Goal: Information Seeking & Learning: Compare options

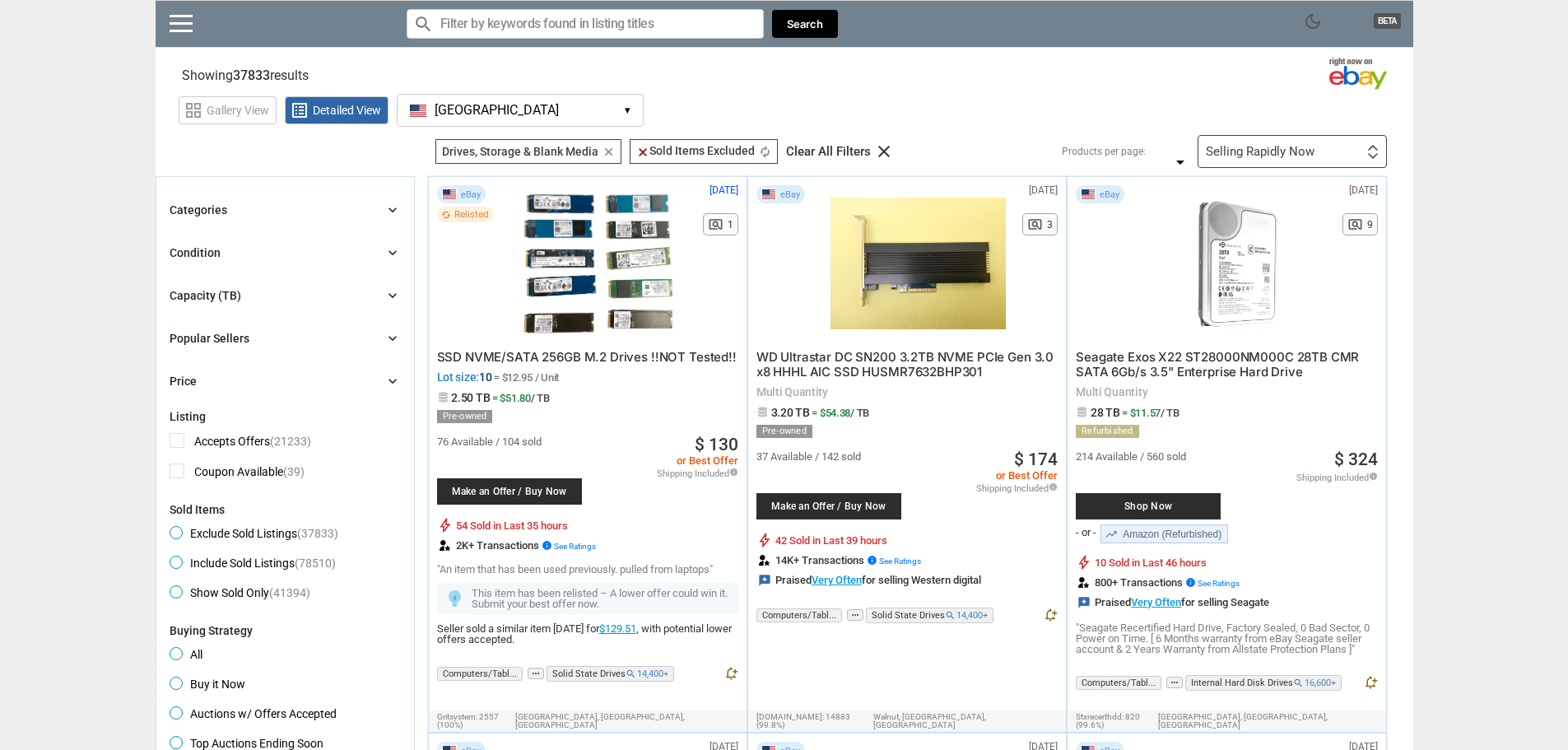
click at [364, 287] on div "Capacity (TB) chevron_right" at bounding box center [285, 296] width 231 height 20
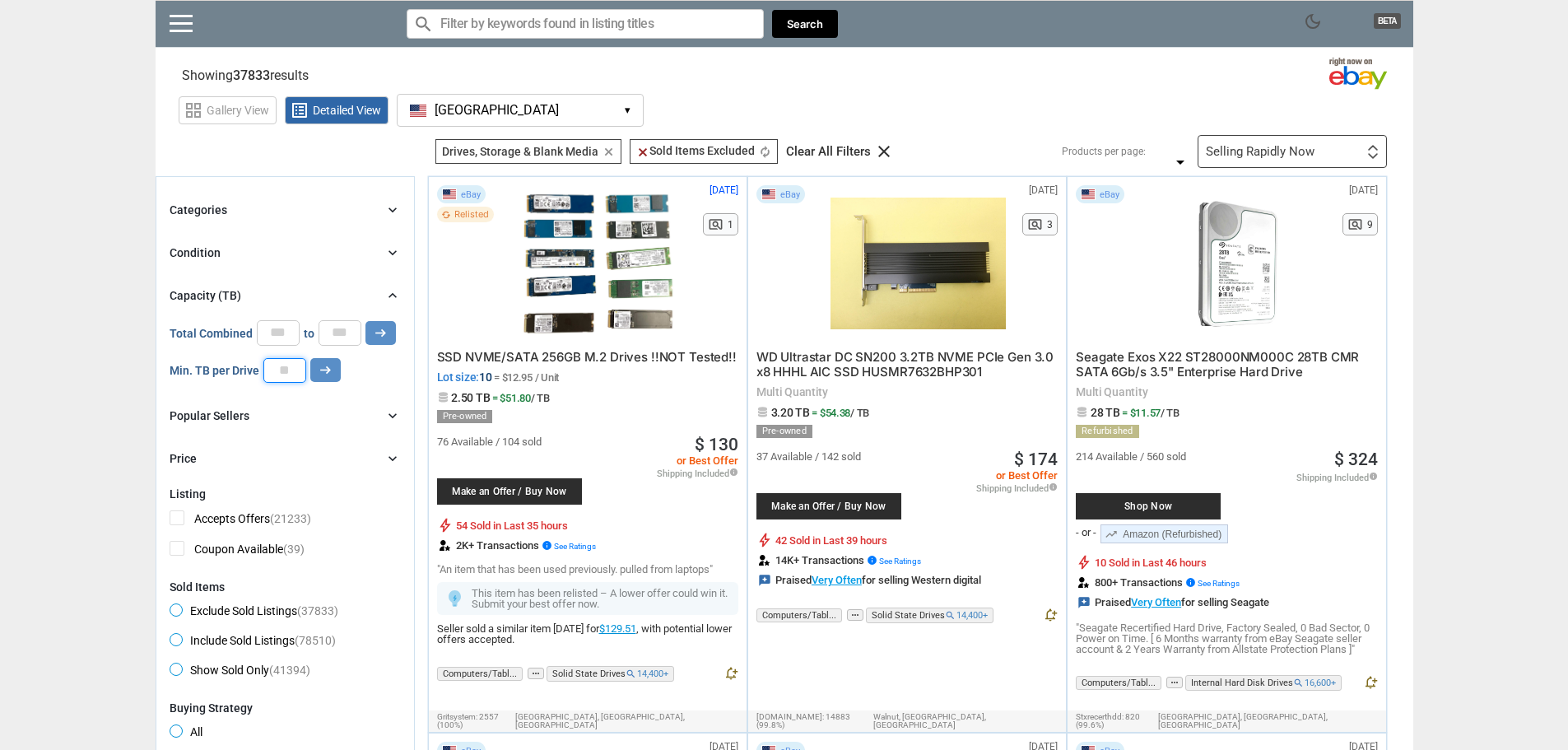
click at [288, 367] on input "number" at bounding box center [285, 371] width 43 height 25
type input "*"
click at [320, 372] on icon "arrow_right_alt" at bounding box center [325, 369] width 16 height 16
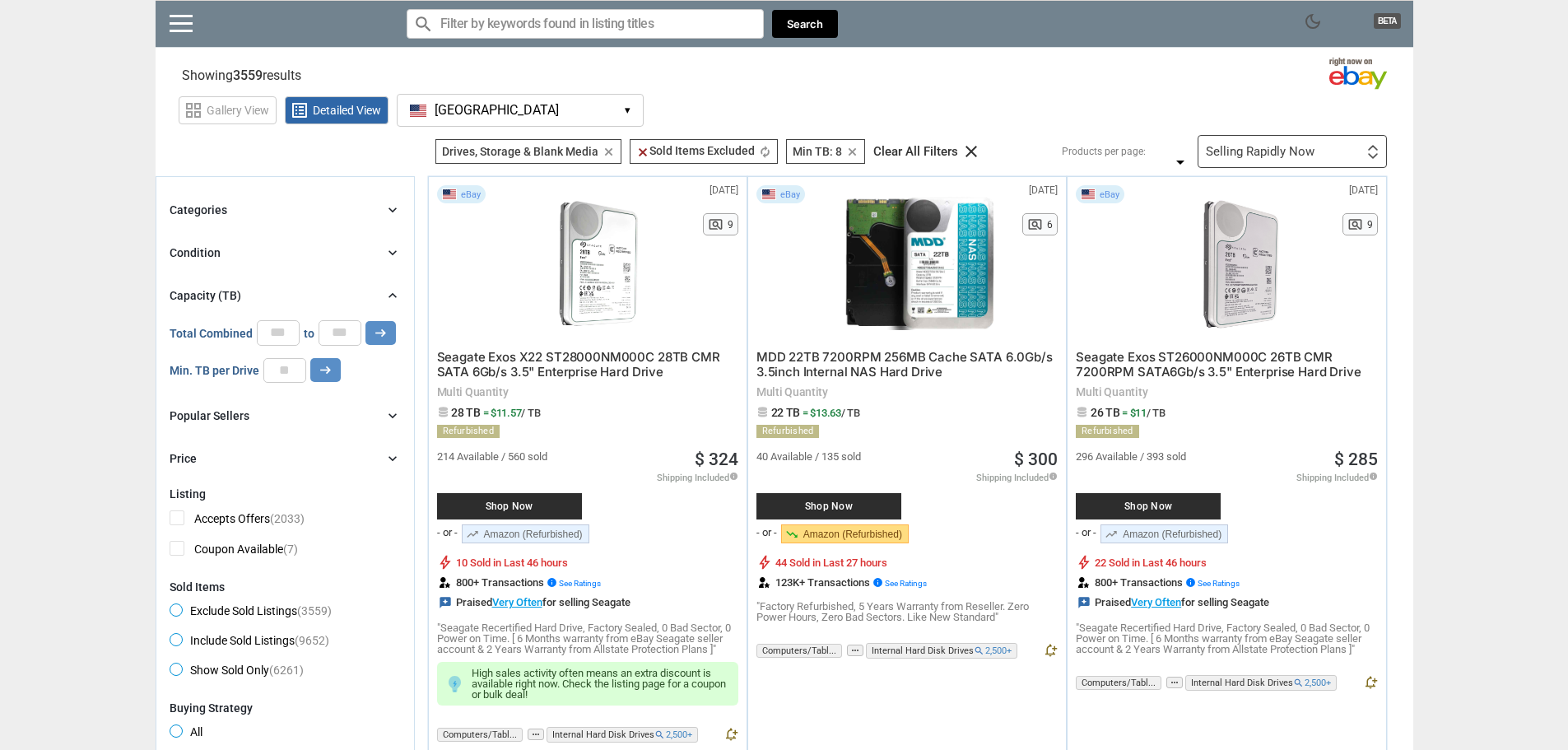
click at [392, 292] on icon "chevron_right" at bounding box center [392, 296] width 17 height 17
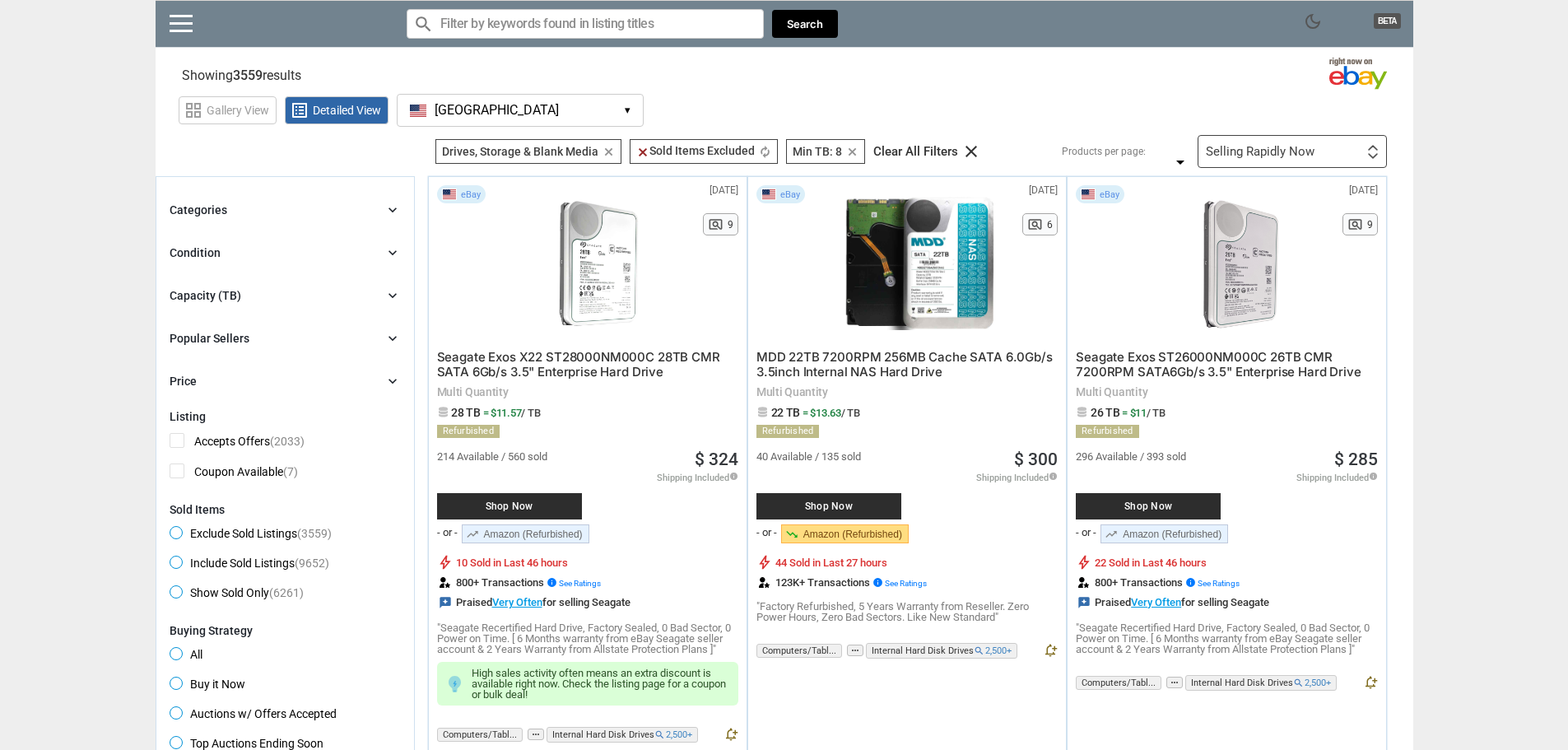
click at [397, 252] on icon "chevron_right" at bounding box center [392, 252] width 17 height 17
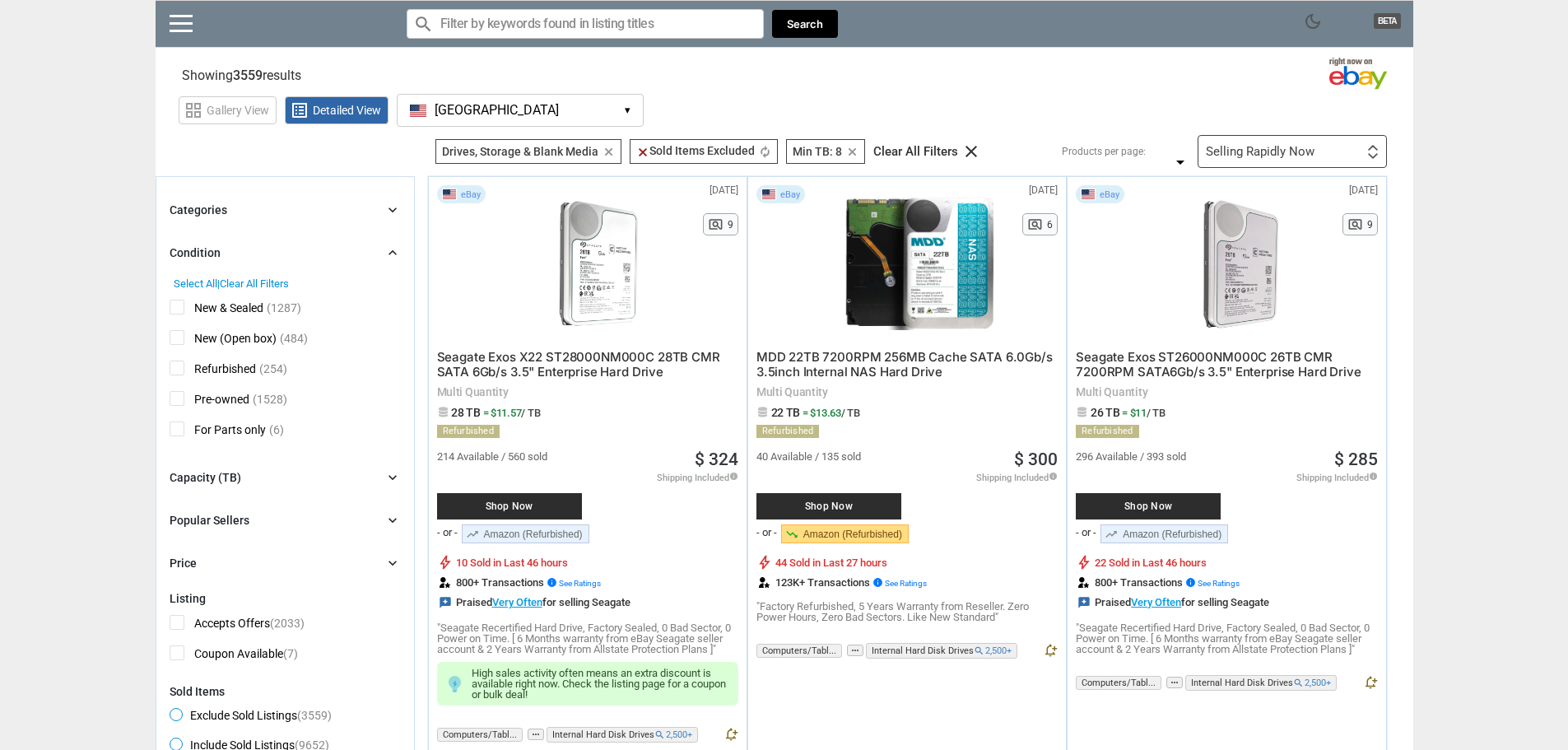
click at [397, 252] on icon "chevron_right" at bounding box center [392, 252] width 17 height 17
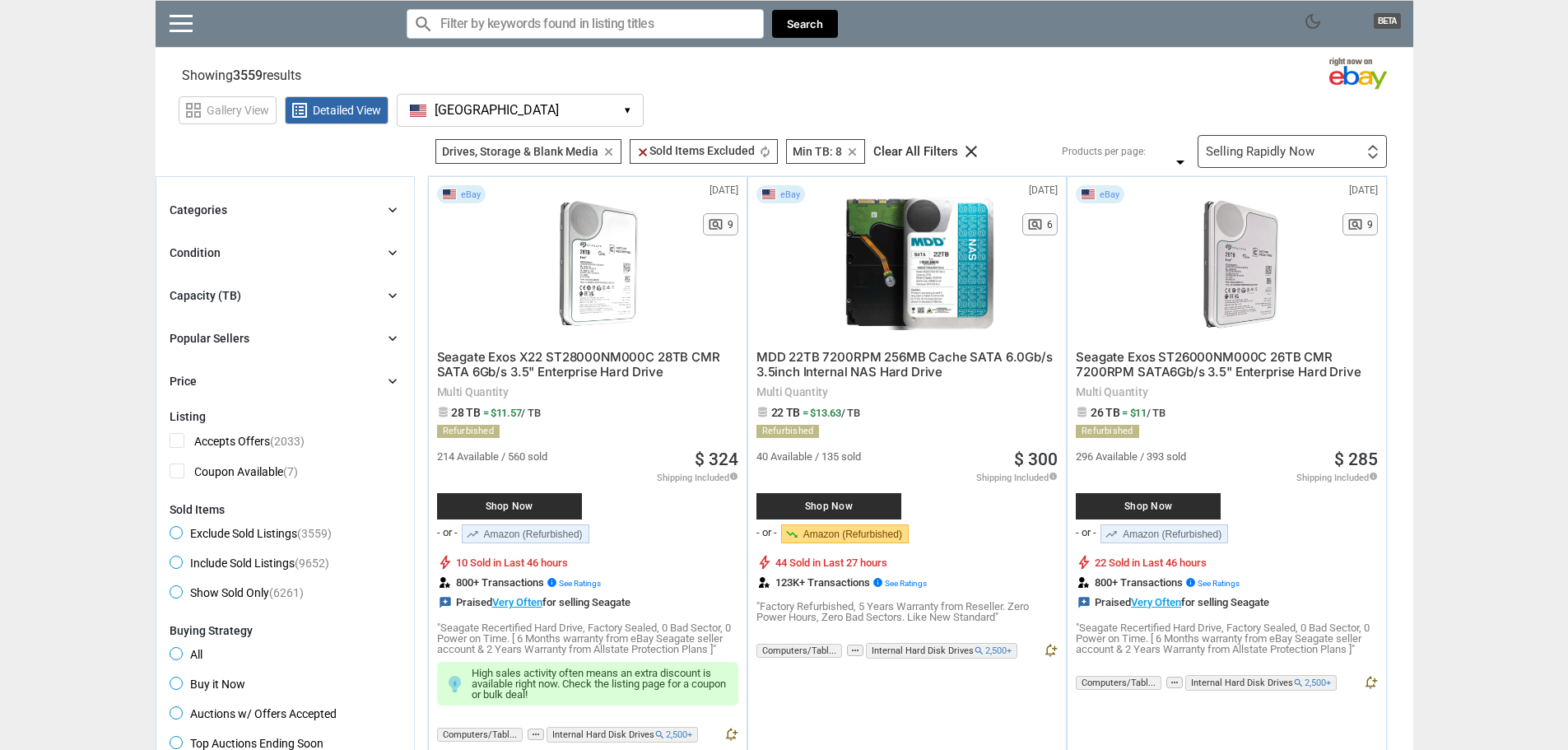
click at [381, 381] on div "Price chevron_right" at bounding box center [285, 381] width 231 height 20
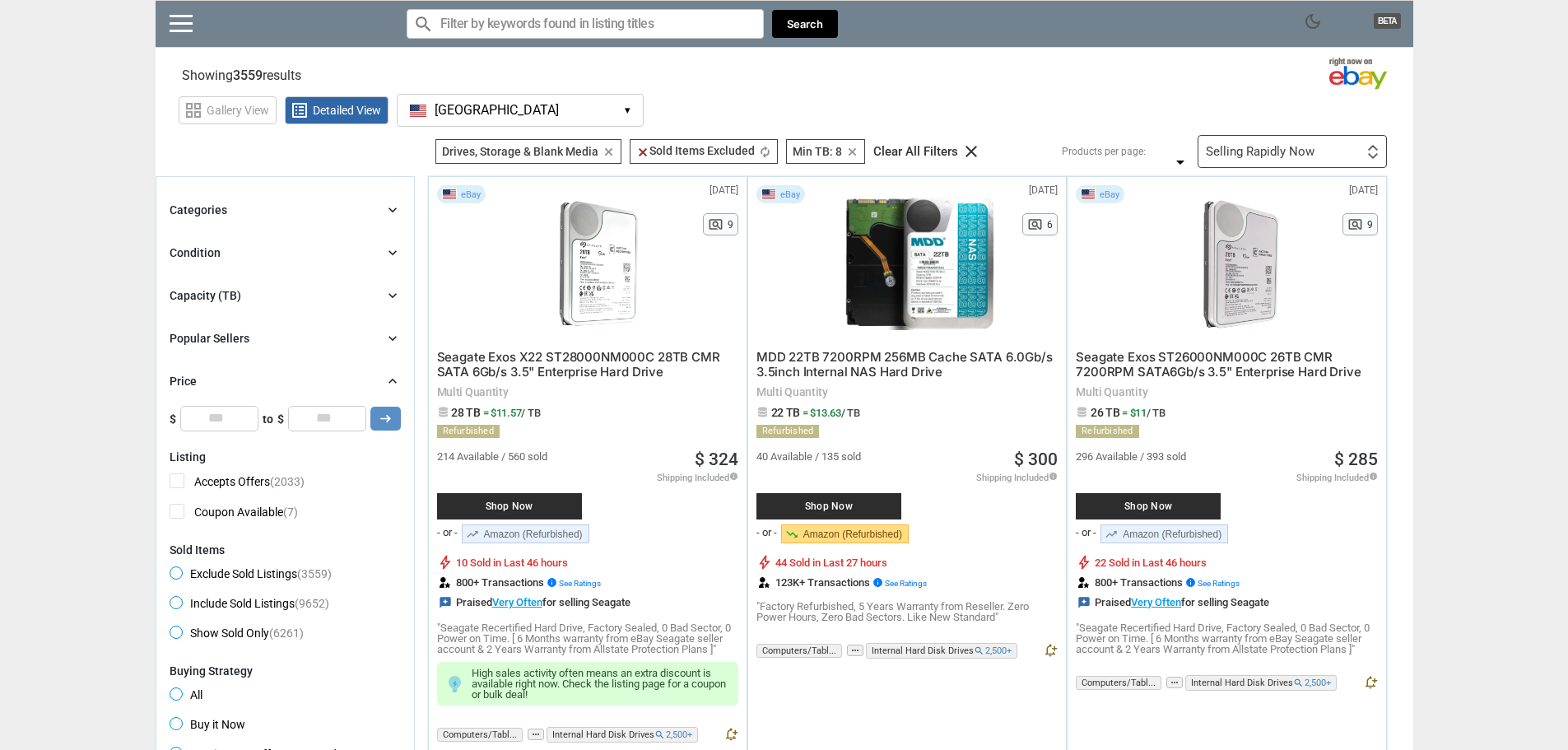
click at [378, 381] on div "Price chevron_right" at bounding box center [285, 381] width 231 height 20
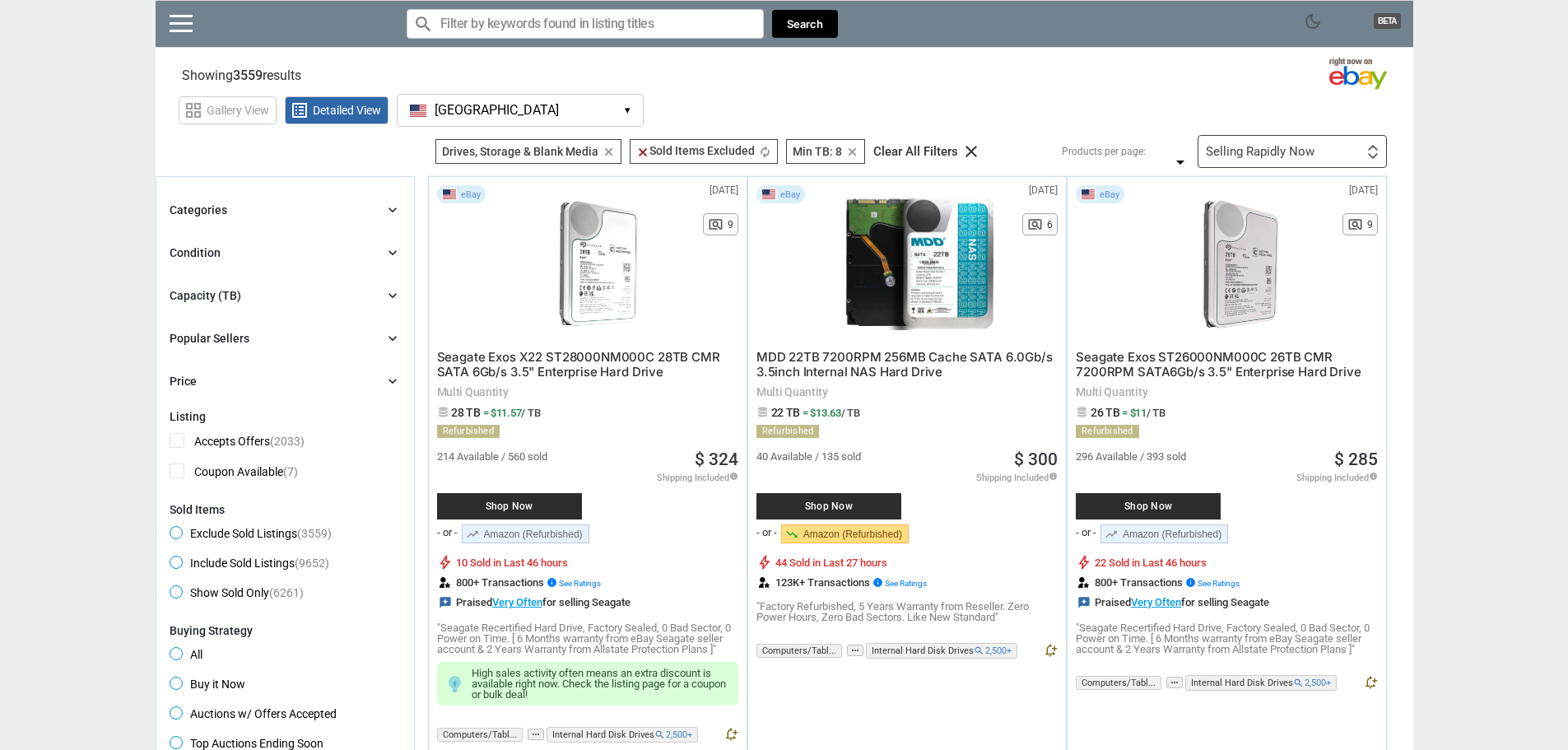
click at [391, 339] on icon "chevron_right" at bounding box center [392, 339] width 17 height 17
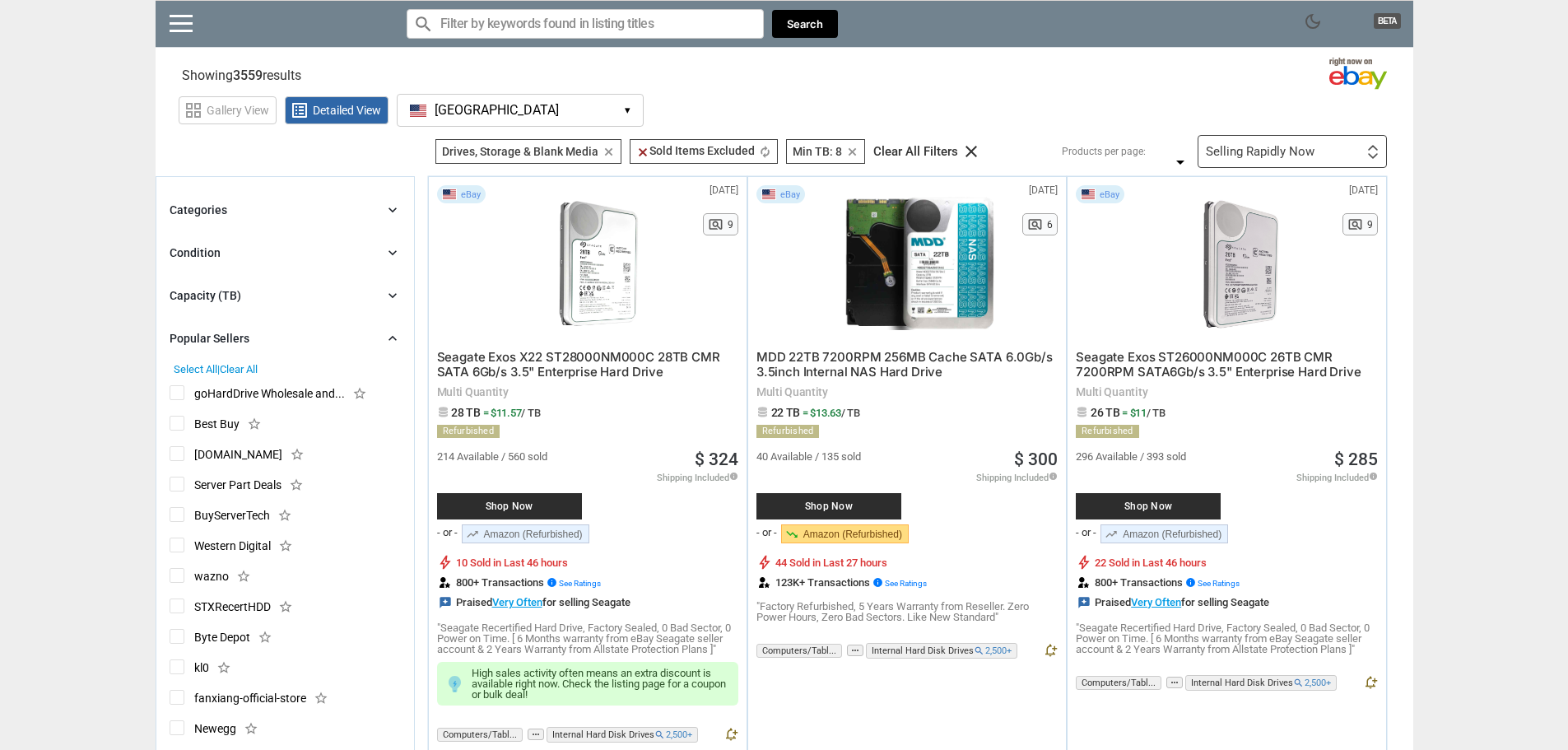
click at [391, 338] on icon "chevron_right" at bounding box center [392, 339] width 17 height 17
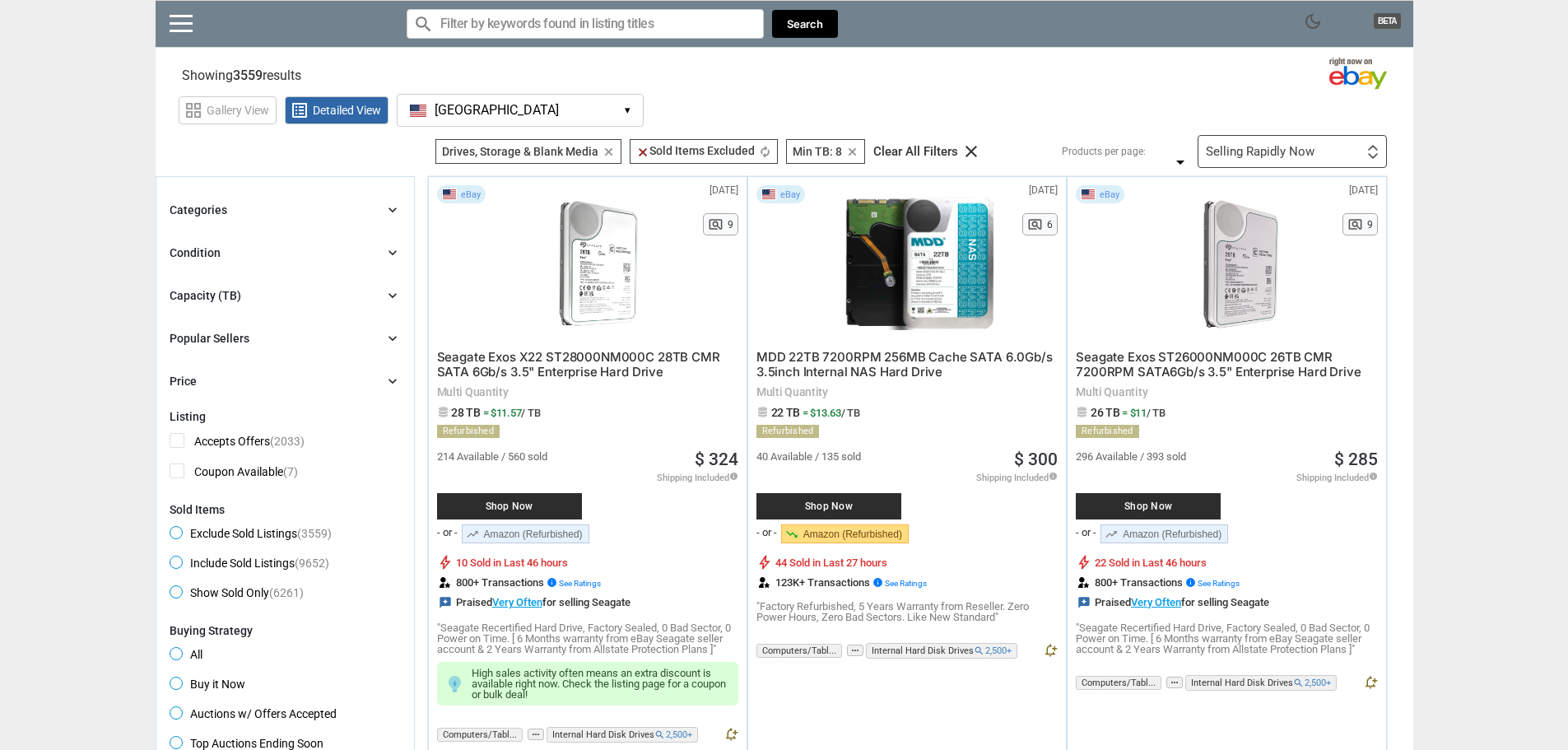
click at [394, 206] on icon "chevron_right" at bounding box center [392, 210] width 17 height 17
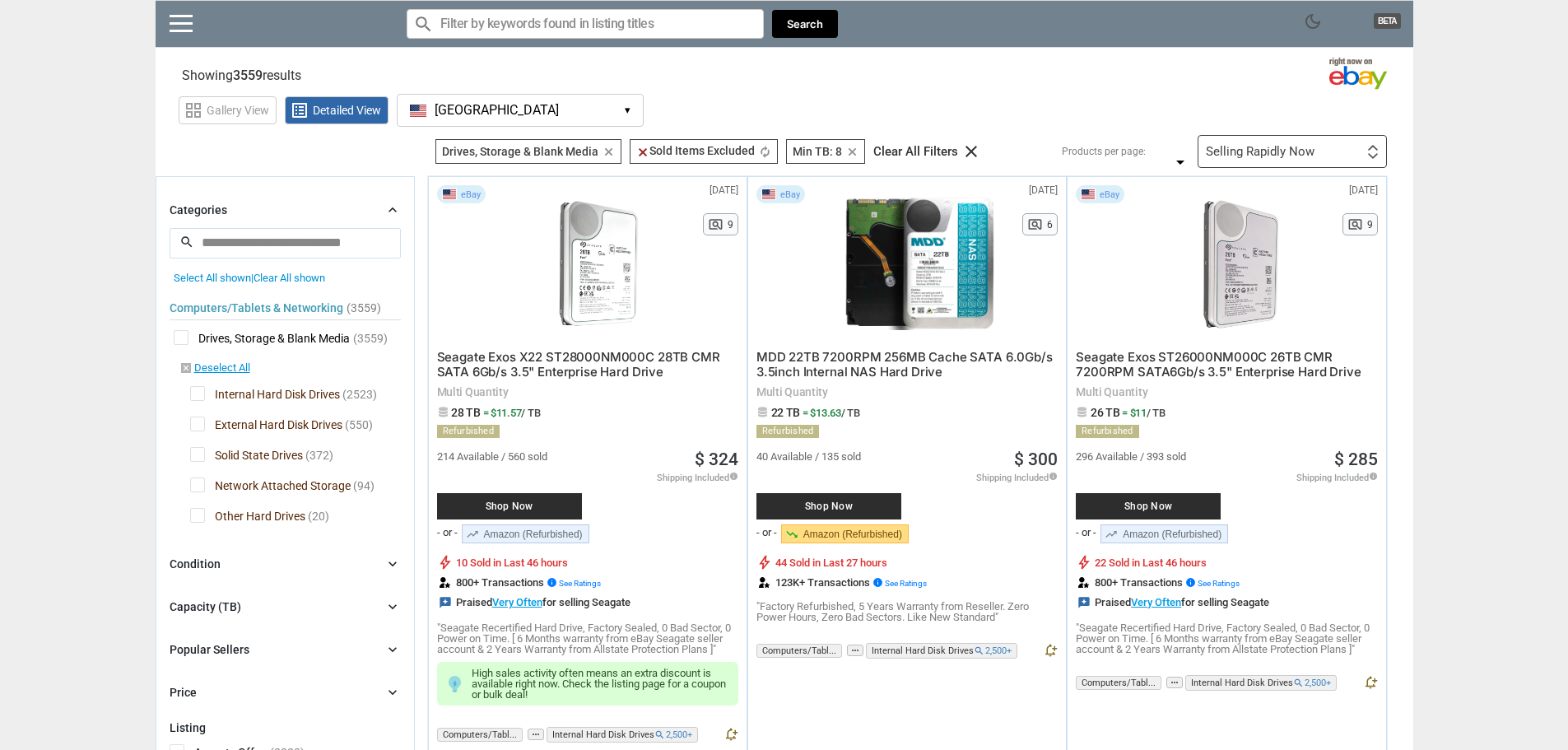
click at [199, 425] on span "External Hard Disk Drives" at bounding box center [267, 426] width 152 height 21
click at [0, 0] on div at bounding box center [0, 0] width 0 height 0
click at [200, 459] on span "Solid State Drives" at bounding box center [247, 457] width 113 height 21
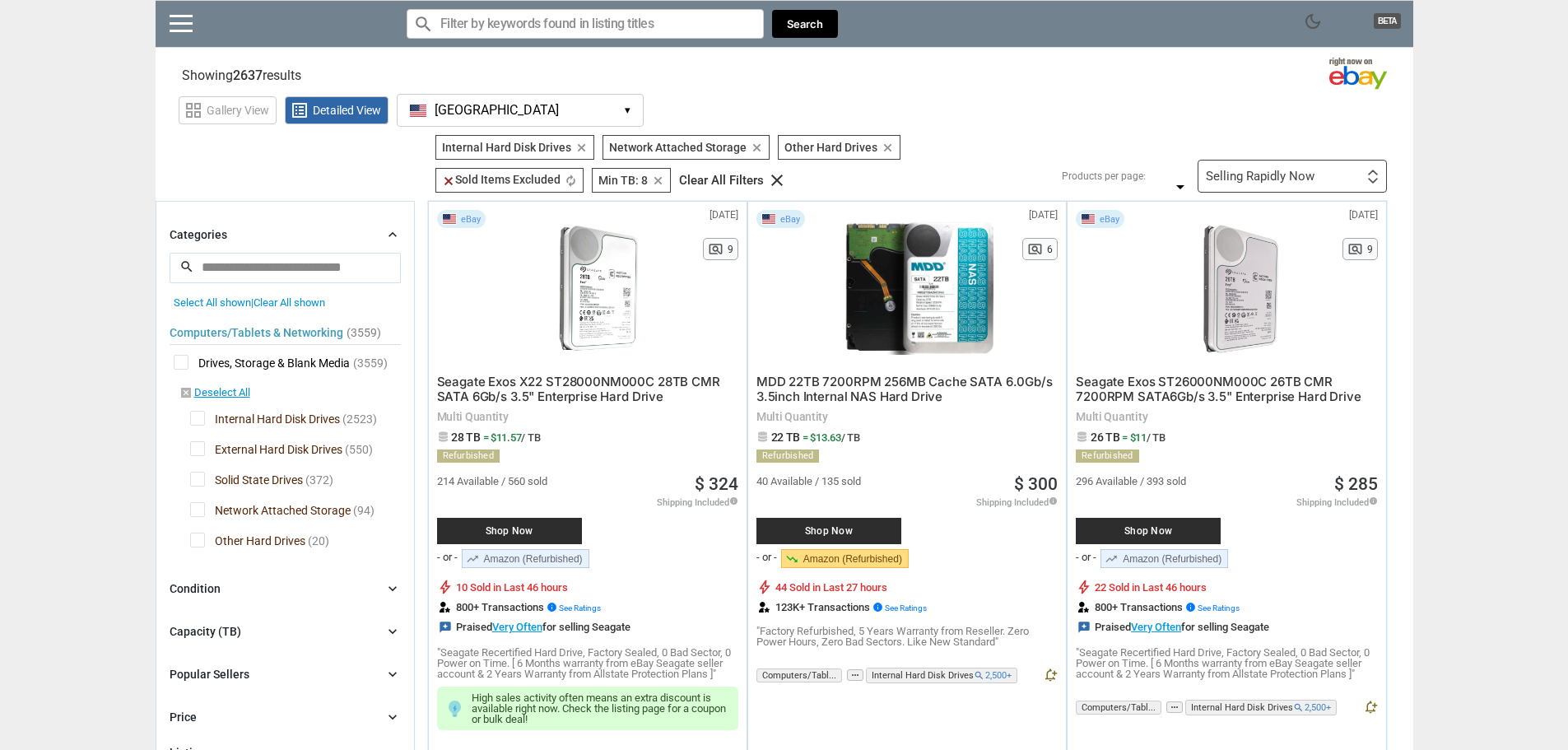
click at [391, 238] on icon "chevron_right" at bounding box center [392, 234] width 17 height 17
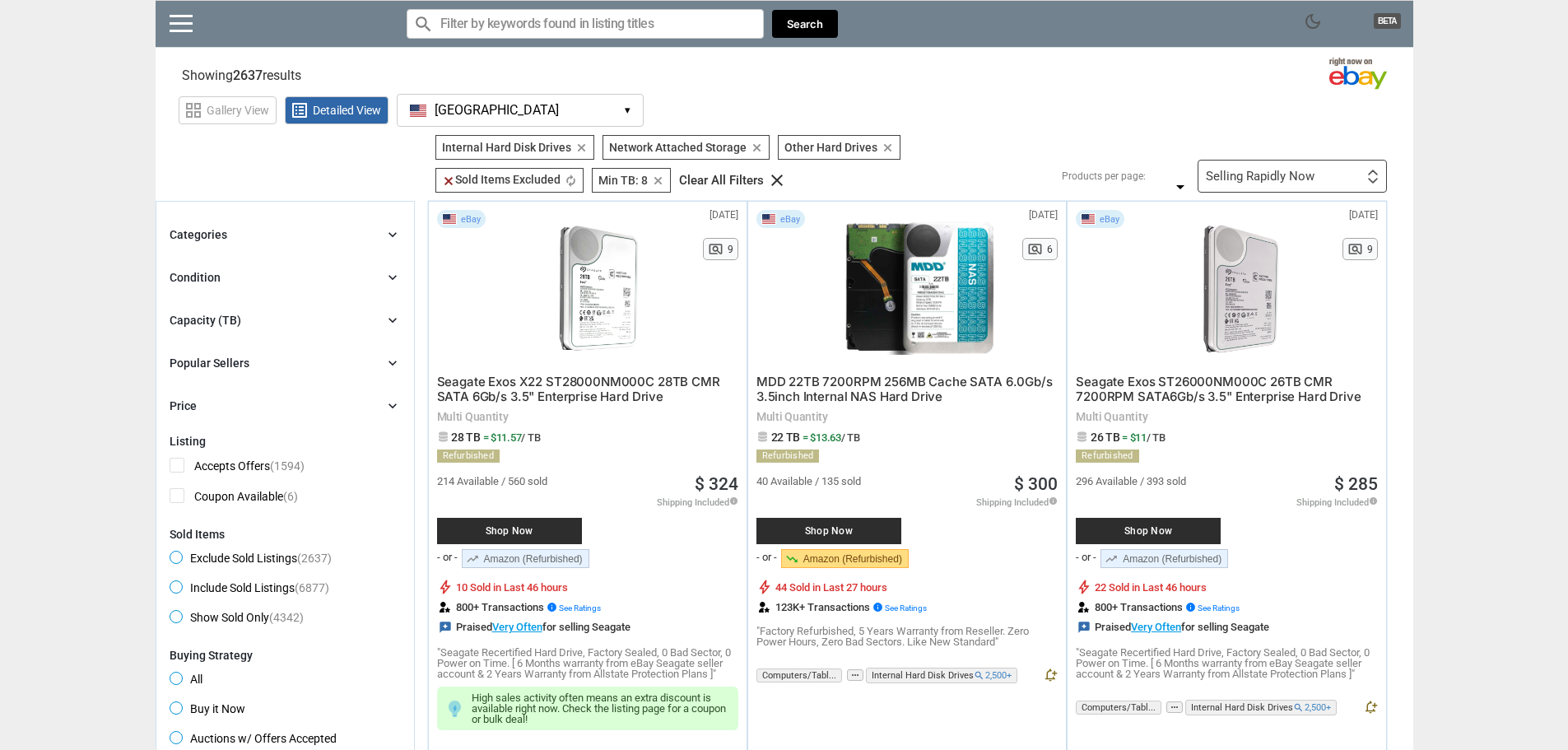
click at [387, 236] on icon "chevron_right" at bounding box center [392, 234] width 17 height 17
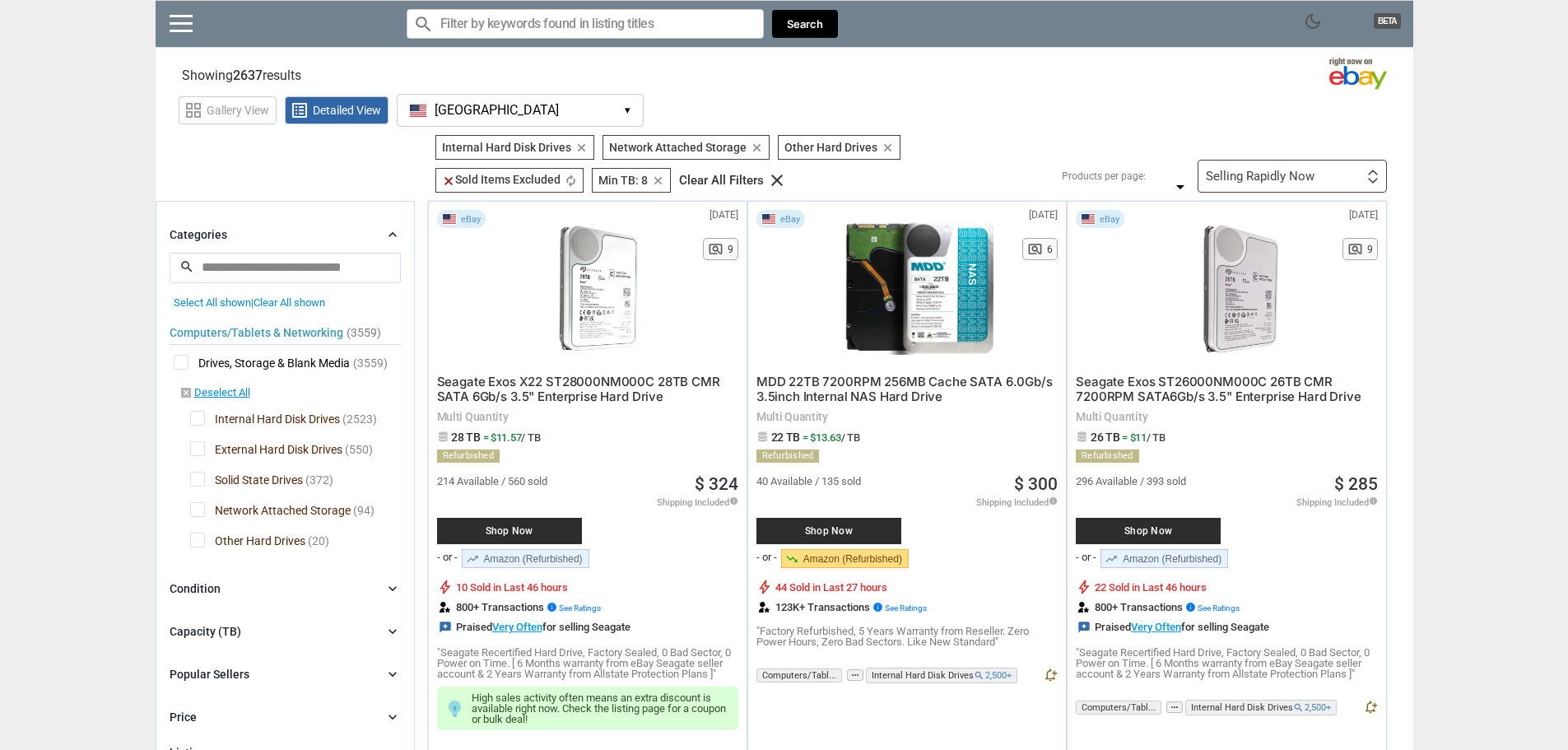
click at [393, 631] on icon "chevron_right" at bounding box center [392, 632] width 17 height 17
click at [346, 661] on input "*" at bounding box center [340, 668] width 43 height 25
click at [308, 664] on span "to" at bounding box center [309, 668] width 11 height 12
click at [338, 667] on input "*" at bounding box center [340, 668] width 43 height 25
type input "*"
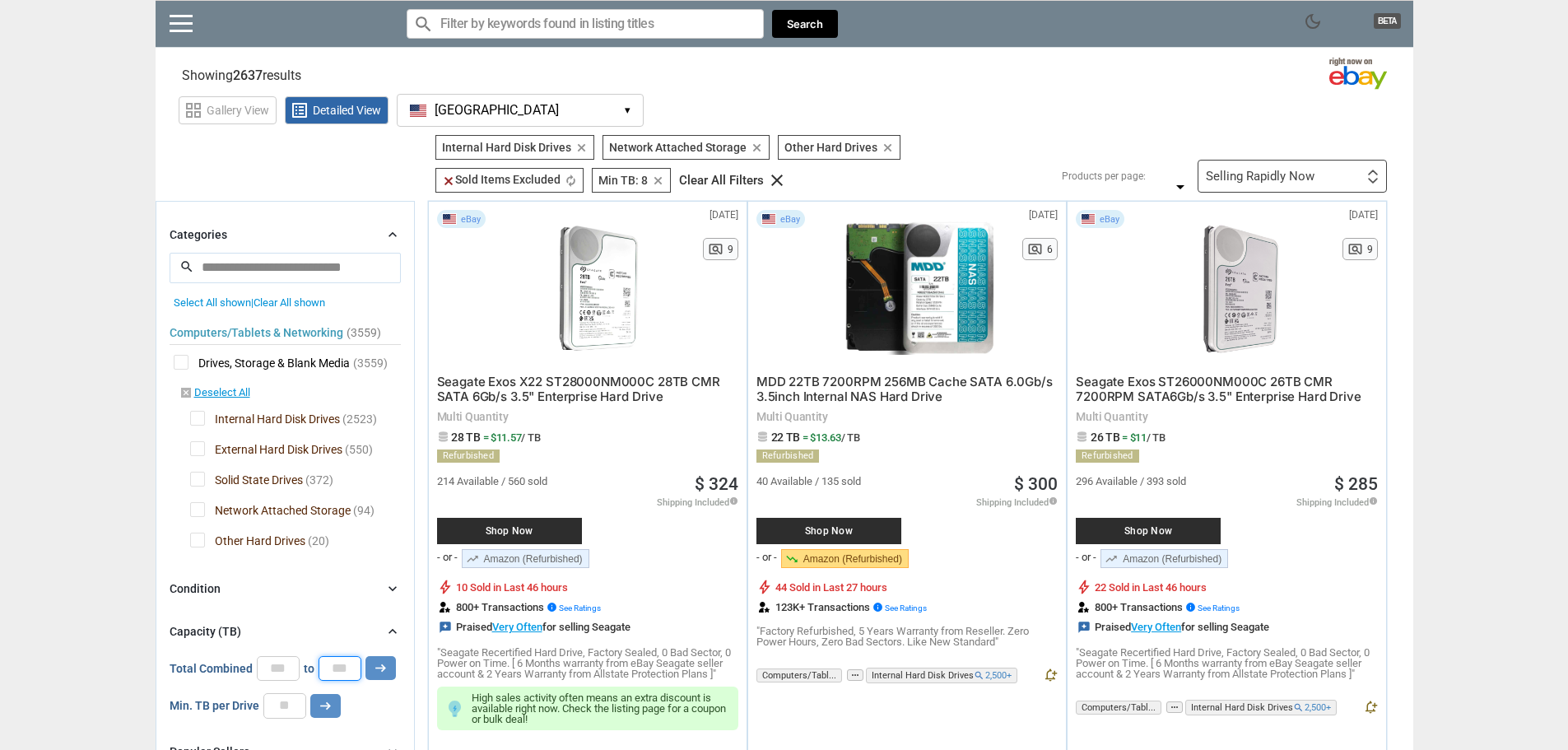
type input "**"
click at [280, 667] on input "*" at bounding box center [278, 668] width 43 height 25
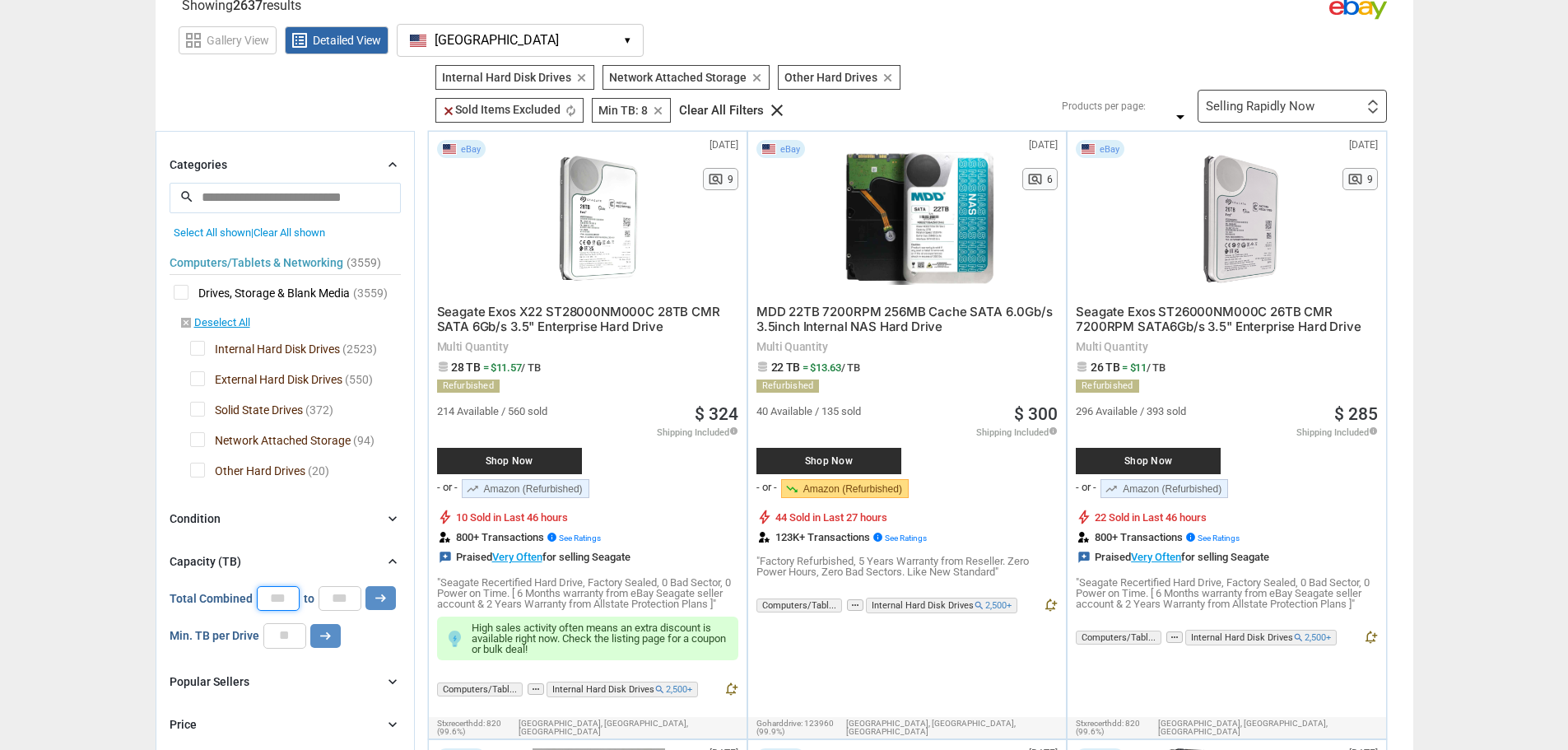
scroll to position [82, 0]
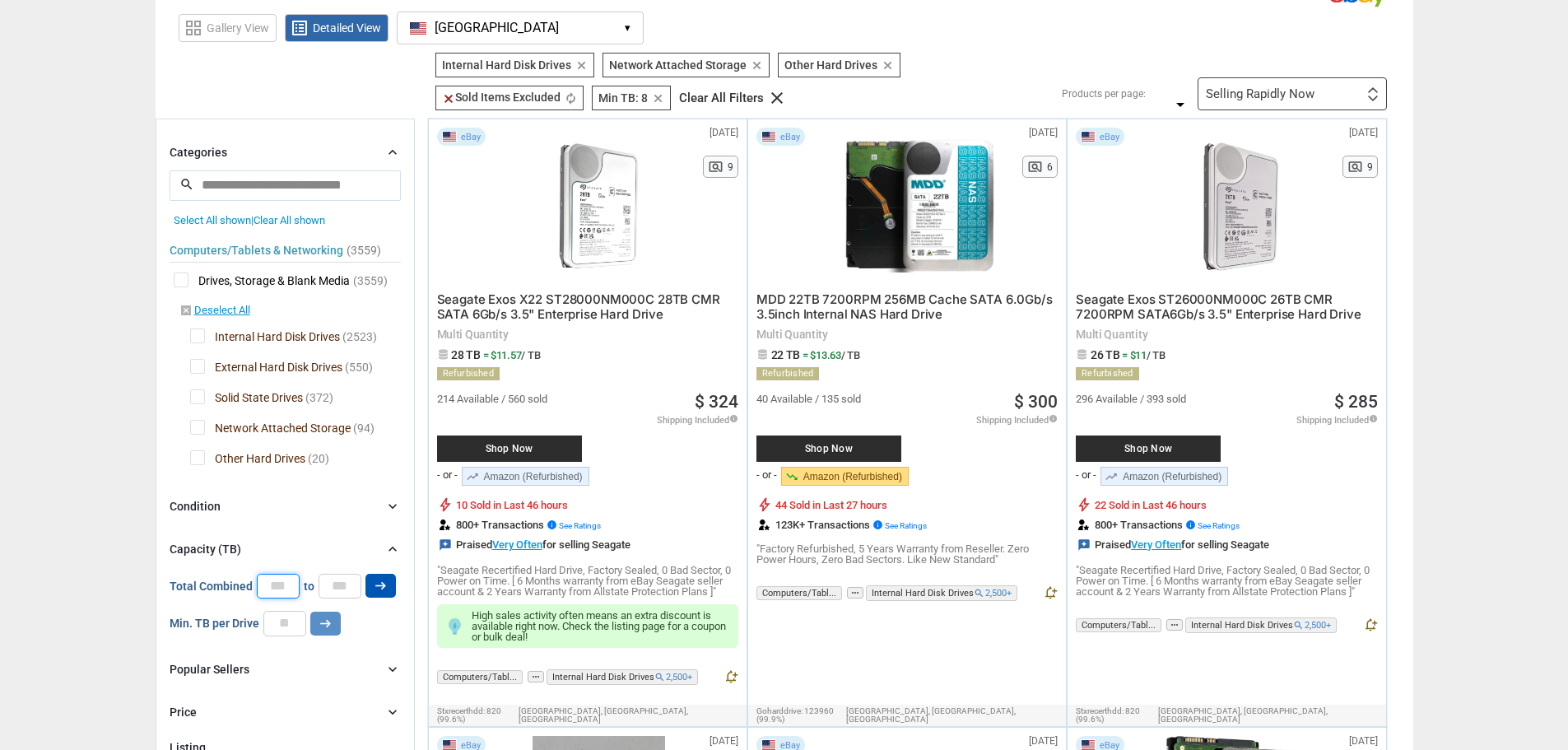
type input "*"
click at [378, 578] on icon "arrow_right_alt" at bounding box center [380, 585] width 16 height 16
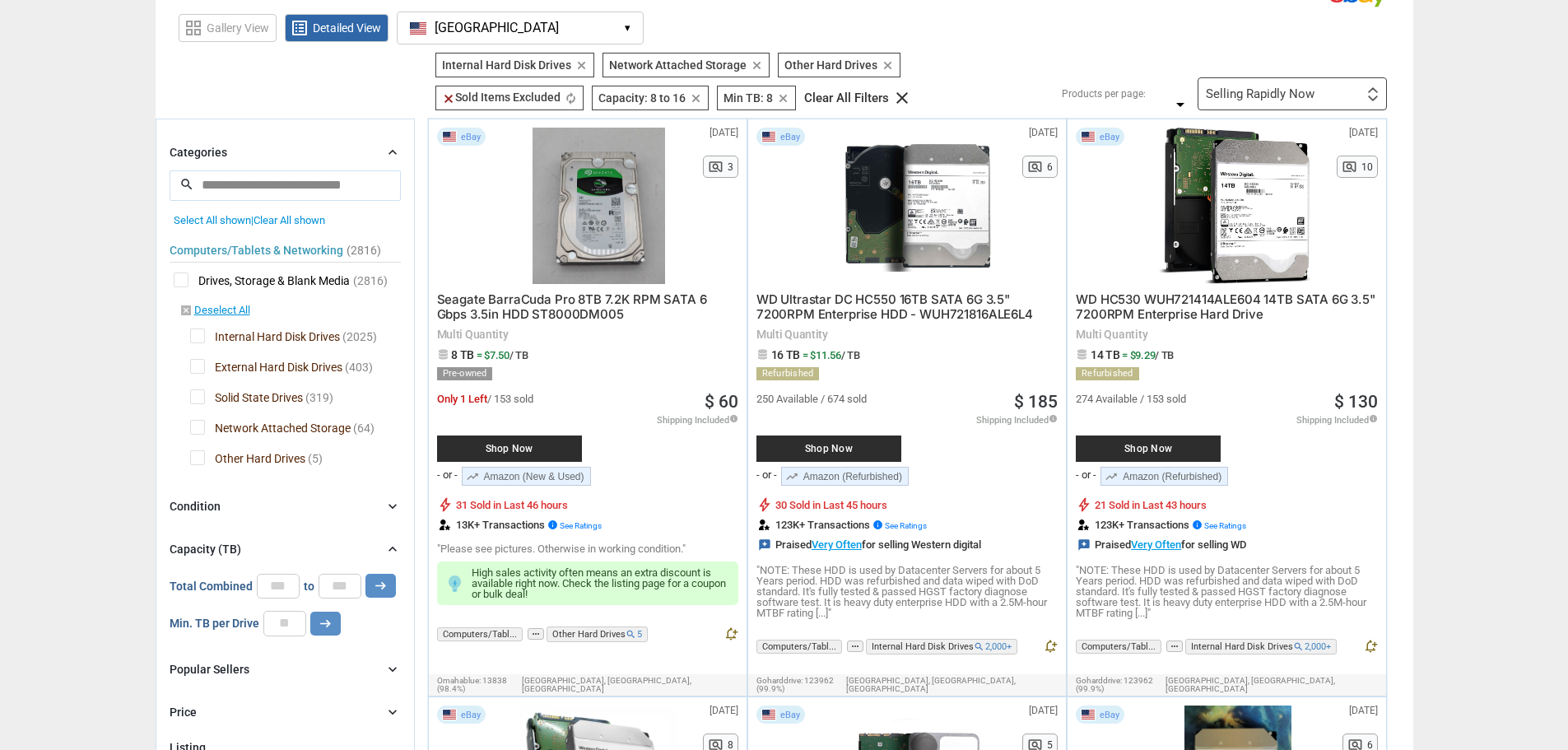
click at [391, 550] on icon "chevron_right" at bounding box center [392, 549] width 17 height 17
click at [394, 151] on icon "chevron_right" at bounding box center [392, 152] width 17 height 17
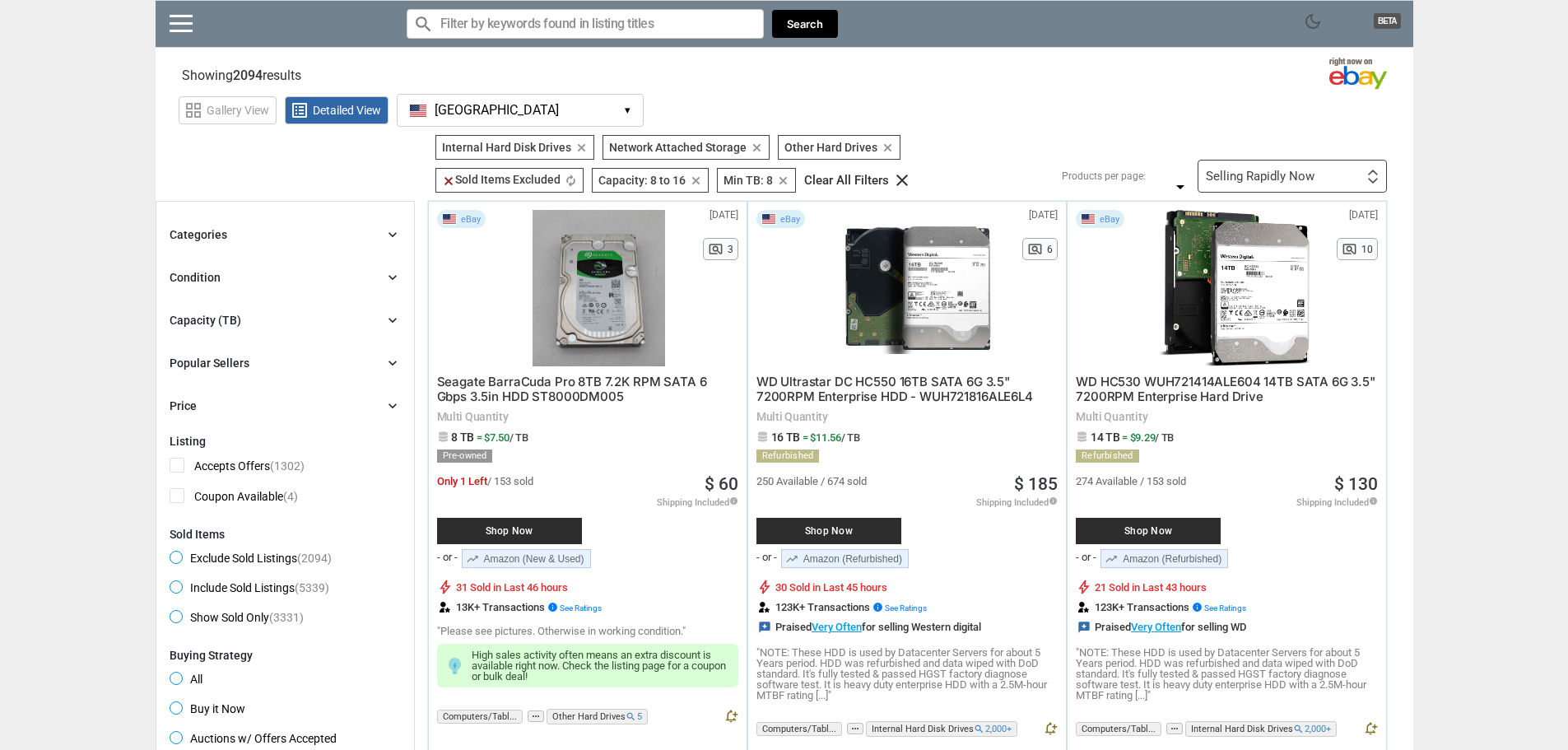
click at [1360, 172] on div "Selling Rapidly Now First or Last Chance to Buy Recently Listed Selling Rapidly…" at bounding box center [1292, 176] width 190 height 33
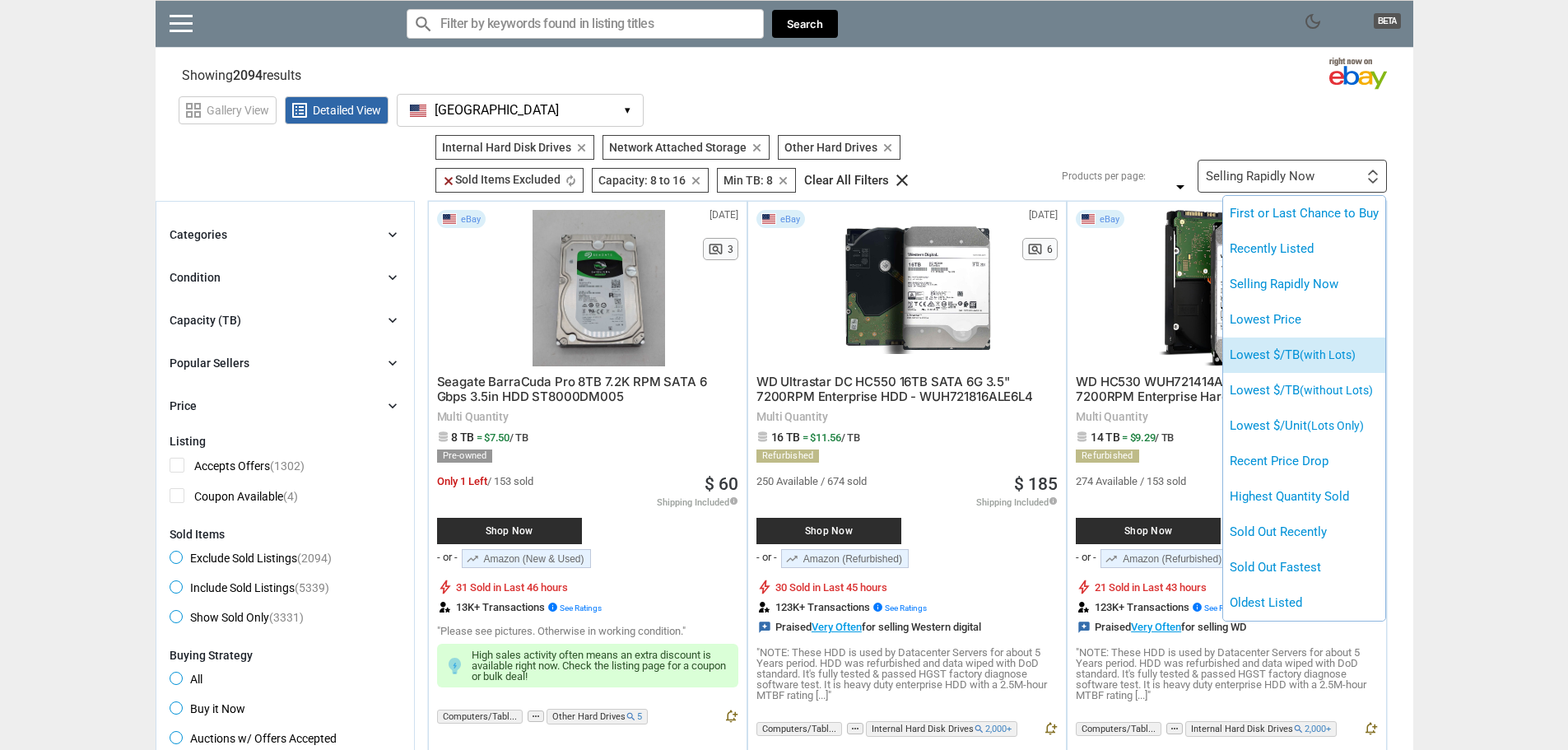
click at [1355, 354] on span "(with Lots)" at bounding box center [1328, 355] width 56 height 13
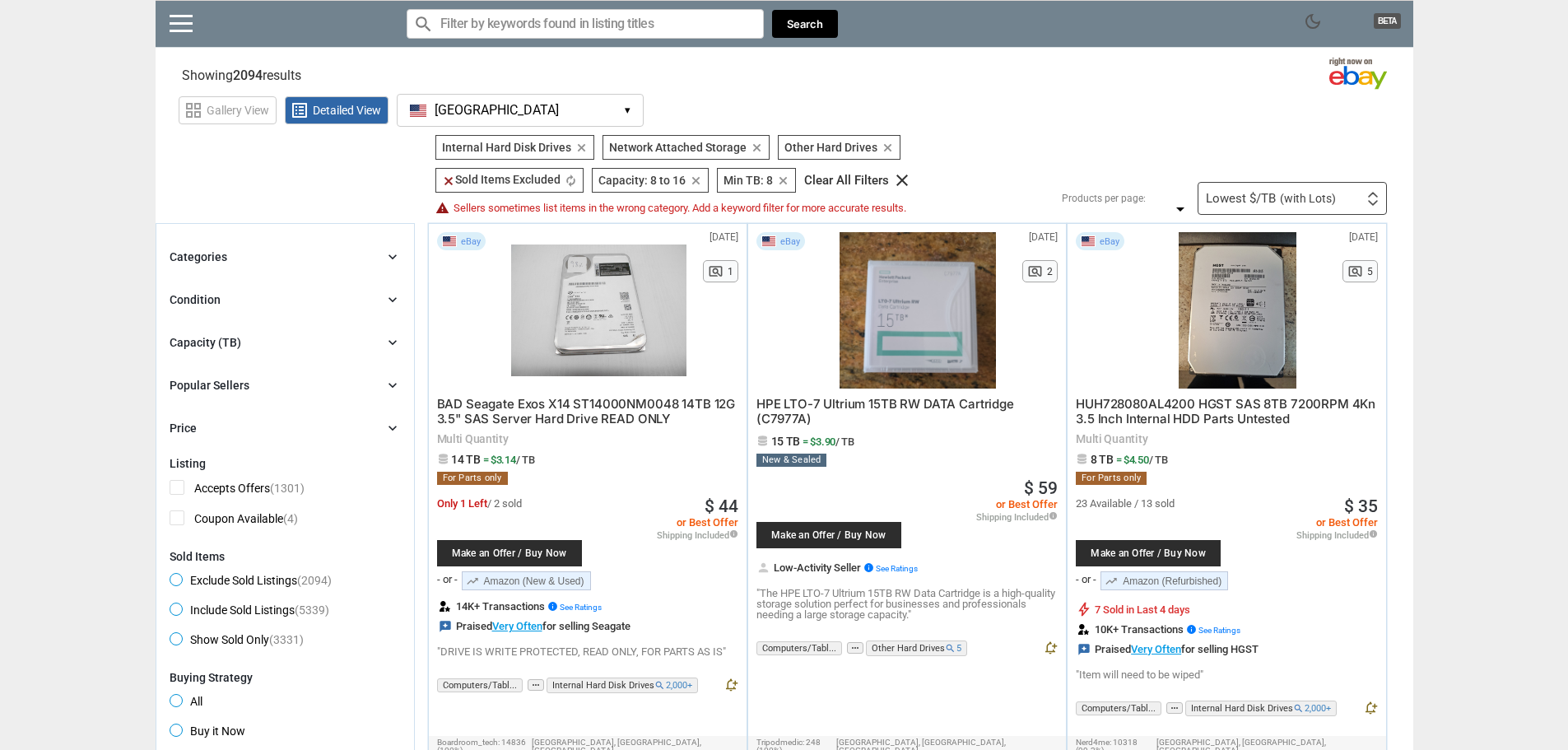
click at [392, 299] on icon "chevron_right" at bounding box center [392, 300] width 17 height 17
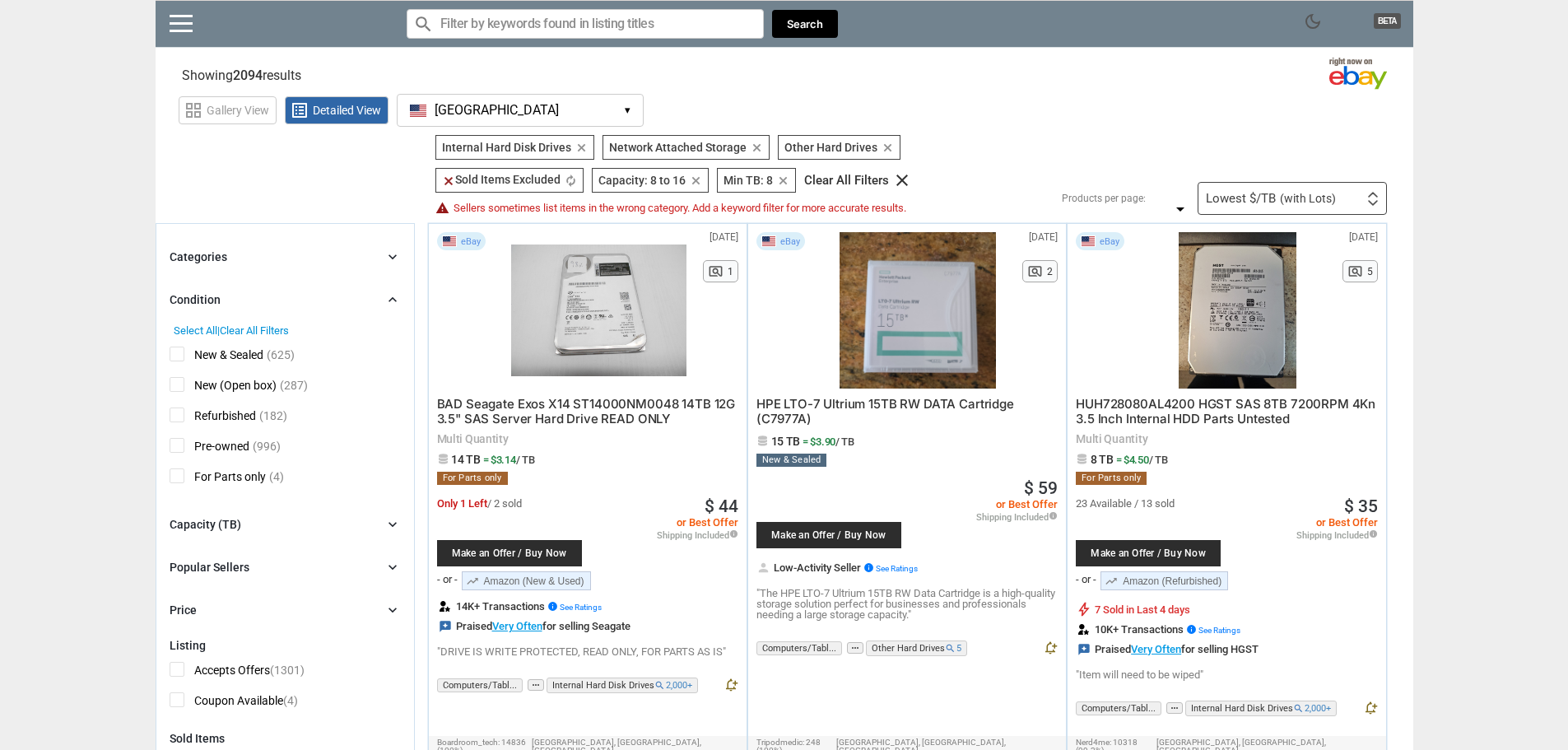
click at [394, 300] on icon "chevron_right" at bounding box center [392, 300] width 17 height 17
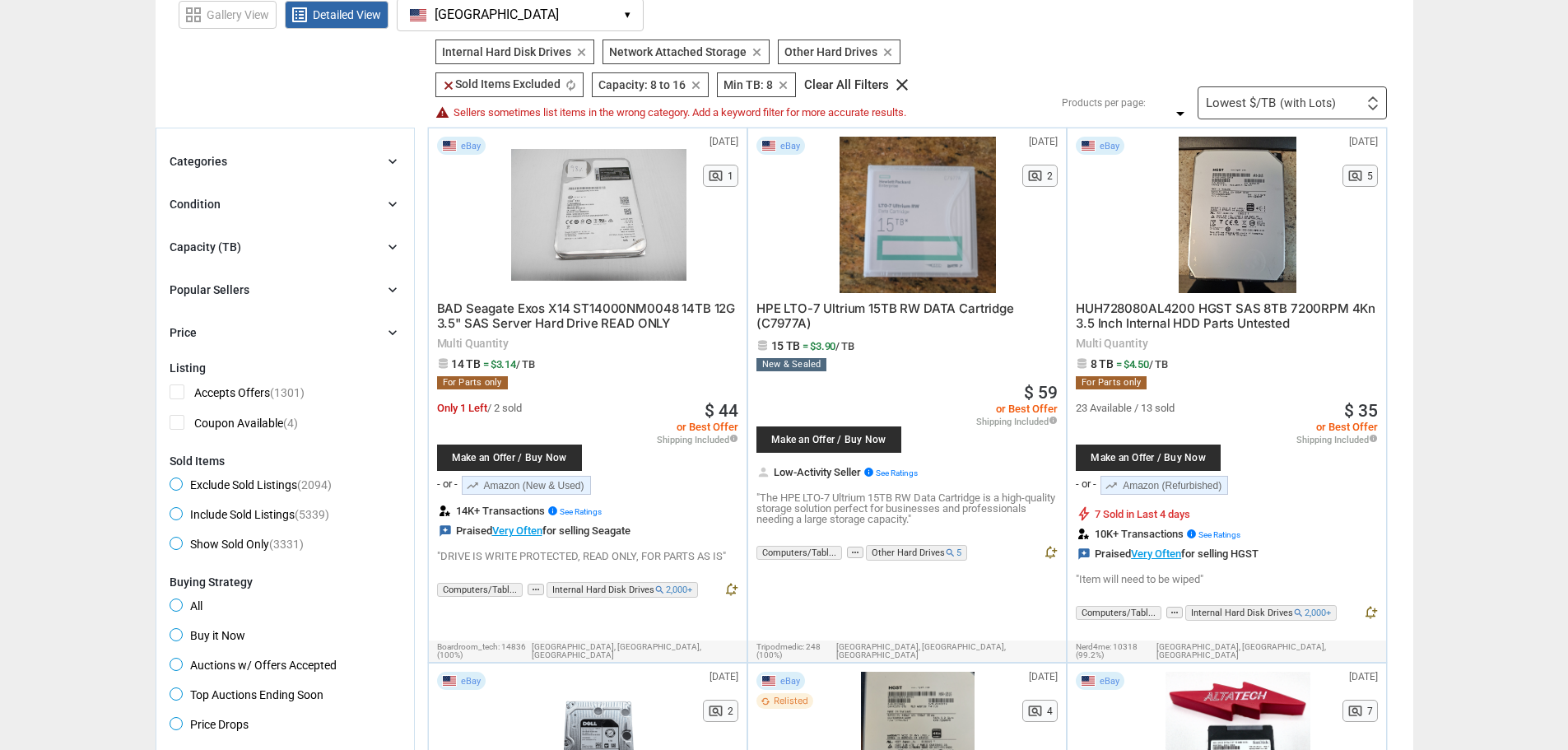
scroll to position [82, 0]
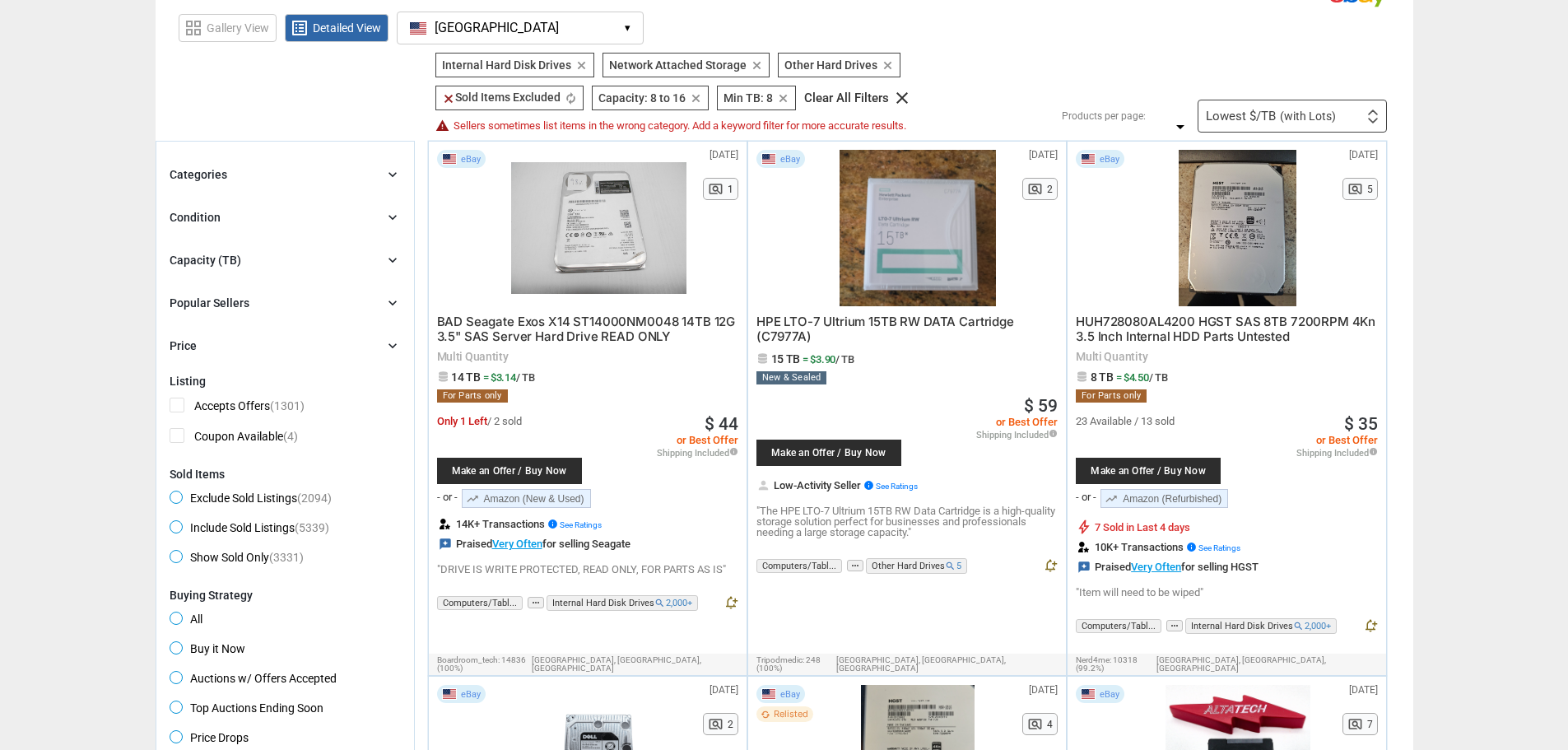
click at [389, 258] on icon "chevron_right" at bounding box center [392, 260] width 17 height 17
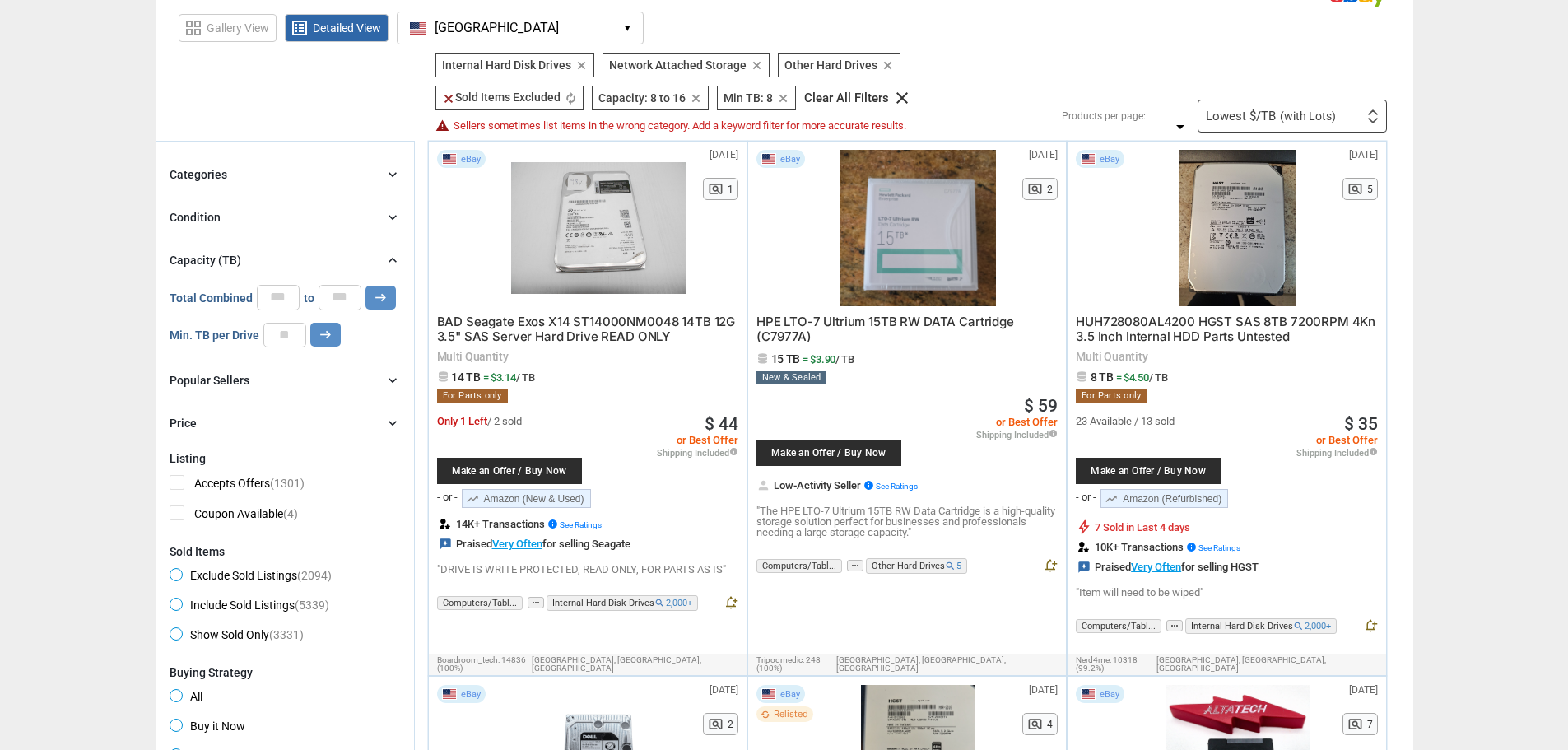
click at [389, 258] on icon "chevron_right" at bounding box center [392, 260] width 17 height 17
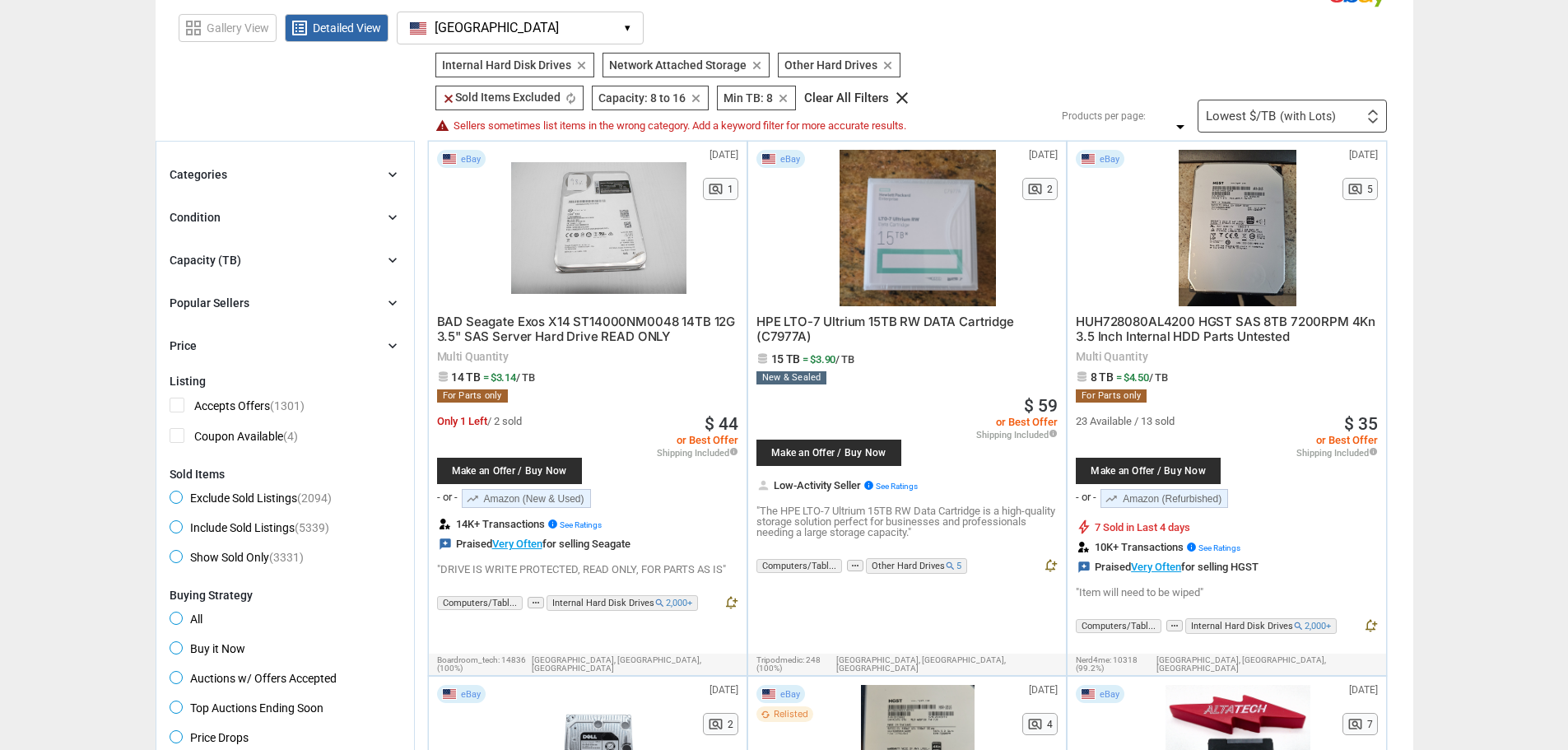
click at [392, 214] on icon "chevron_right" at bounding box center [392, 218] width 17 height 17
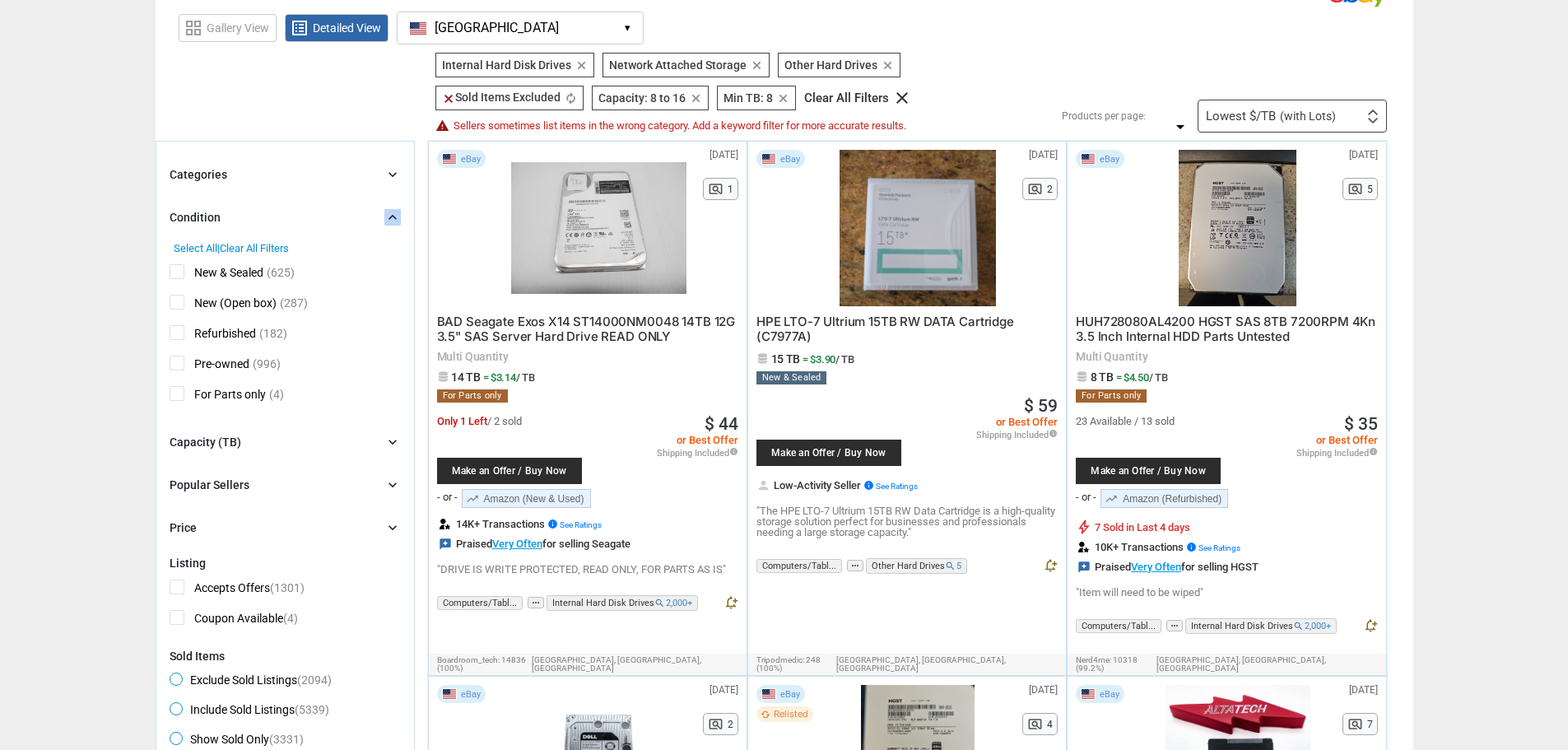
click at [392, 214] on icon "chevron_right" at bounding box center [392, 218] width 17 height 17
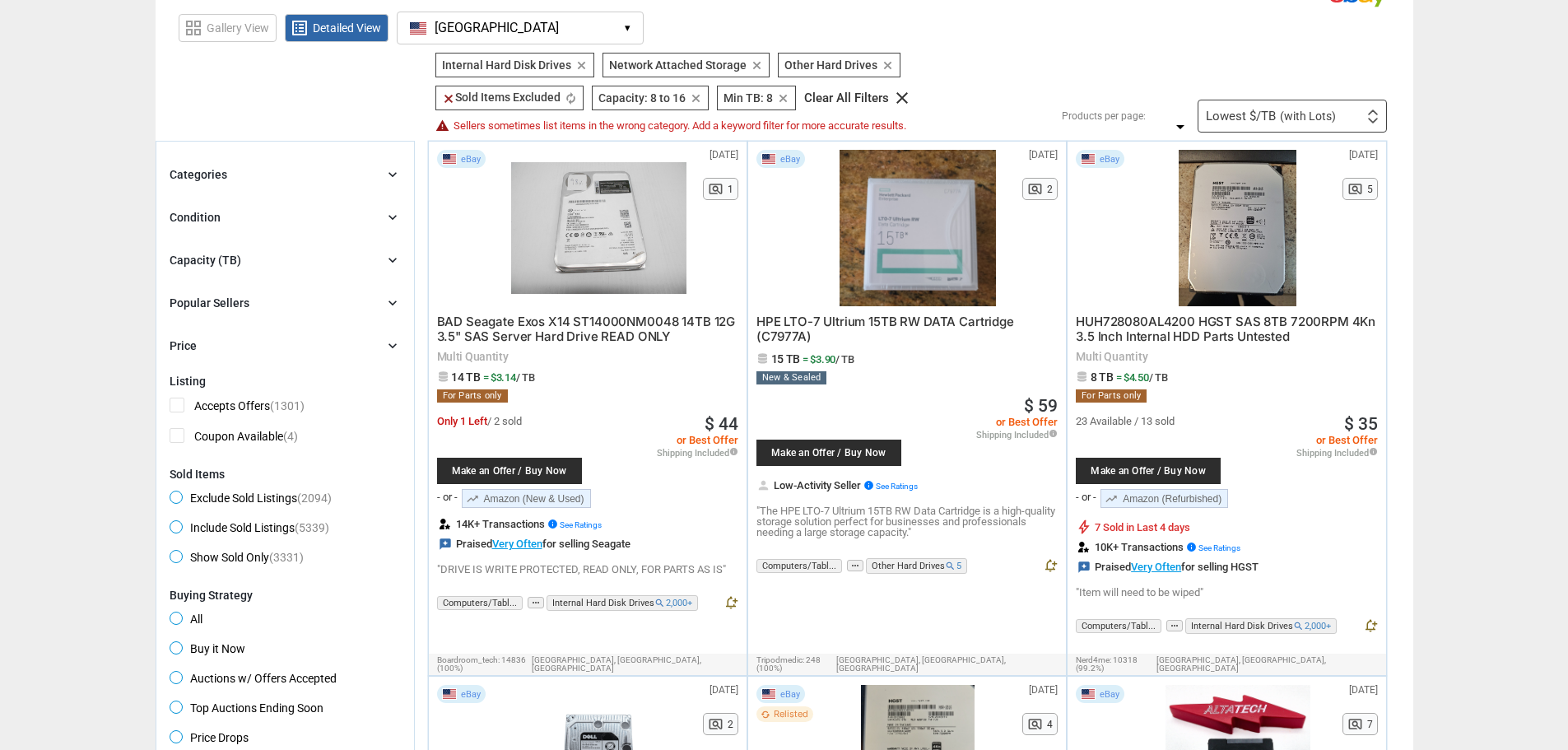
click at [393, 172] on icon "chevron_right" at bounding box center [392, 175] width 17 height 17
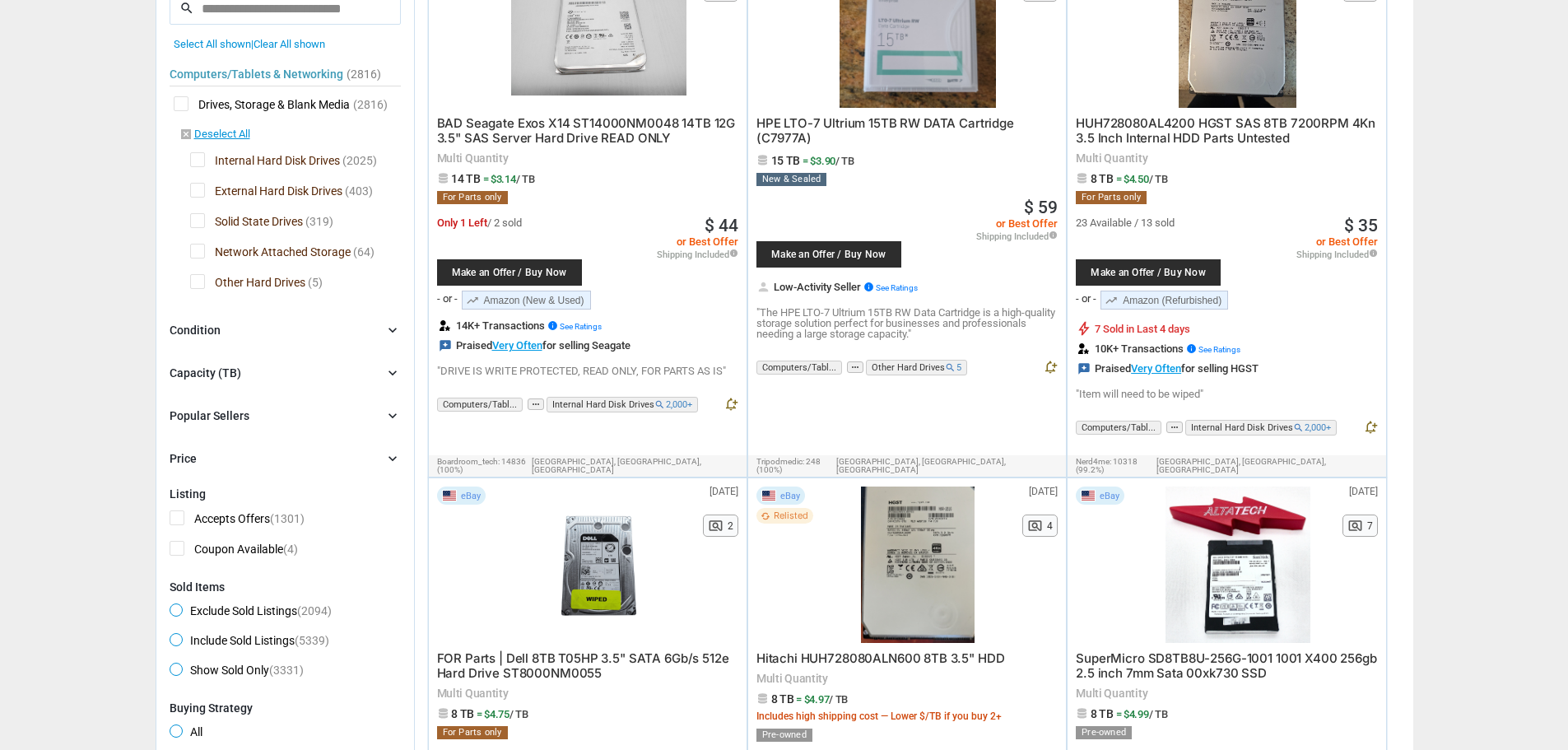
scroll to position [247, 0]
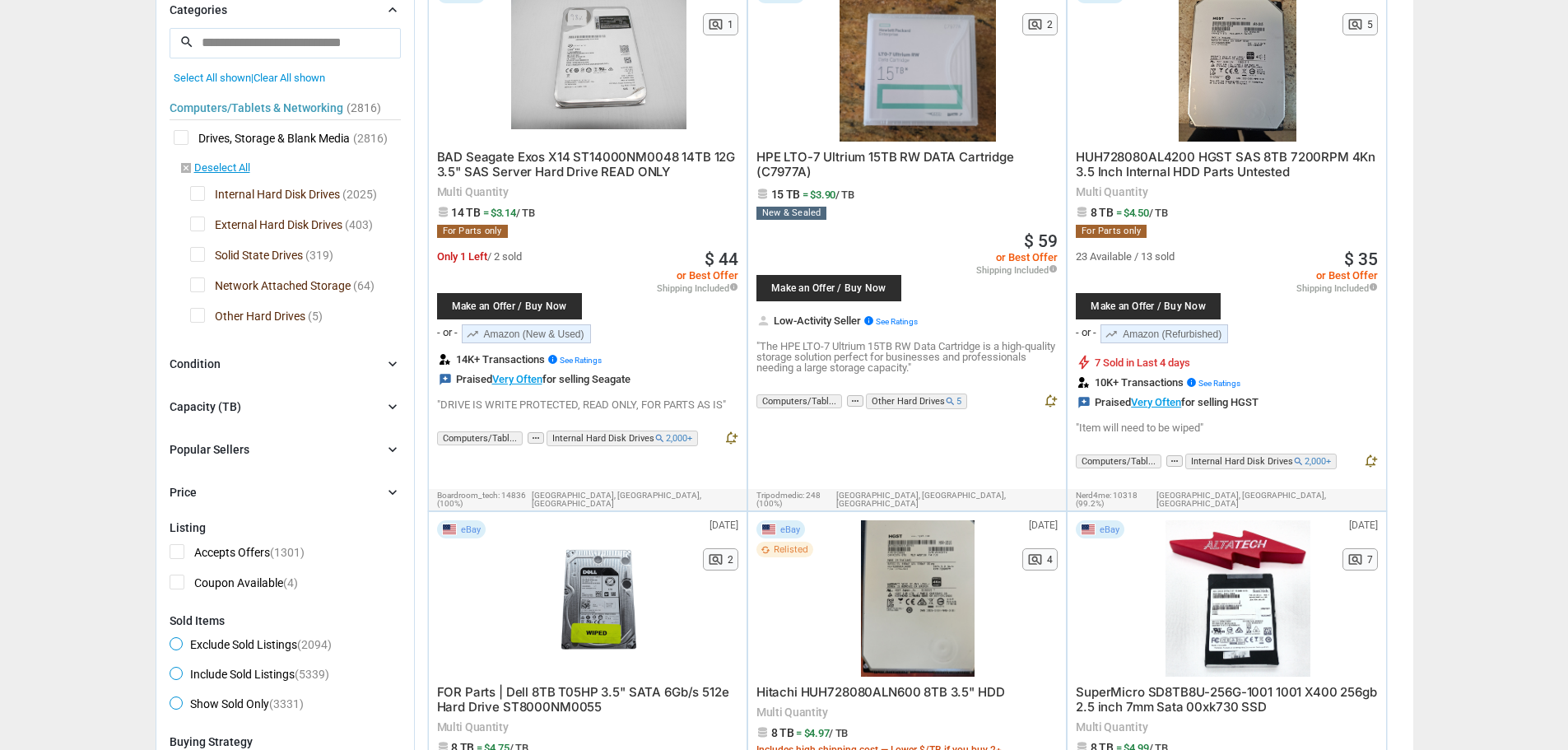
click at [195, 191] on span "Internal Hard Disk Drives" at bounding box center [265, 196] width 150 height 21
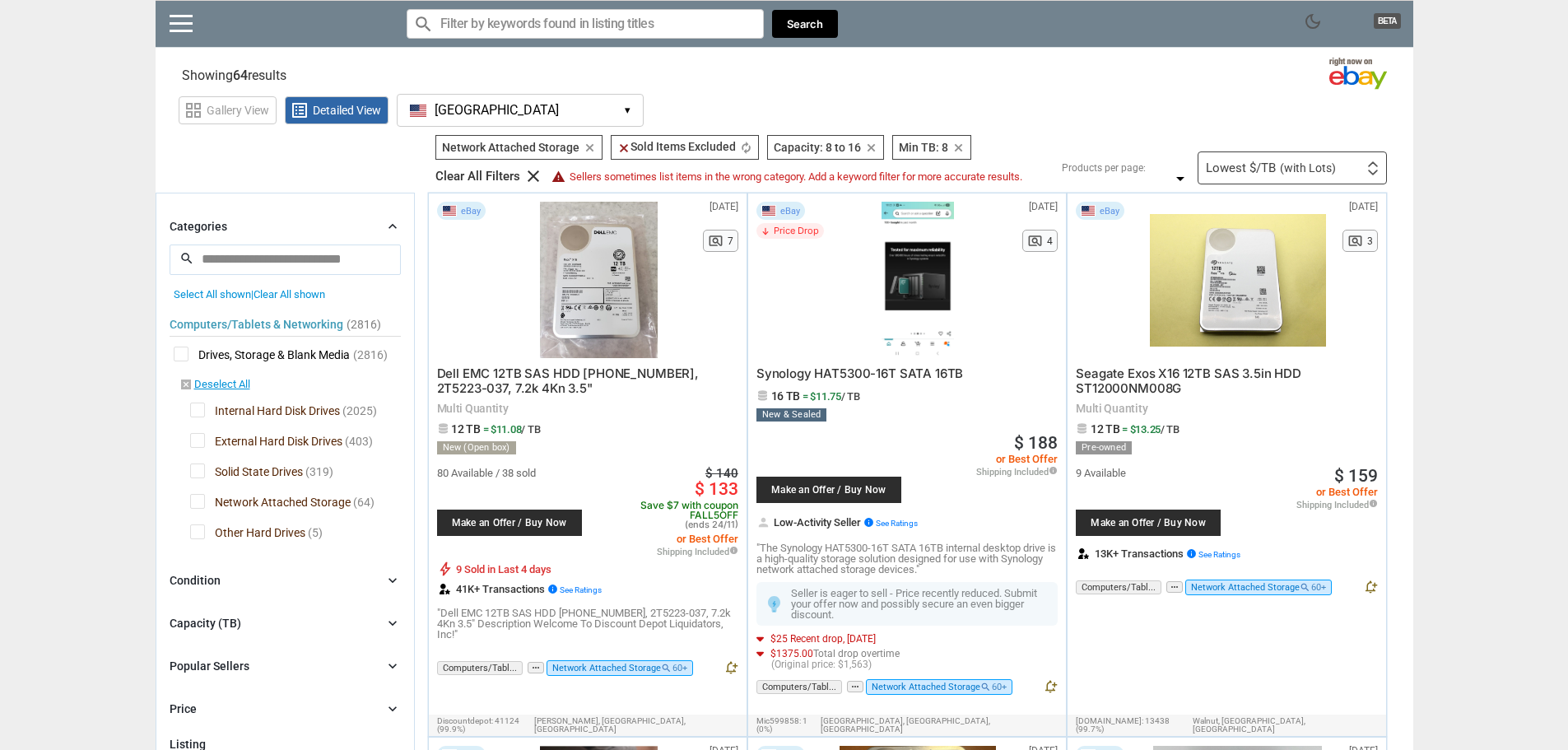
click at [1368, 175] on img at bounding box center [1373, 172] width 12 height 6
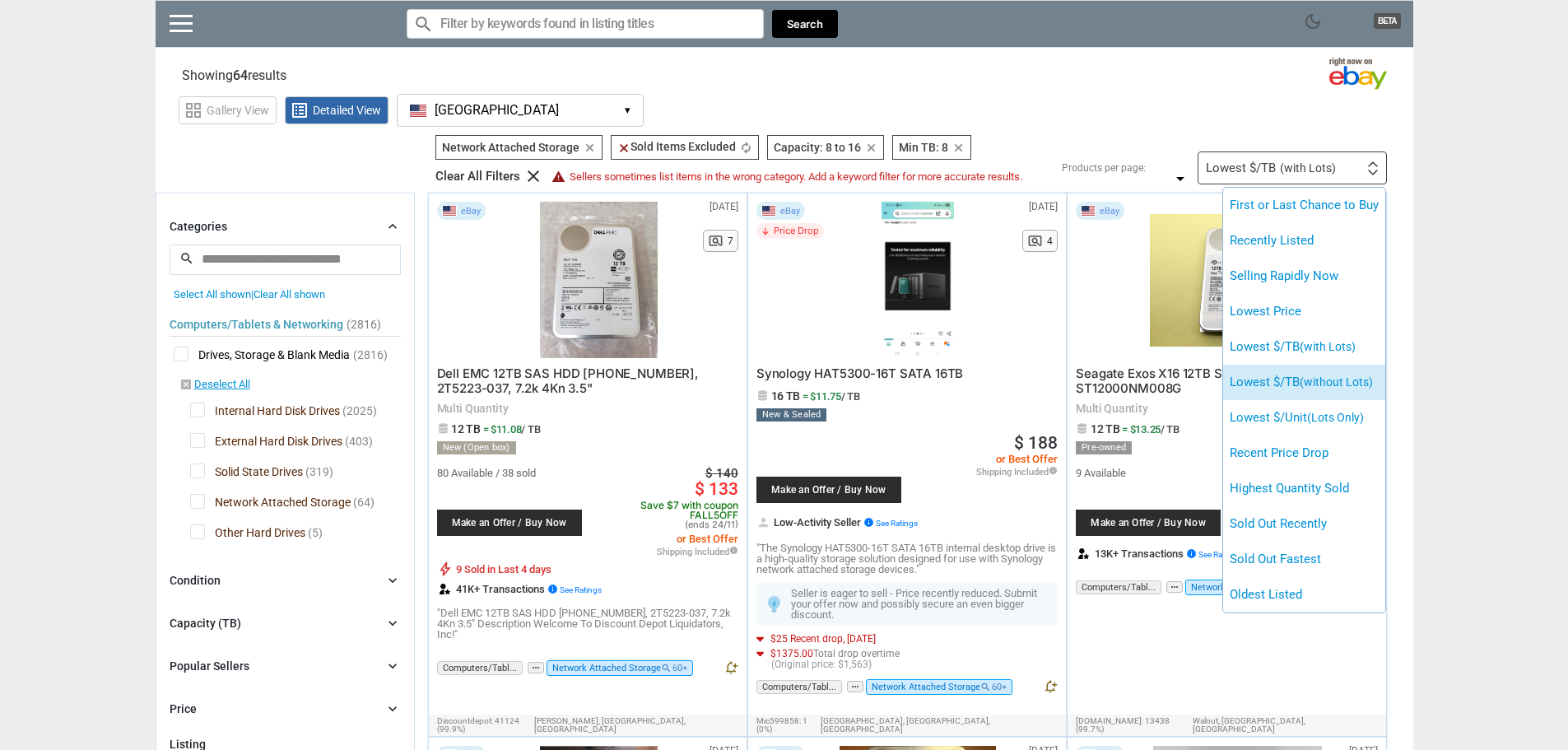
click at [1344, 384] on span "(without Lots)" at bounding box center [1336, 382] width 73 height 13
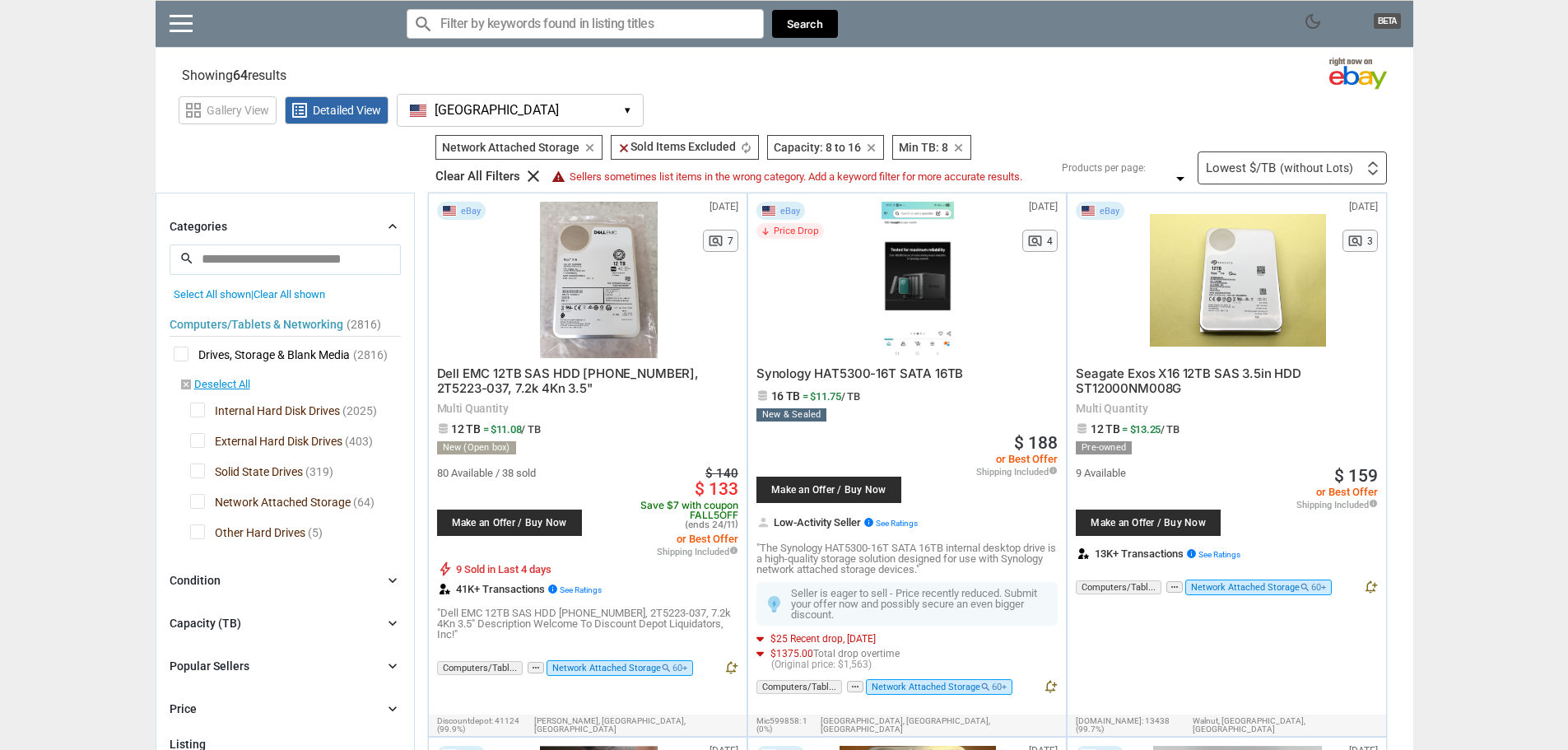
click at [386, 621] on icon "chevron_right" at bounding box center [392, 623] width 17 height 17
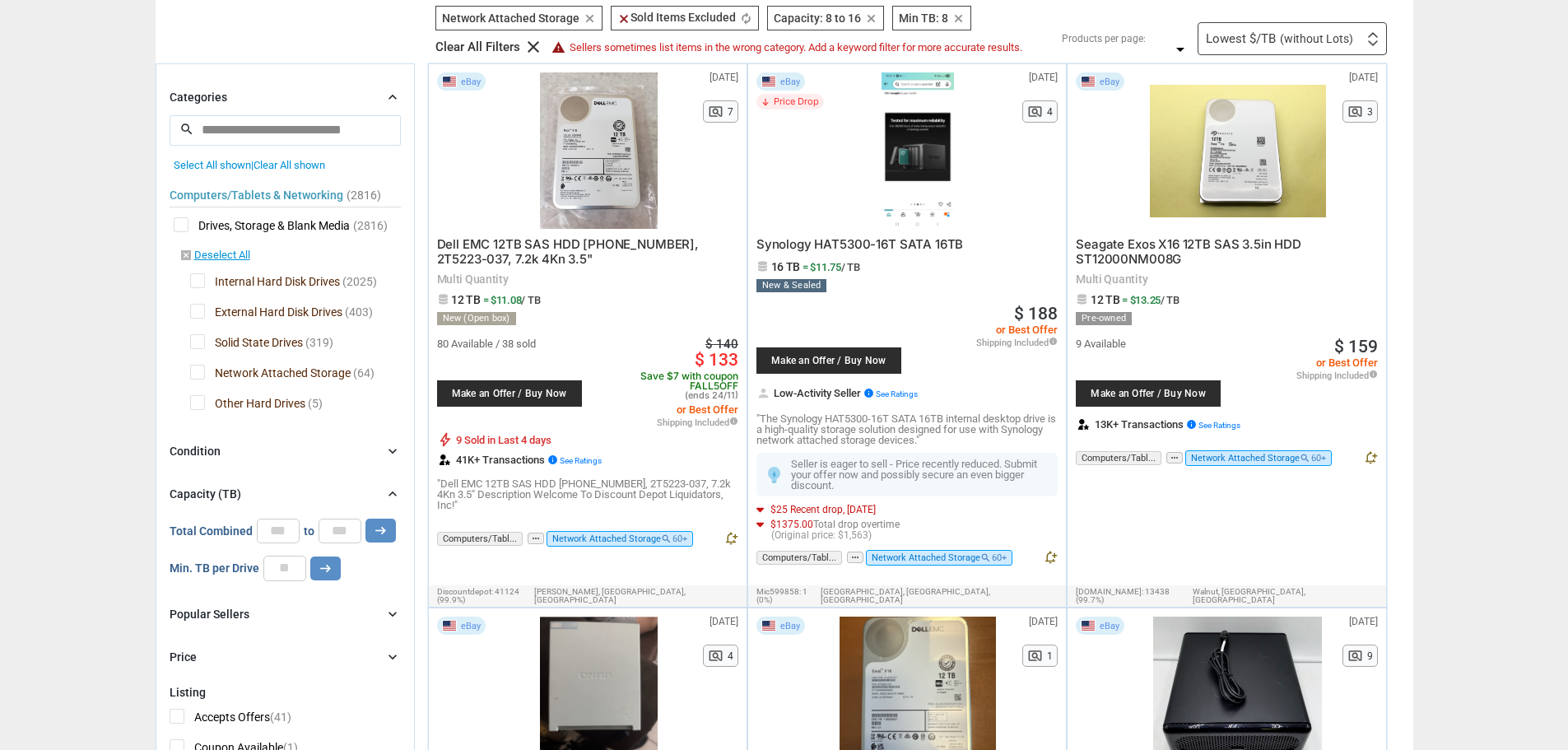
scroll to position [329, 0]
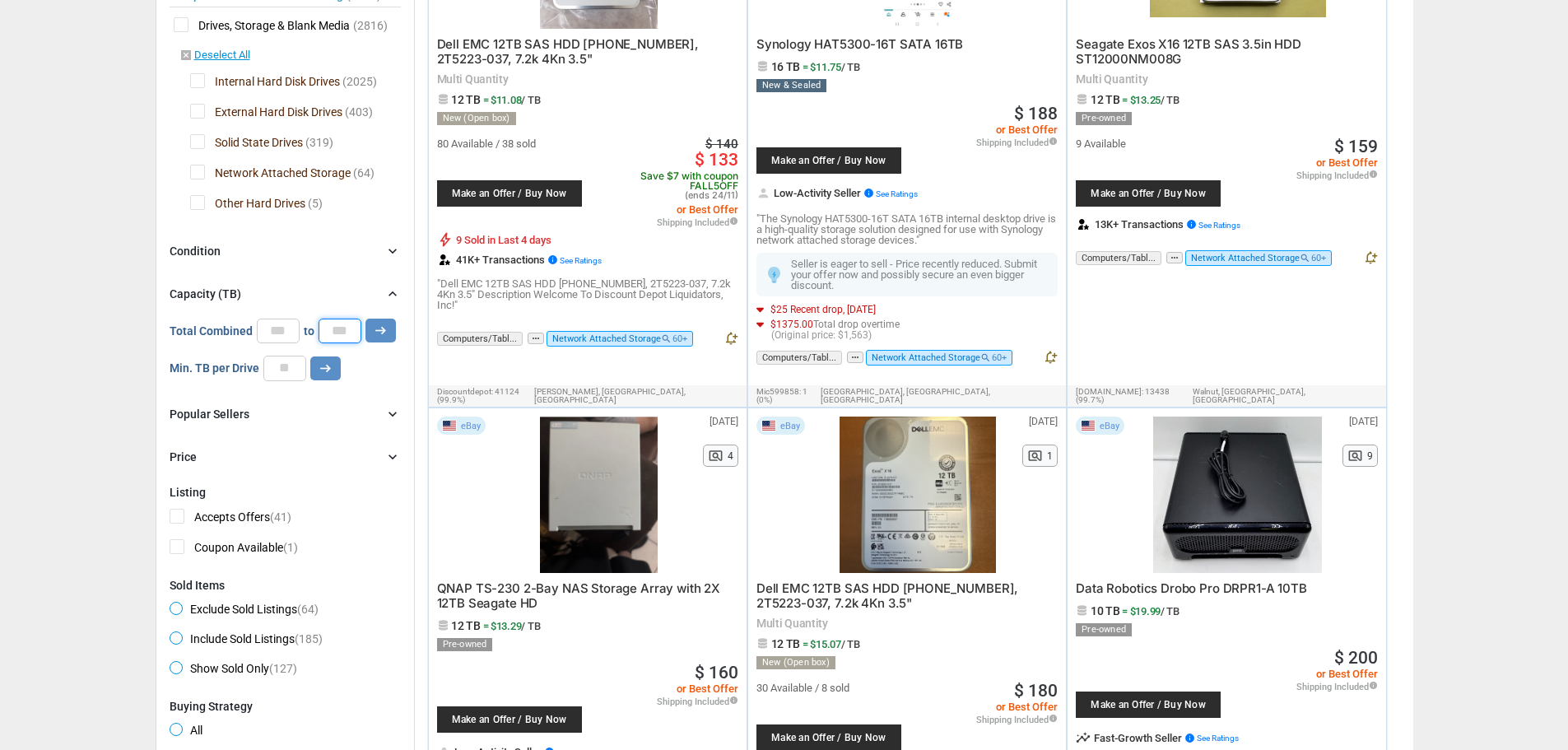
click at [343, 334] on input "**" at bounding box center [340, 331] width 43 height 25
click at [304, 334] on div "Total Combined * to ** arrow_right_alt" at bounding box center [282, 331] width 226 height 25
type input "*"
click at [275, 336] on input "*" at bounding box center [278, 331] width 43 height 25
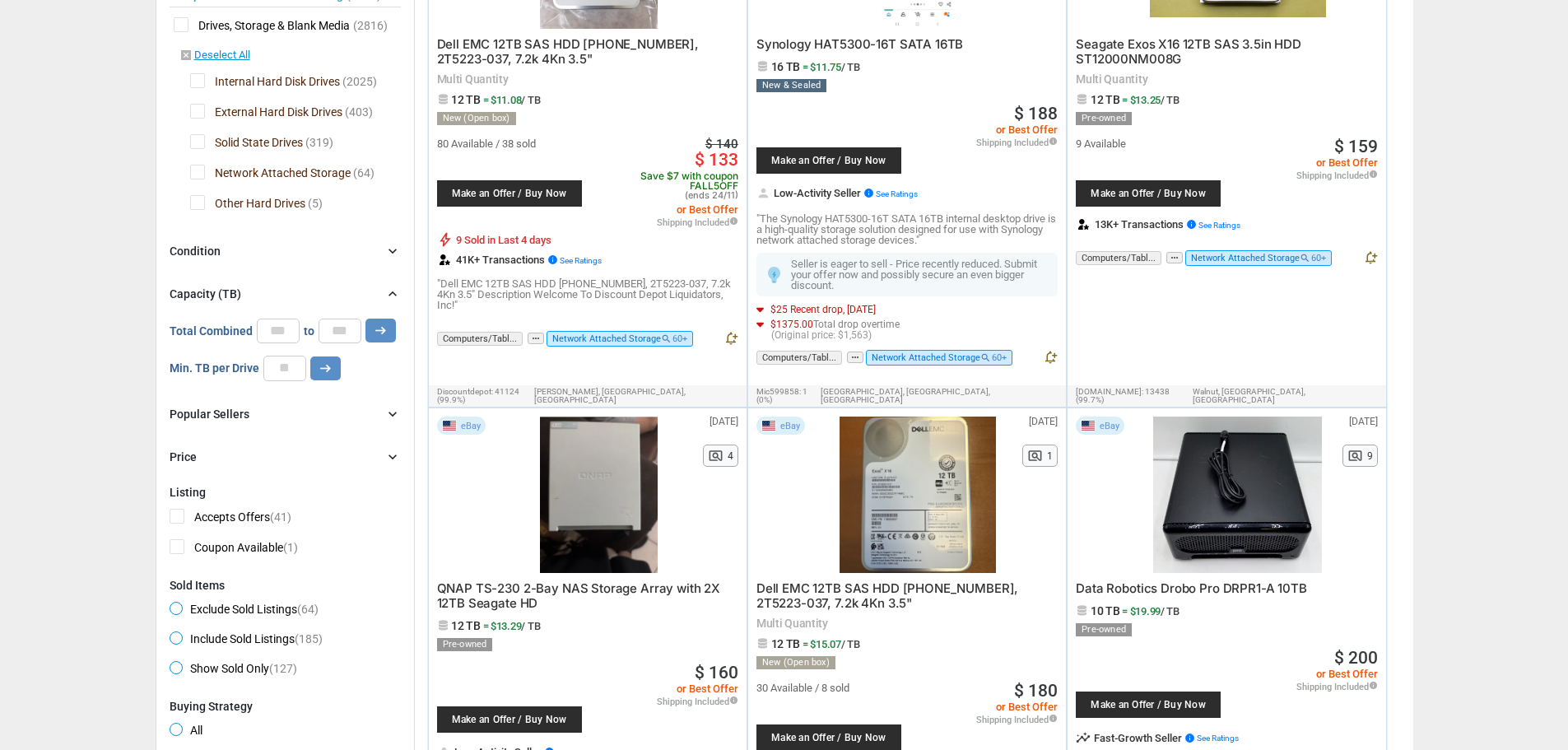
click at [331, 366] on icon "arrow_right_alt" at bounding box center [325, 368] width 16 height 16
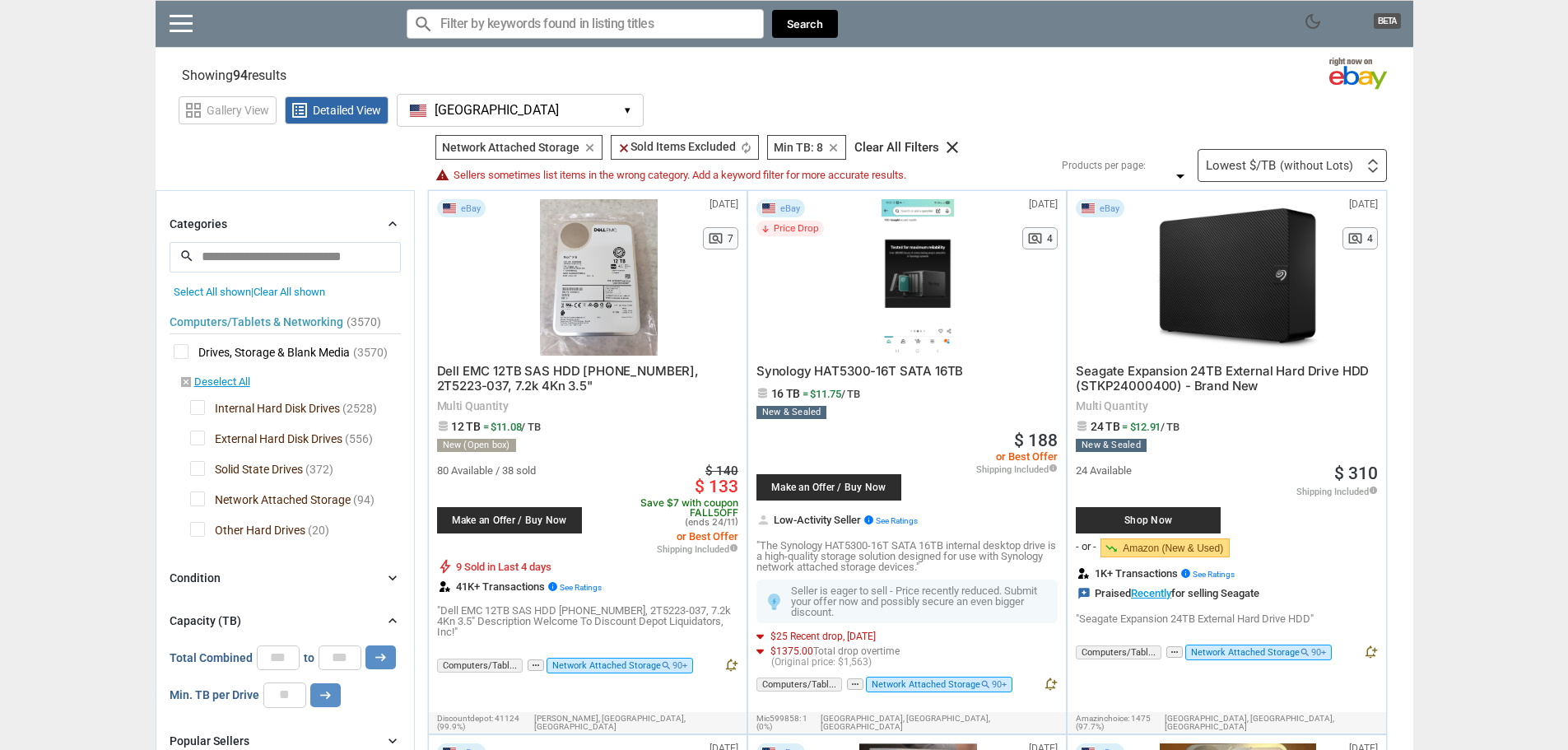
click at [1371, 163] on img at bounding box center [1373, 161] width 12 height 6
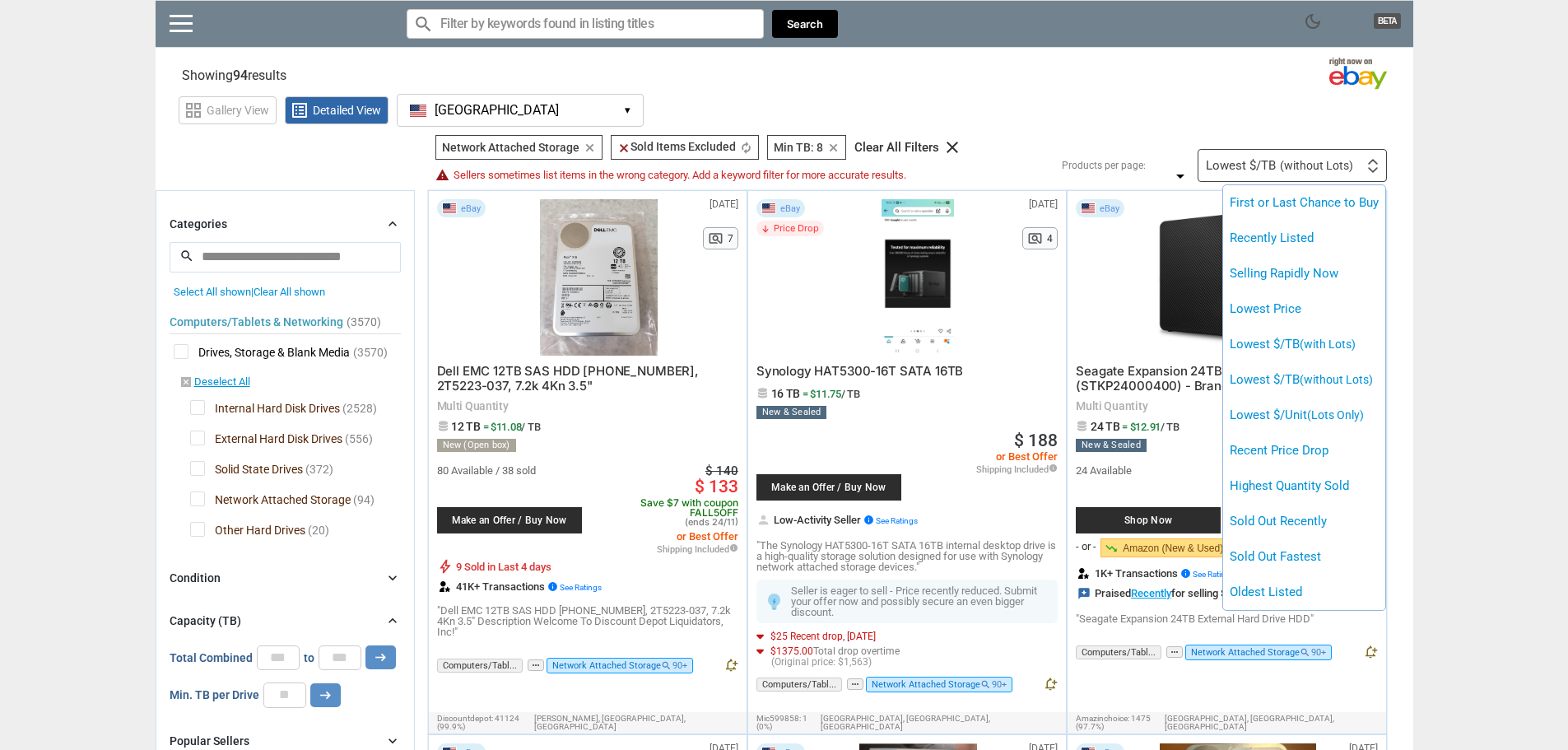
click at [1365, 164] on div at bounding box center [784, 375] width 1568 height 750
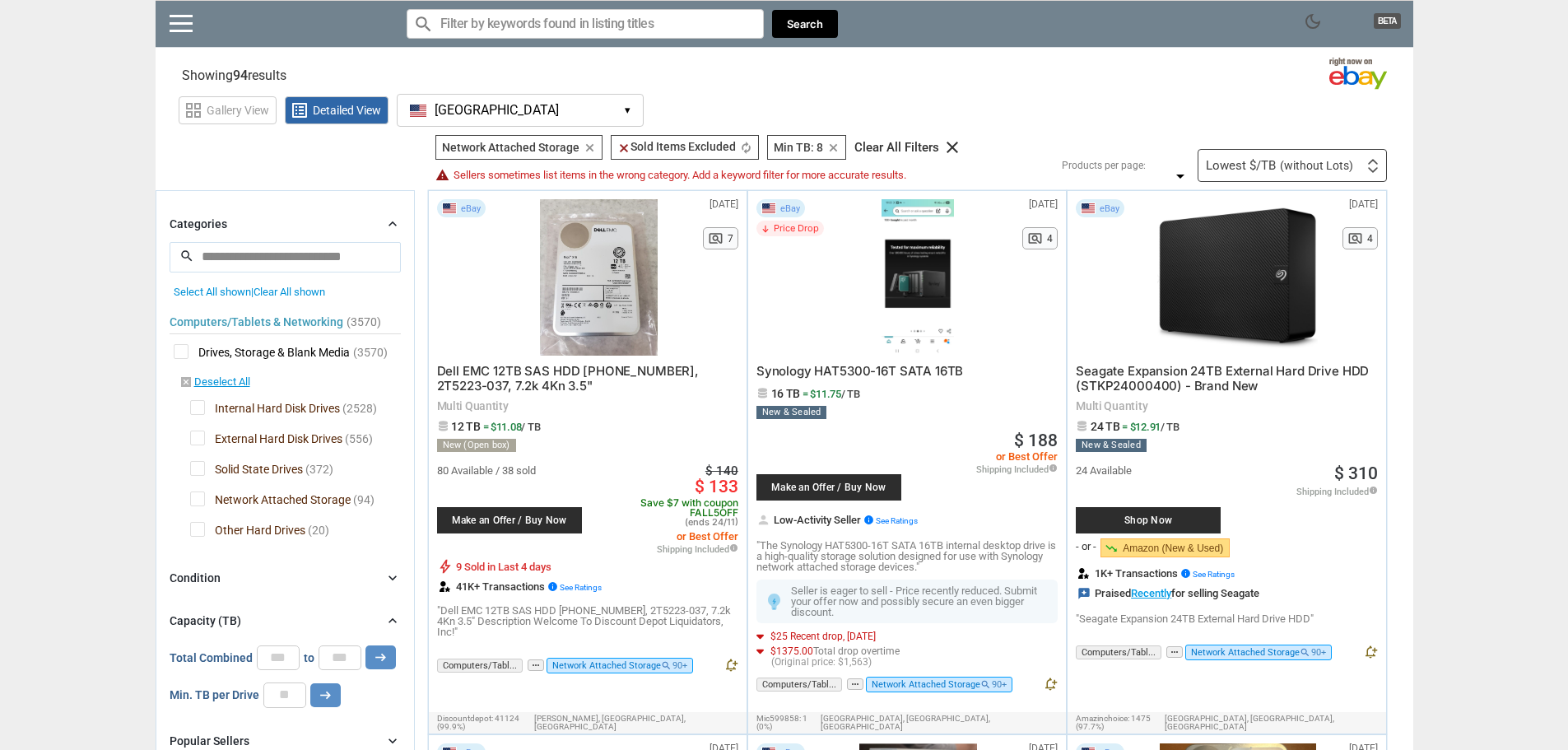
click at [392, 223] on icon "chevron_right" at bounding box center [392, 224] width 17 height 17
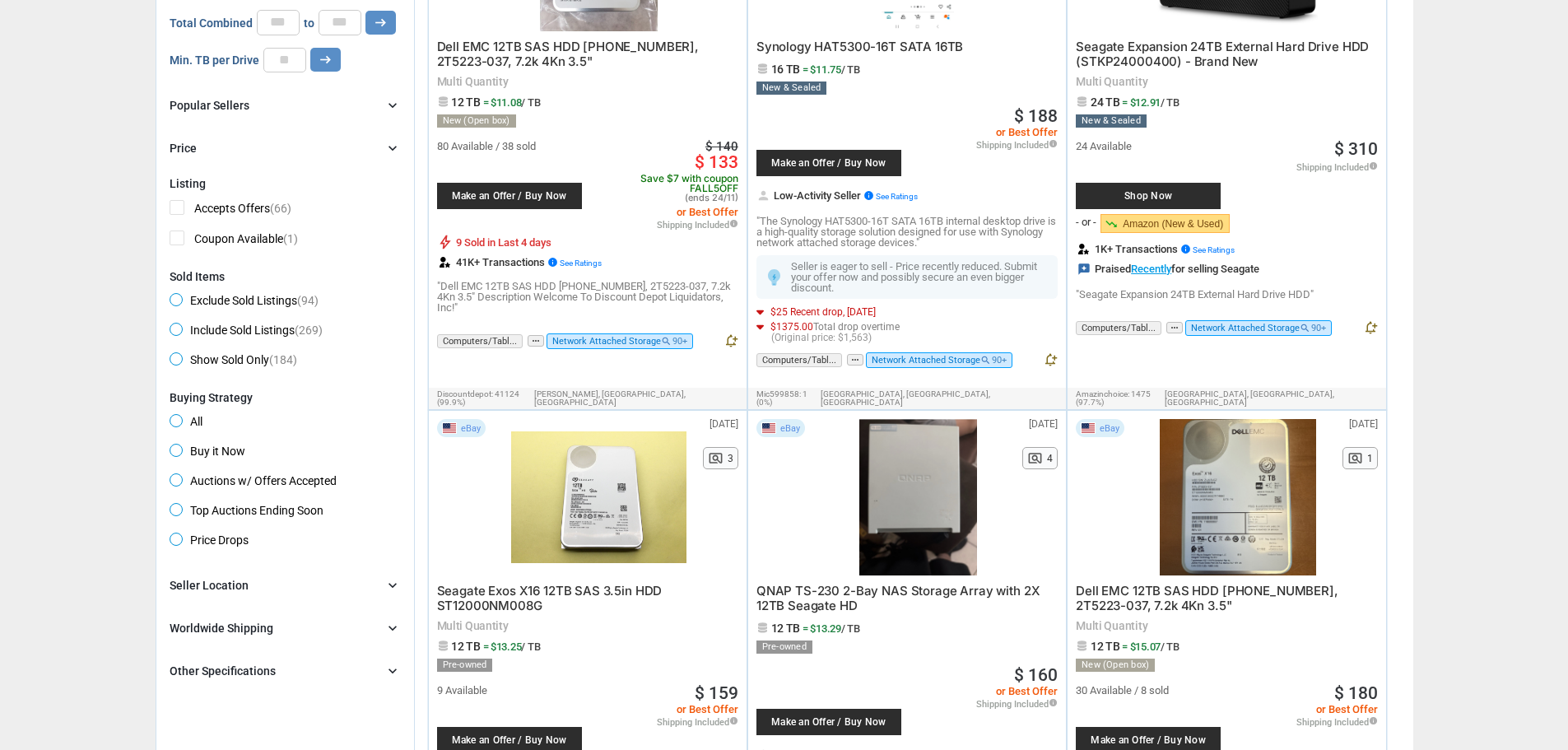
scroll to position [329, 0]
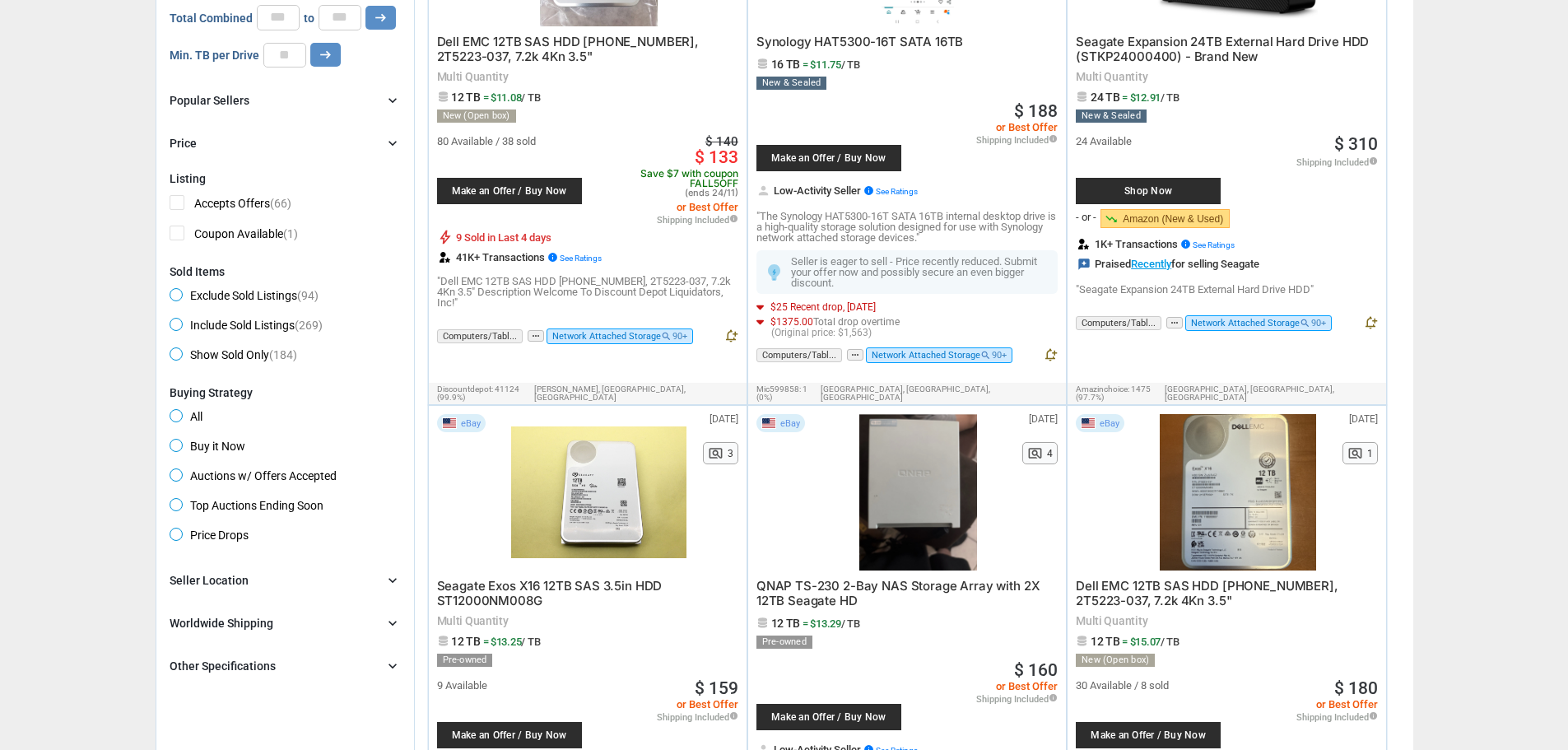
click at [177, 445] on span "Buy it Now" at bounding box center [207, 449] width 75 height 20
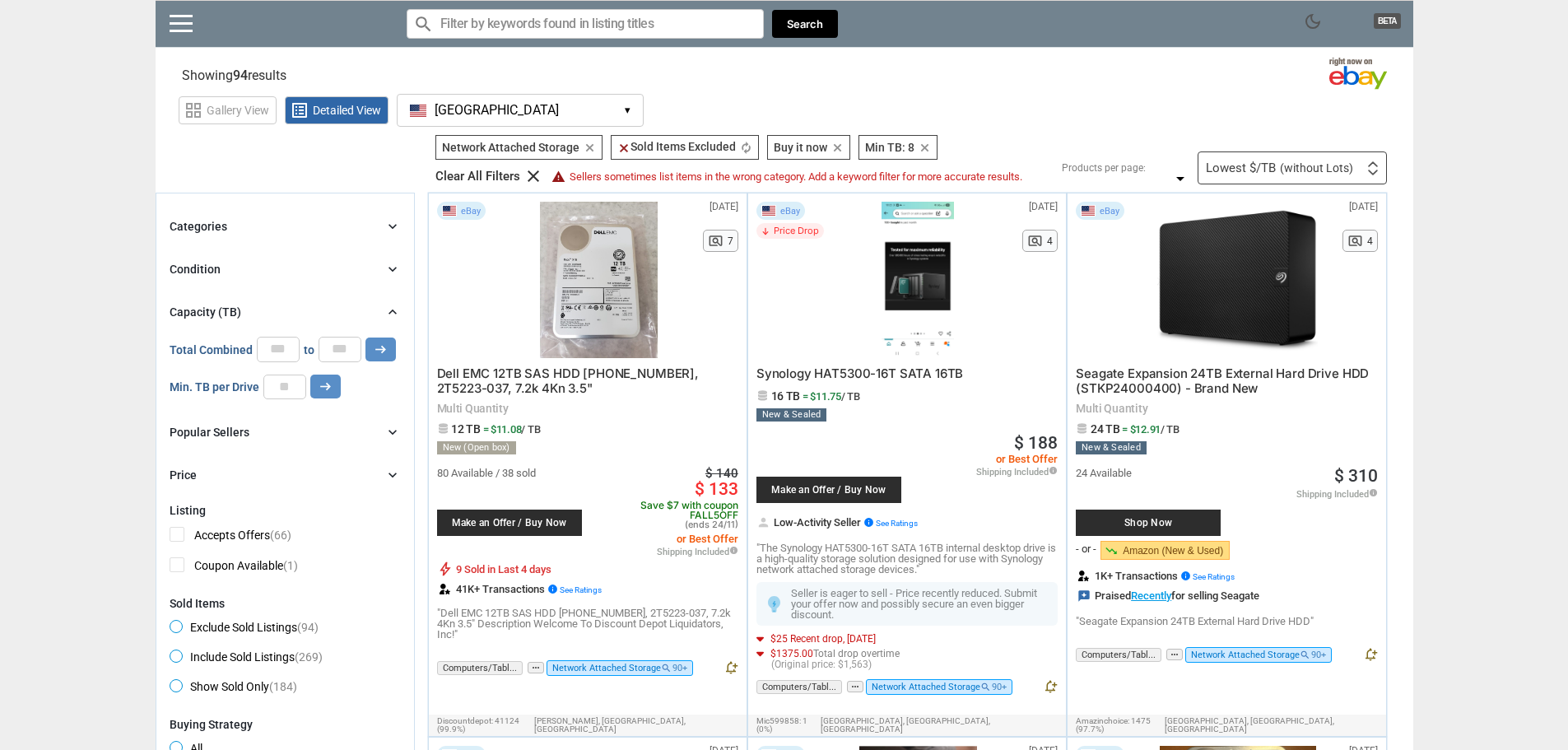
click at [392, 428] on icon "chevron_right" at bounding box center [392, 432] width 17 height 17
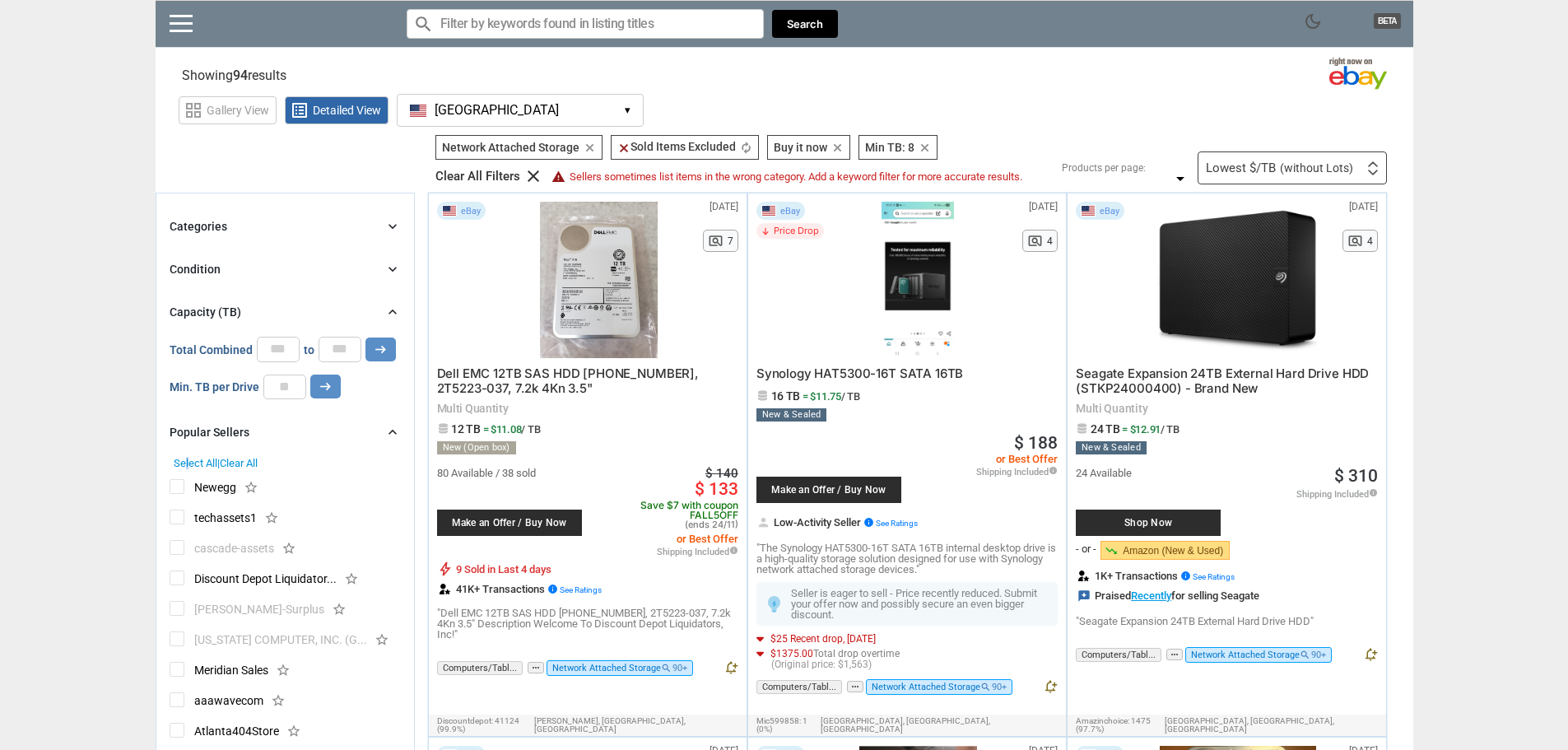
click at [188, 459] on span "Select All" at bounding box center [195, 463] width 44 height 12
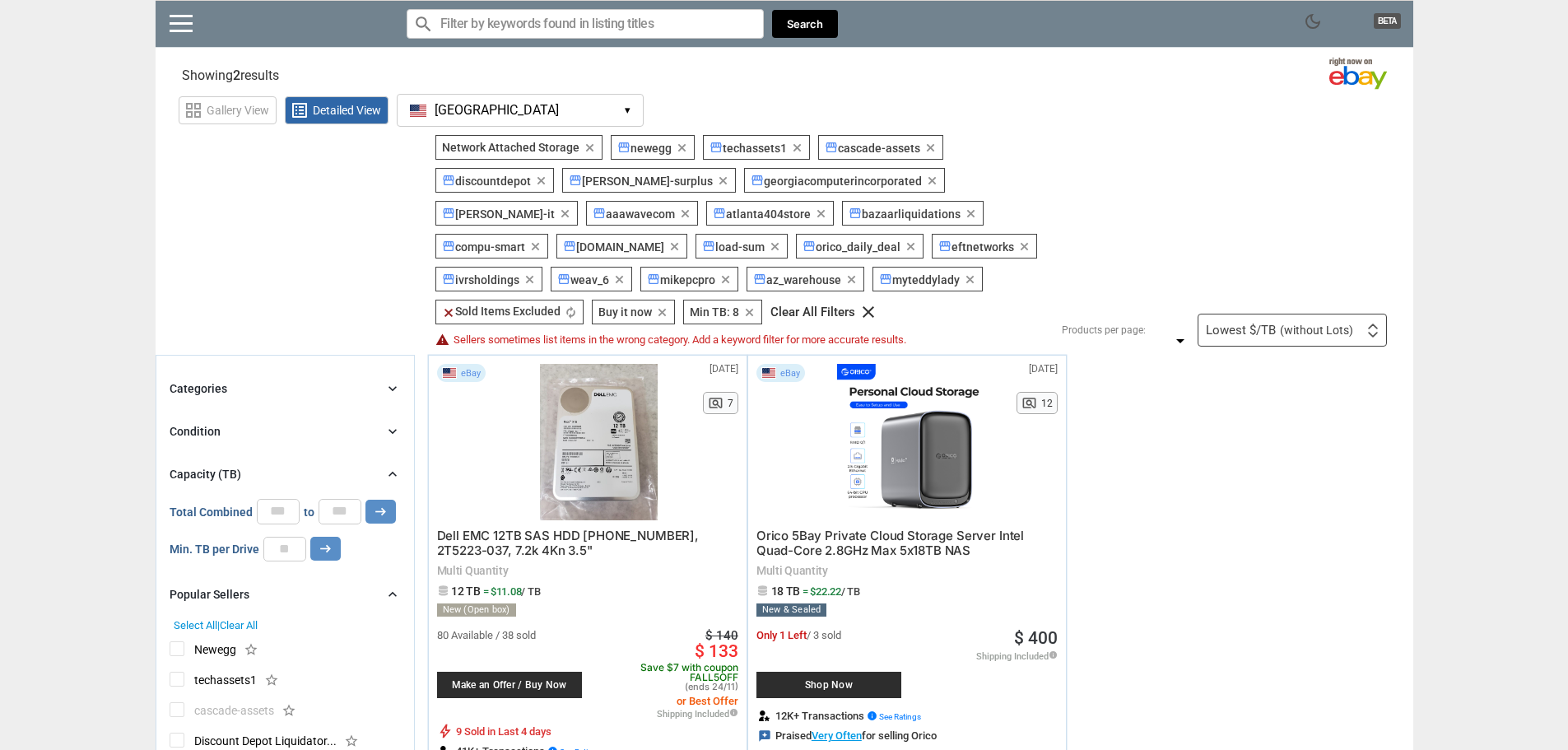
click at [393, 594] on icon "chevron_right" at bounding box center [392, 594] width 17 height 17
click at [447, 310] on icon "clear" at bounding box center [449, 313] width 13 height 13
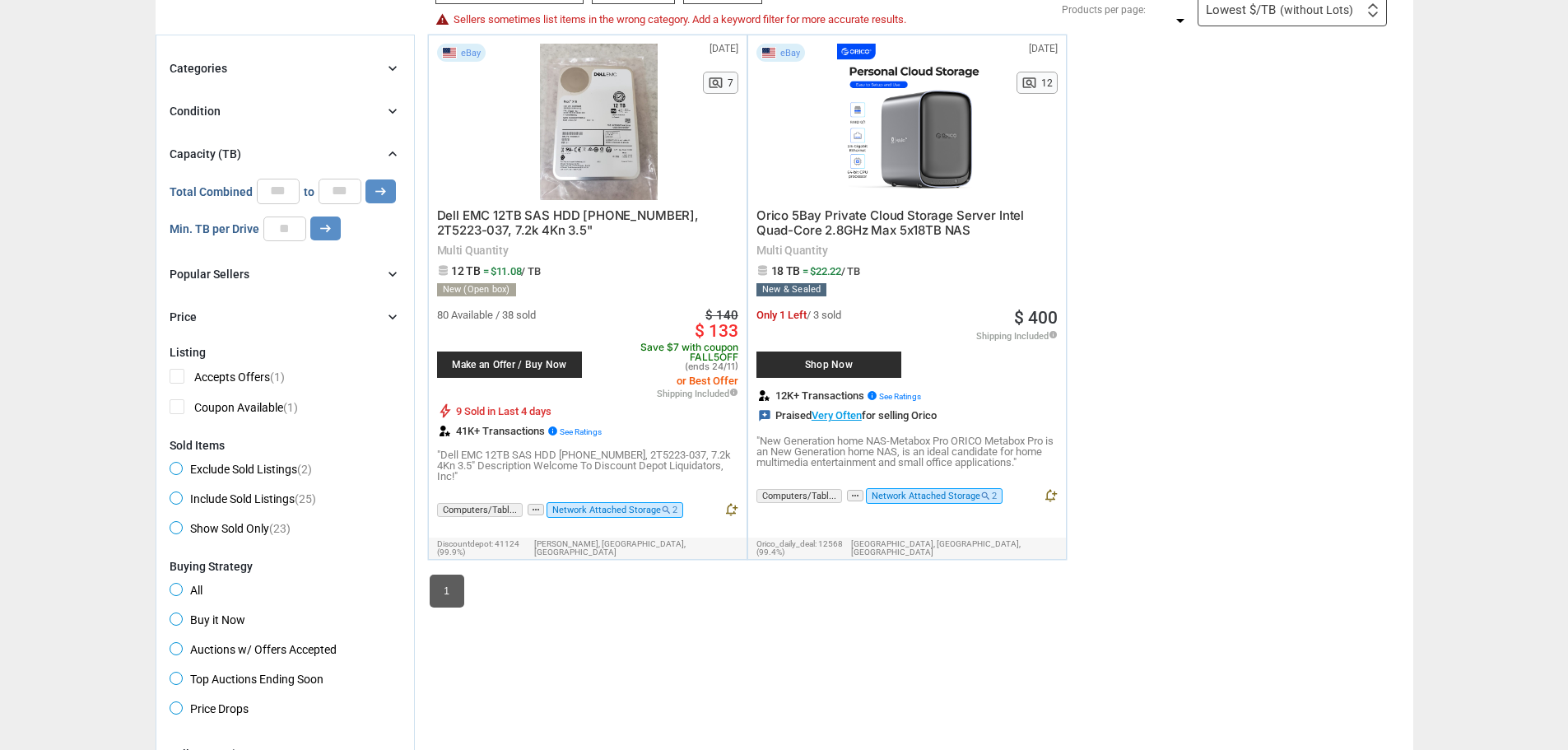
scroll to position [329, 0]
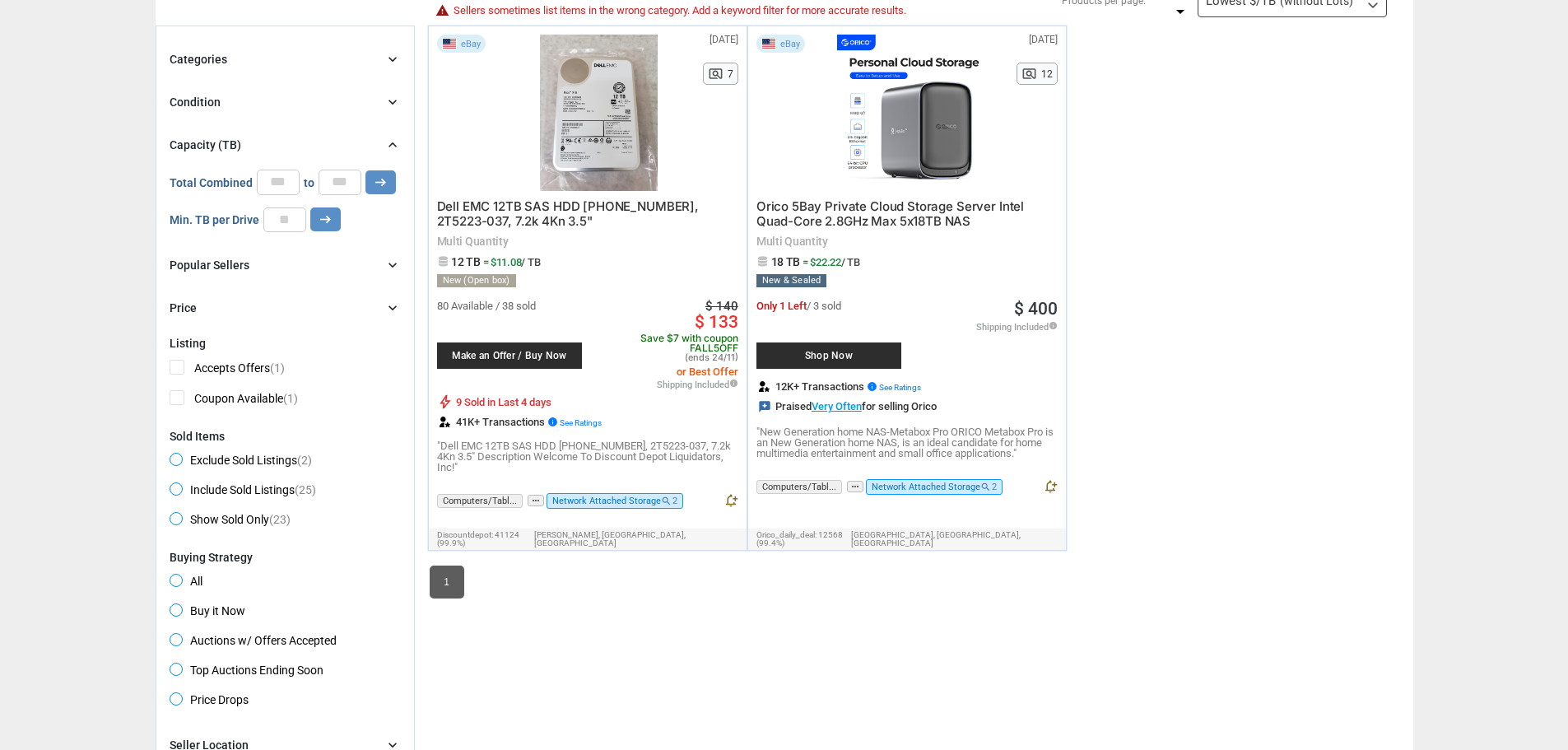
click at [180, 579] on span "All" at bounding box center [186, 584] width 33 height 20
click at [379, 260] on div "Popular Sellers chevron_right" at bounding box center [285, 265] width 231 height 20
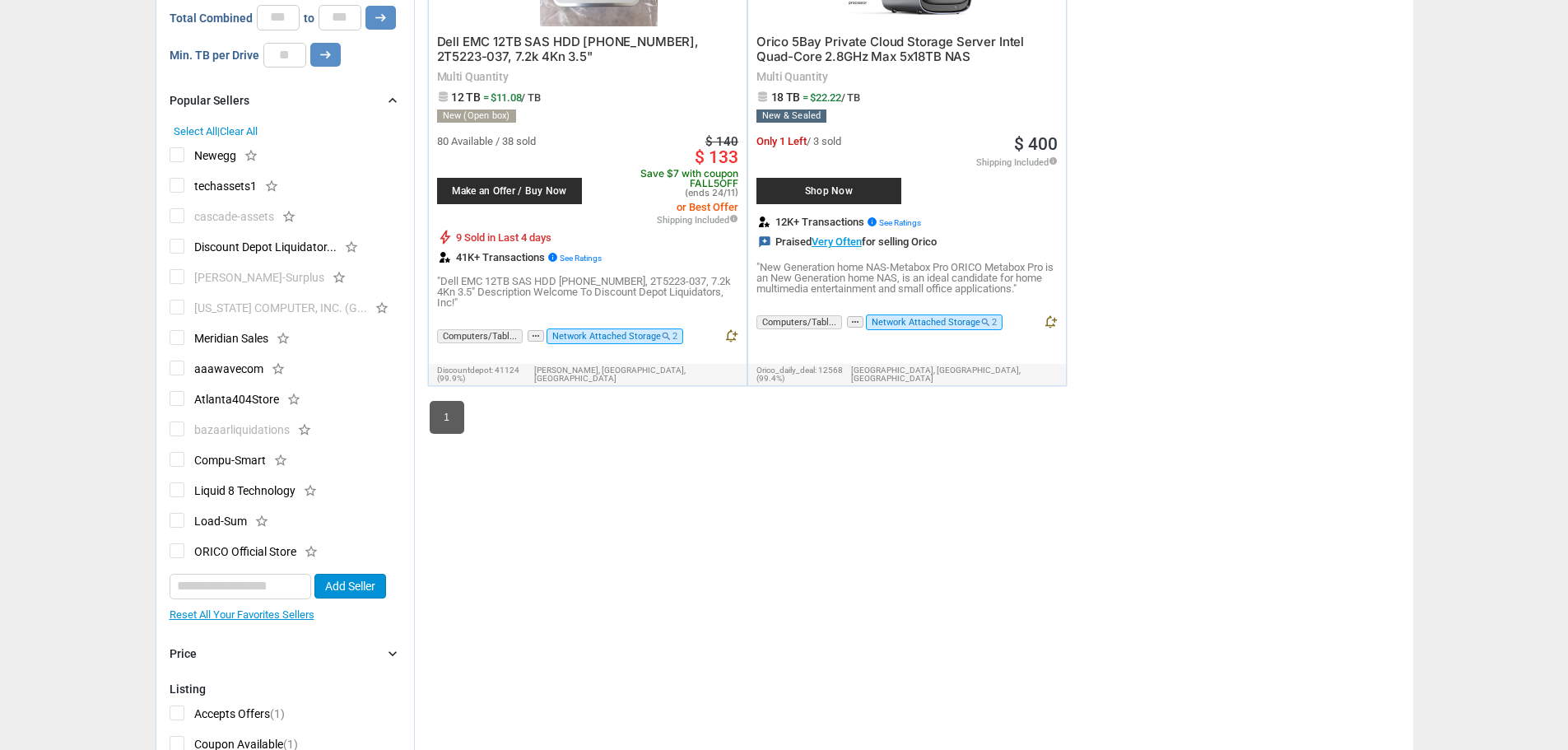
click at [246, 131] on span "Clear All" at bounding box center [238, 131] width 38 height 12
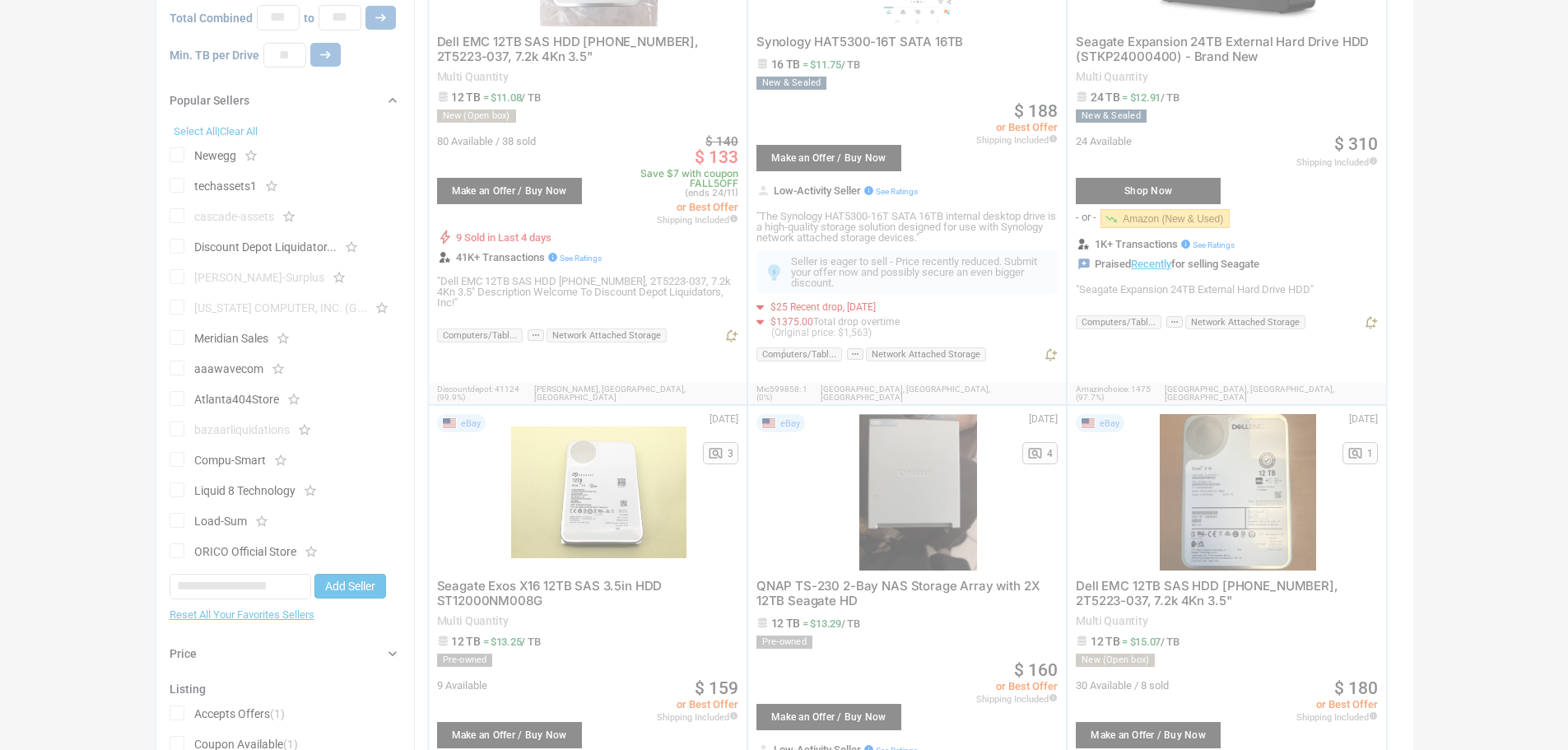
scroll to position [329, 0]
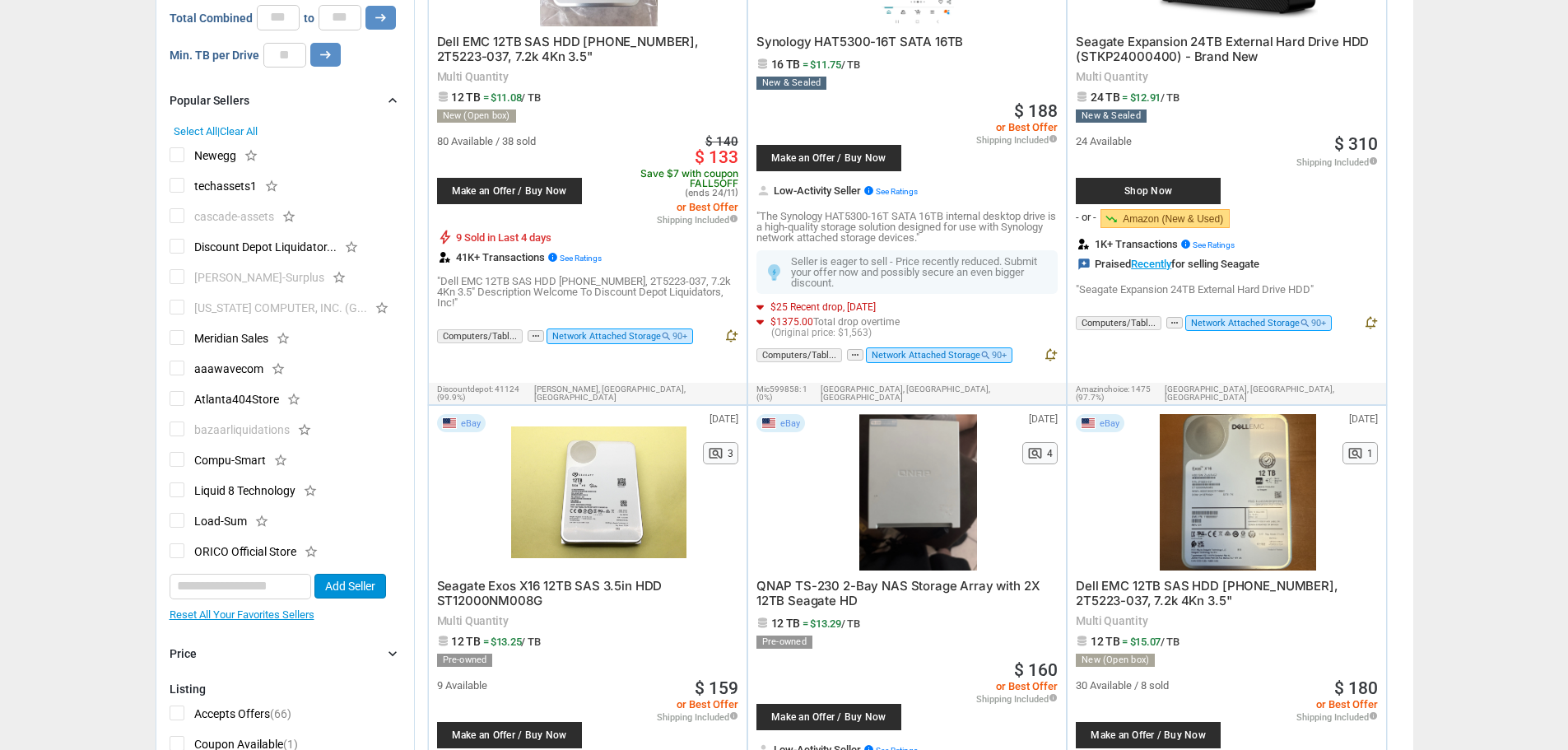
click at [177, 156] on span "Newegg" at bounding box center [203, 157] width 67 height 21
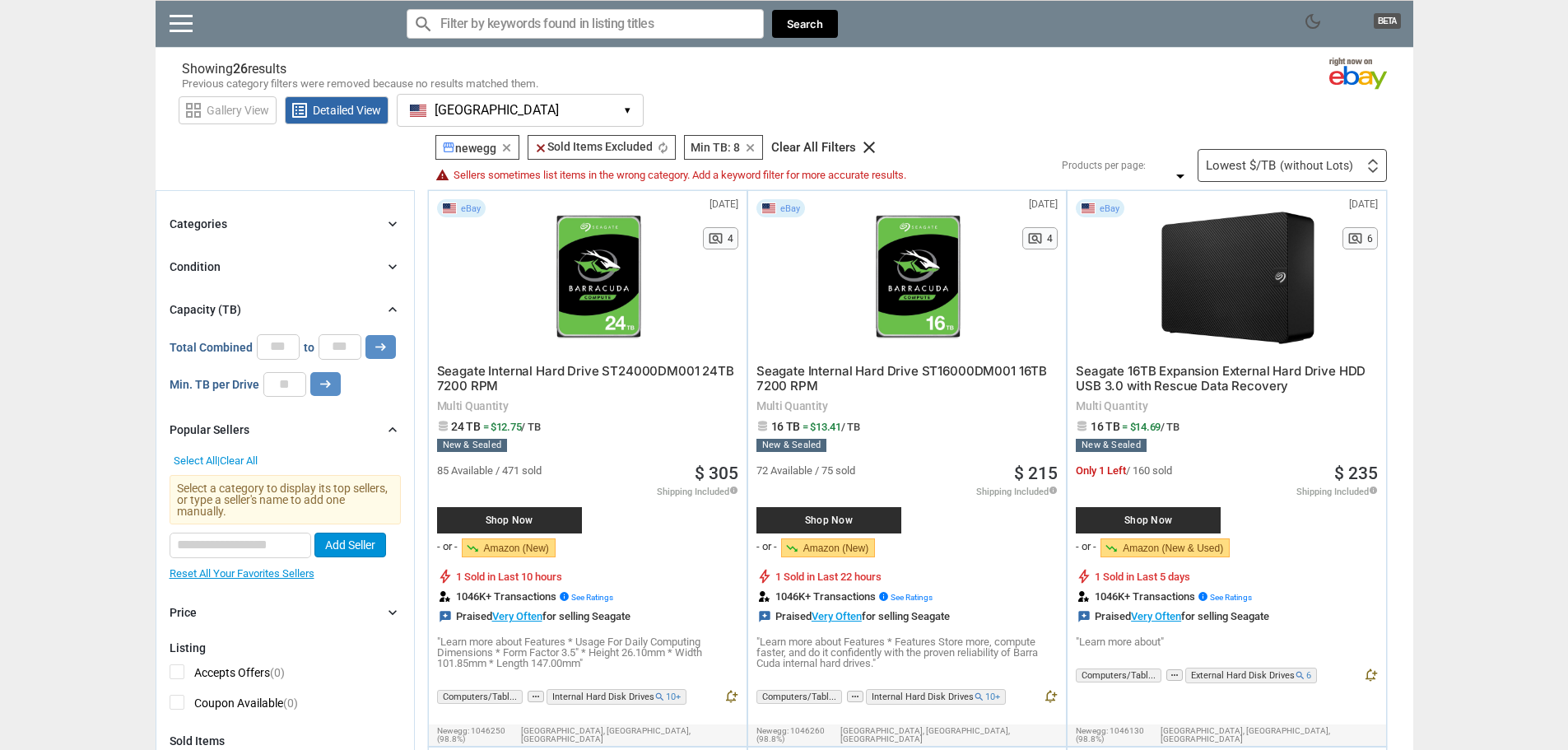
click at [390, 227] on icon "chevron_right" at bounding box center [392, 224] width 17 height 17
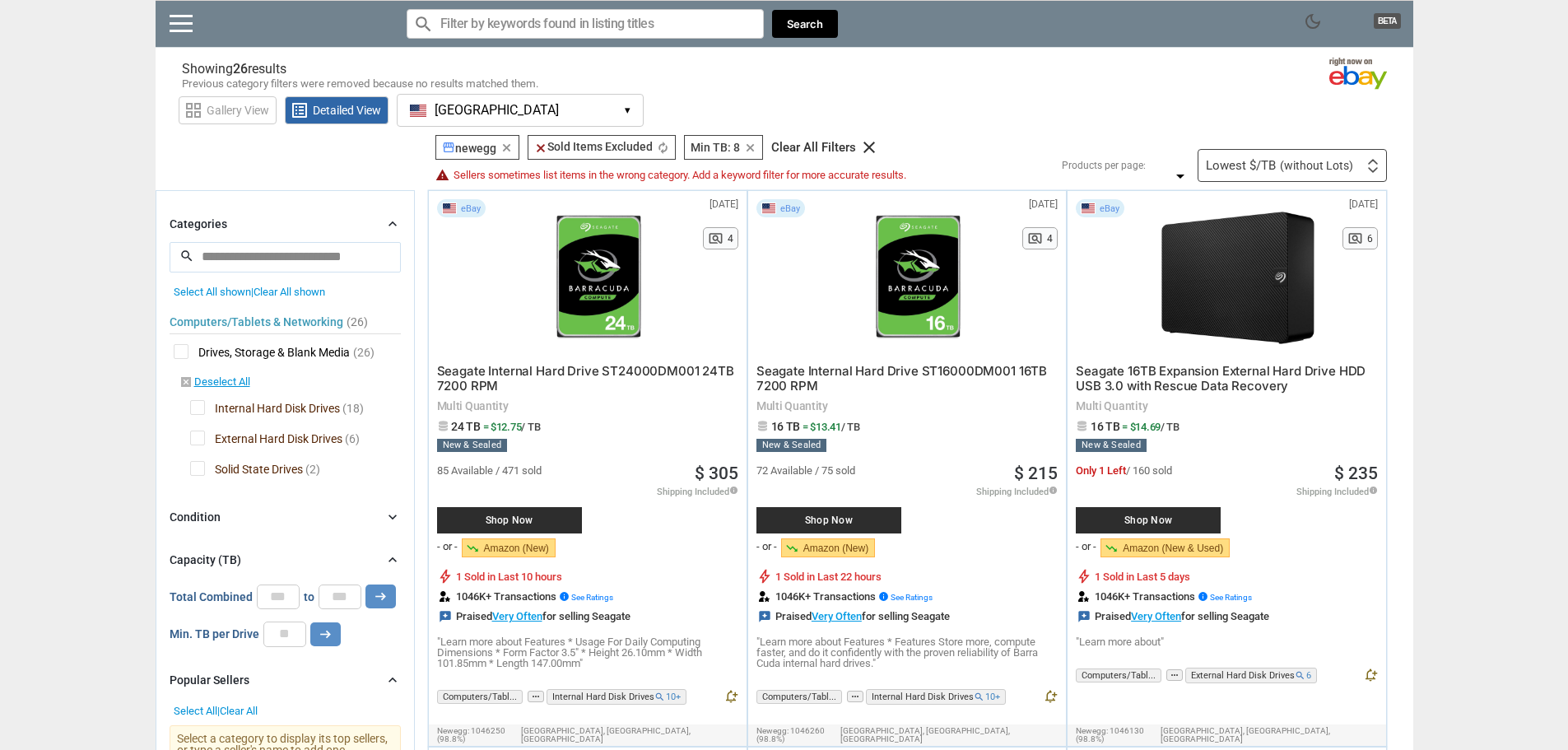
click at [391, 227] on icon "chevron_right" at bounding box center [392, 224] width 17 height 17
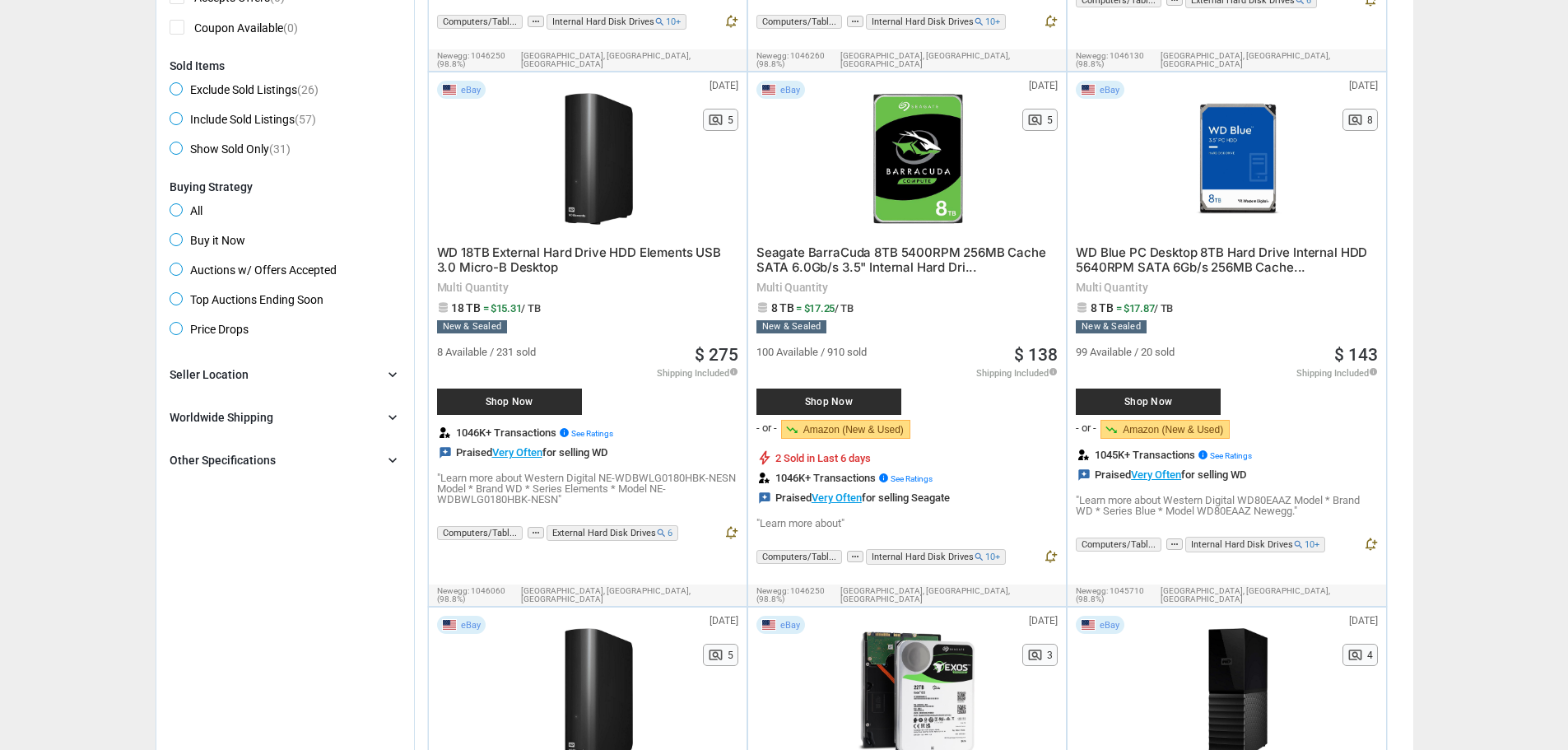
scroll to position [741, 0]
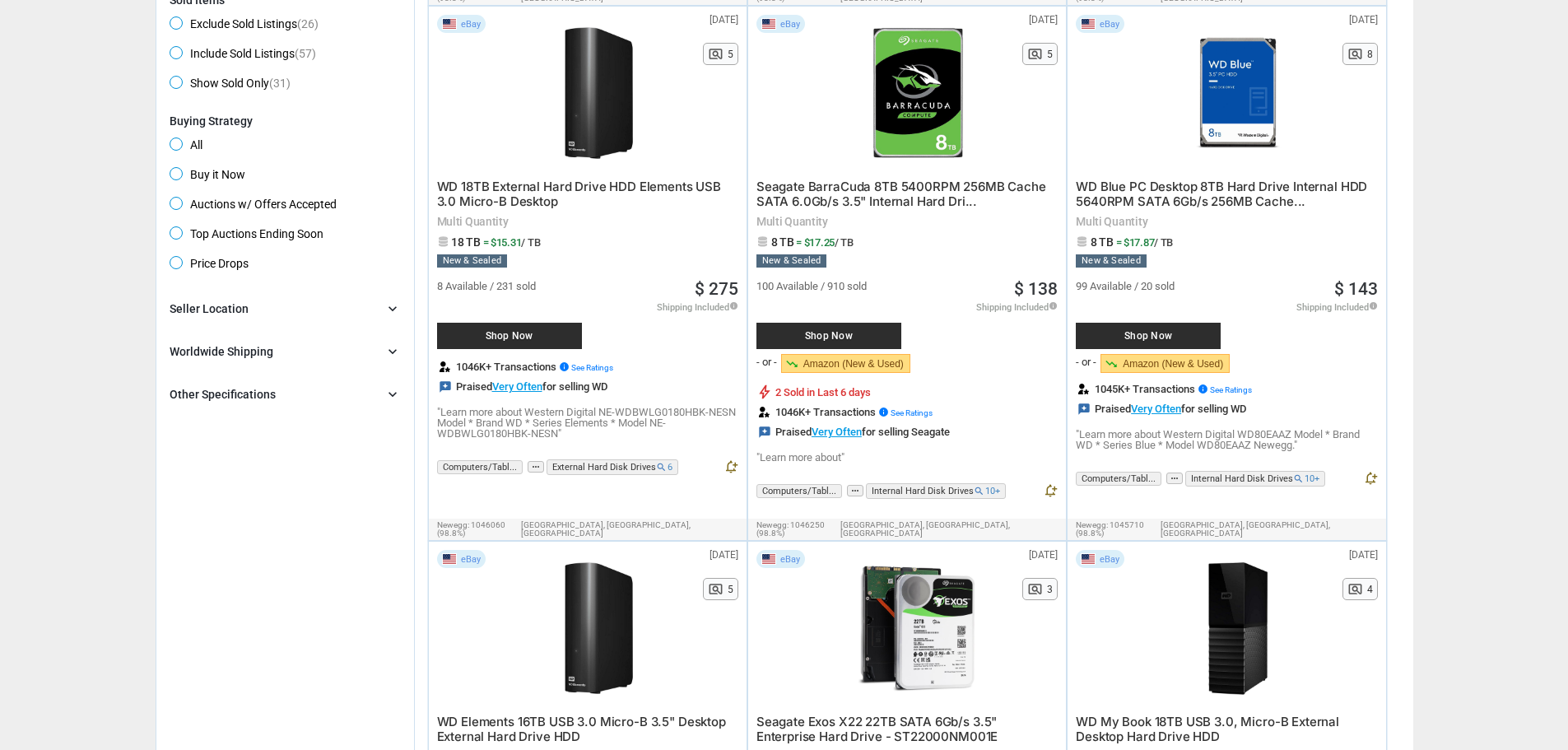
click at [389, 309] on icon "chevron_right" at bounding box center [392, 309] width 17 height 17
click at [190, 364] on span "[GEOGRAPHIC_DATA]" at bounding box center [238, 366] width 136 height 21
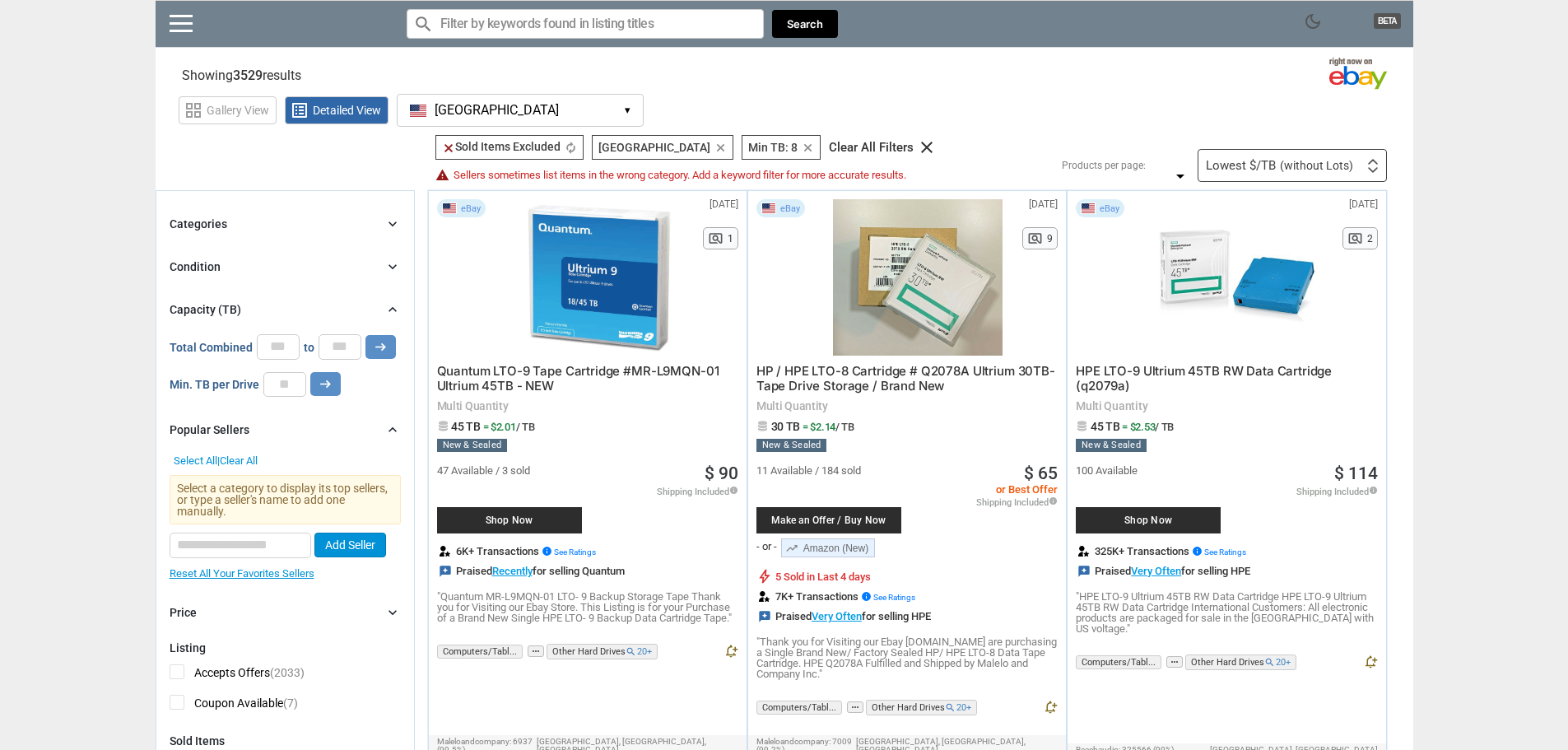
click at [714, 150] on icon "clear" at bounding box center [720, 147] width 12 height 12
click at [243, 461] on span "Clear All" at bounding box center [238, 460] width 38 height 12
click at [395, 430] on icon "chevron_right" at bounding box center [392, 430] width 17 height 17
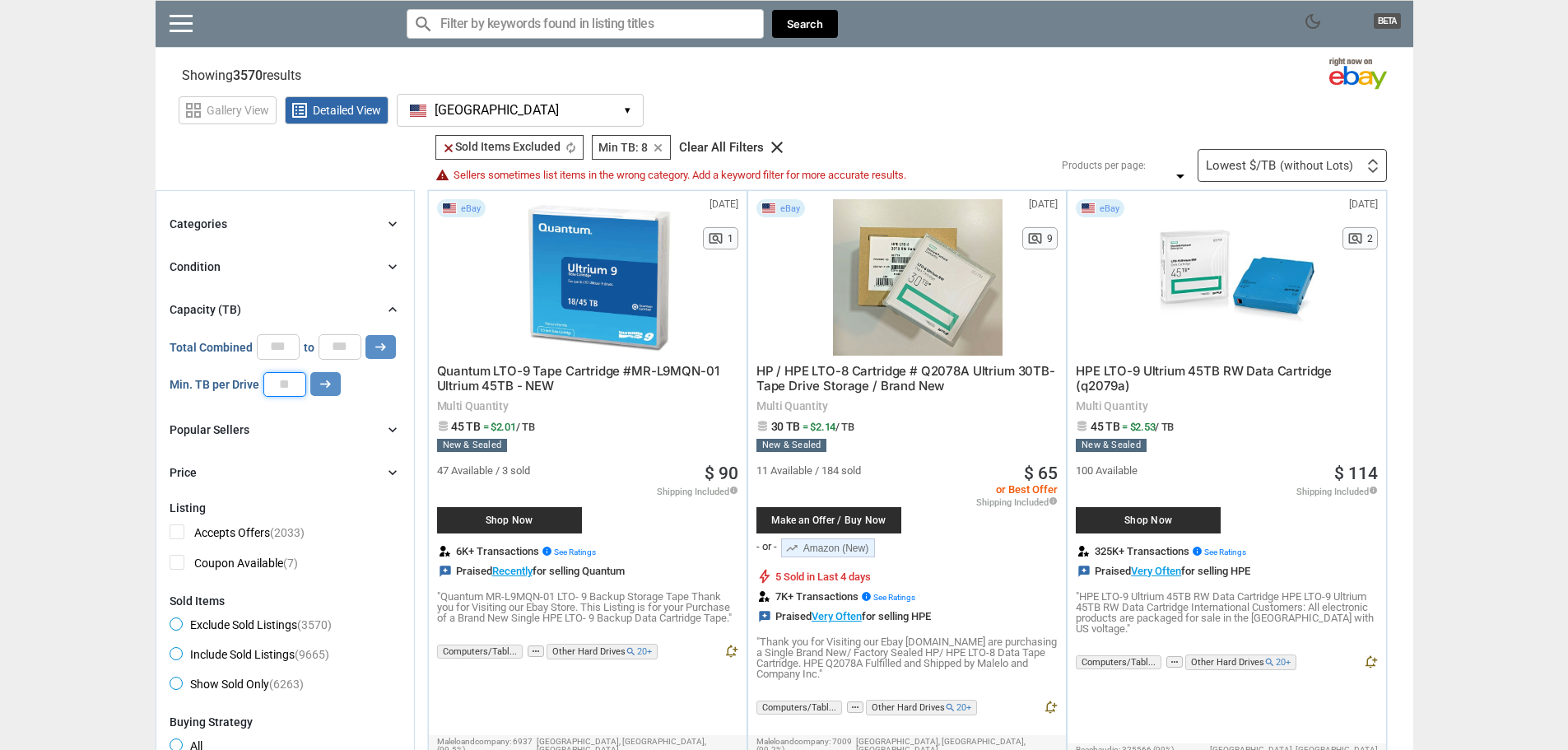
drag, startPoint x: 288, startPoint y: 377, endPoint x: 259, endPoint y: 376, distance: 29.0
click at [271, 377] on input "*" at bounding box center [285, 384] width 43 height 25
click at [274, 347] on input "number" at bounding box center [278, 347] width 43 height 25
type input "*"
click at [344, 348] on input "number" at bounding box center [340, 347] width 43 height 25
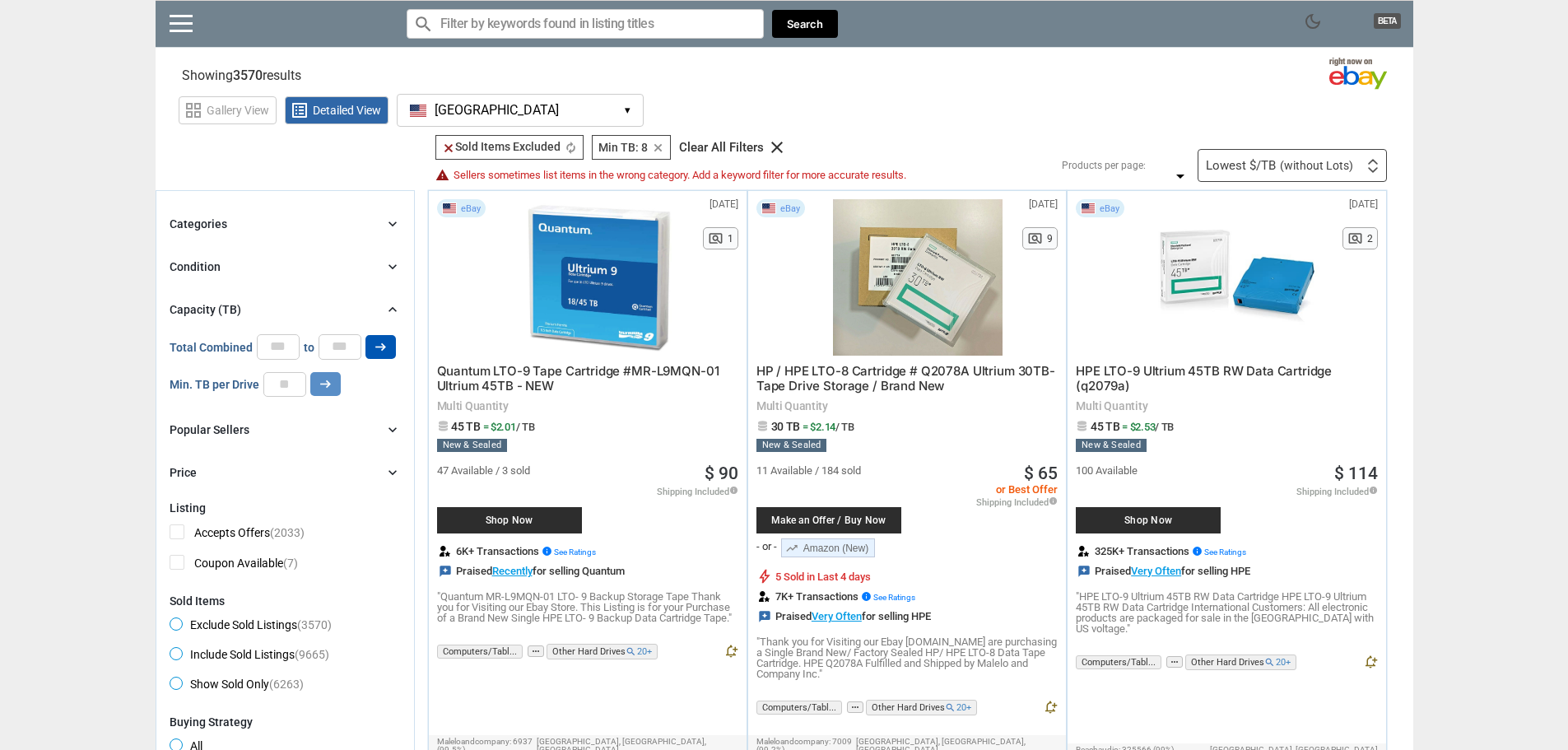
click at [373, 347] on icon "arrow_right_alt" at bounding box center [380, 347] width 16 height 16
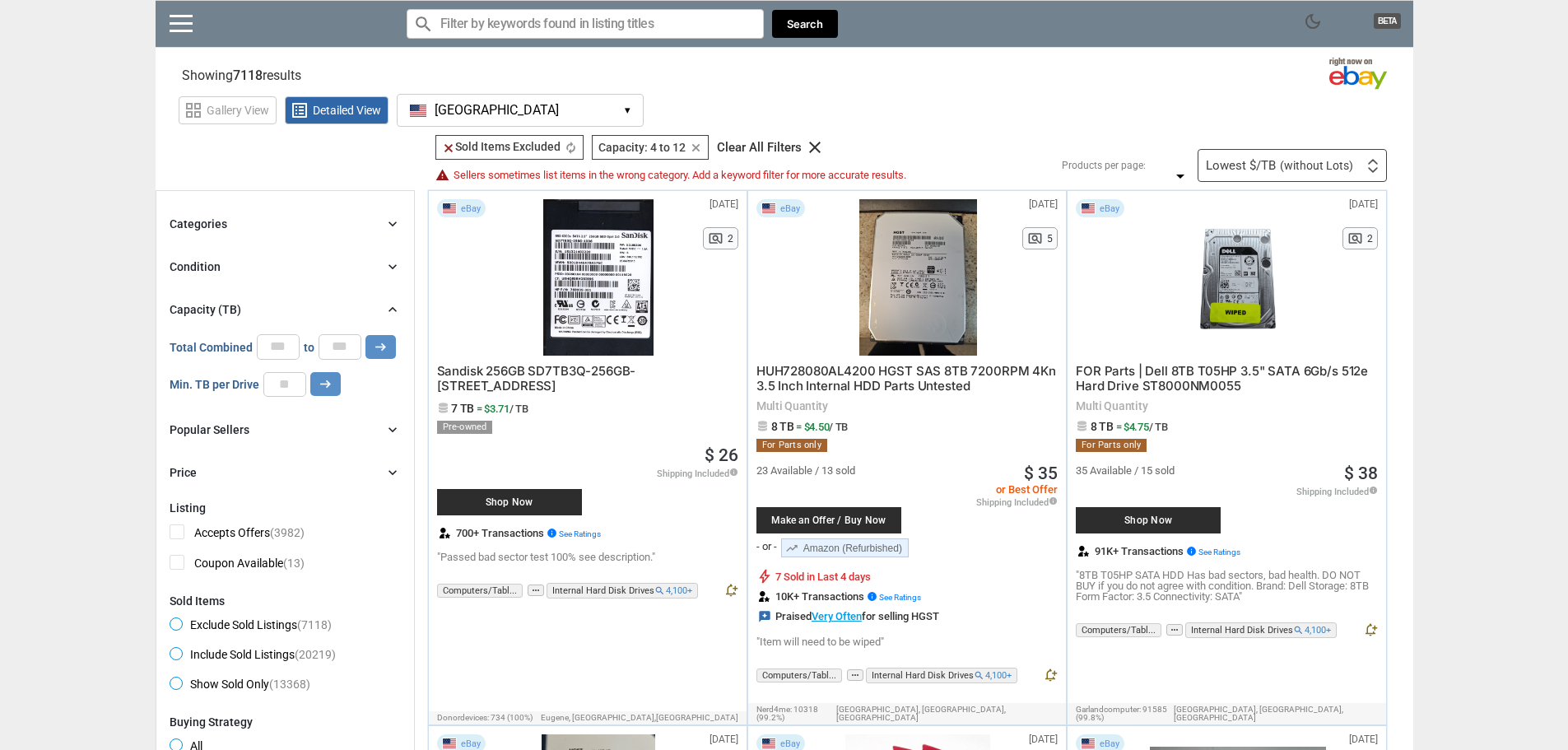
click at [389, 267] on icon "chevron_right" at bounding box center [392, 267] width 17 height 17
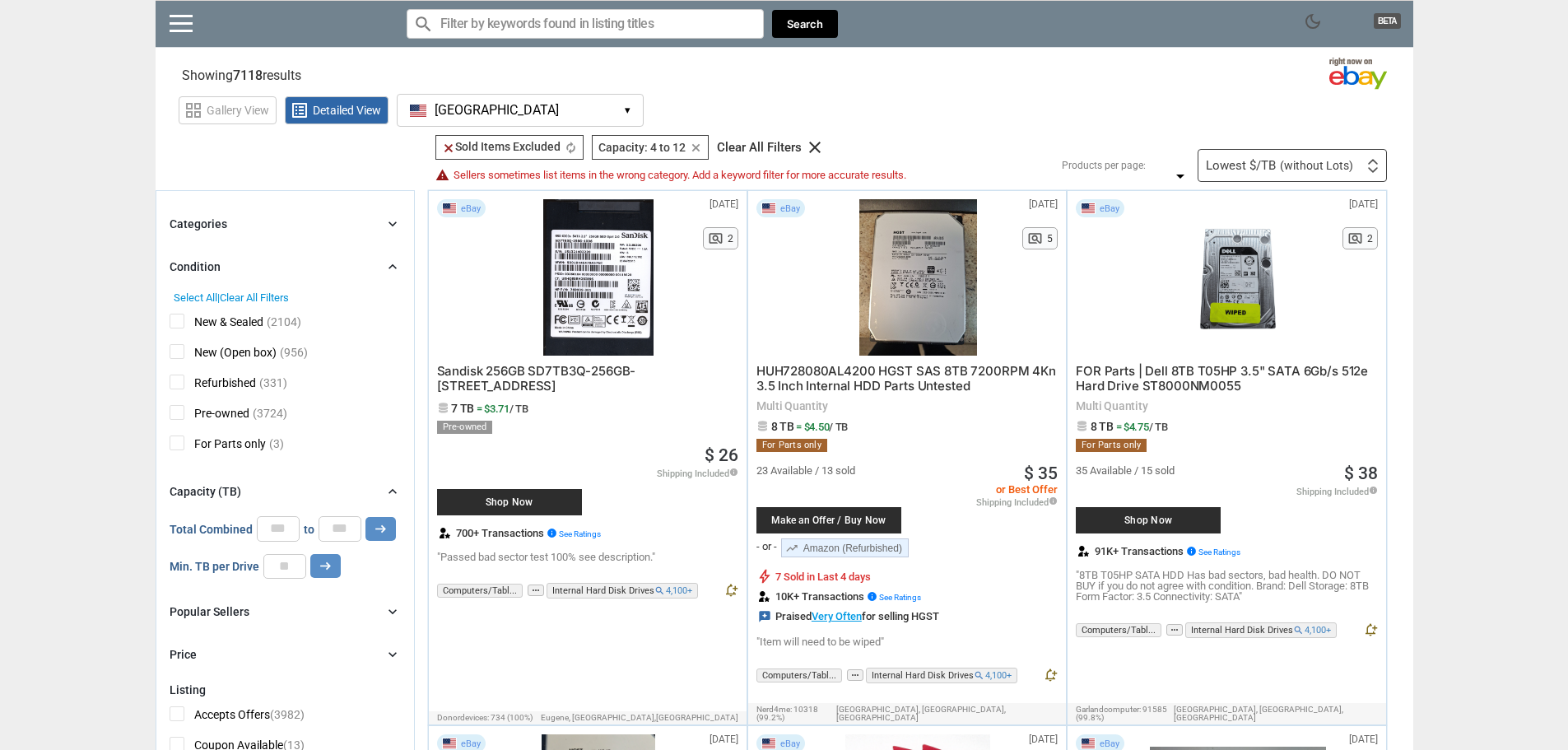
click at [397, 267] on icon "chevron_right" at bounding box center [392, 267] width 17 height 17
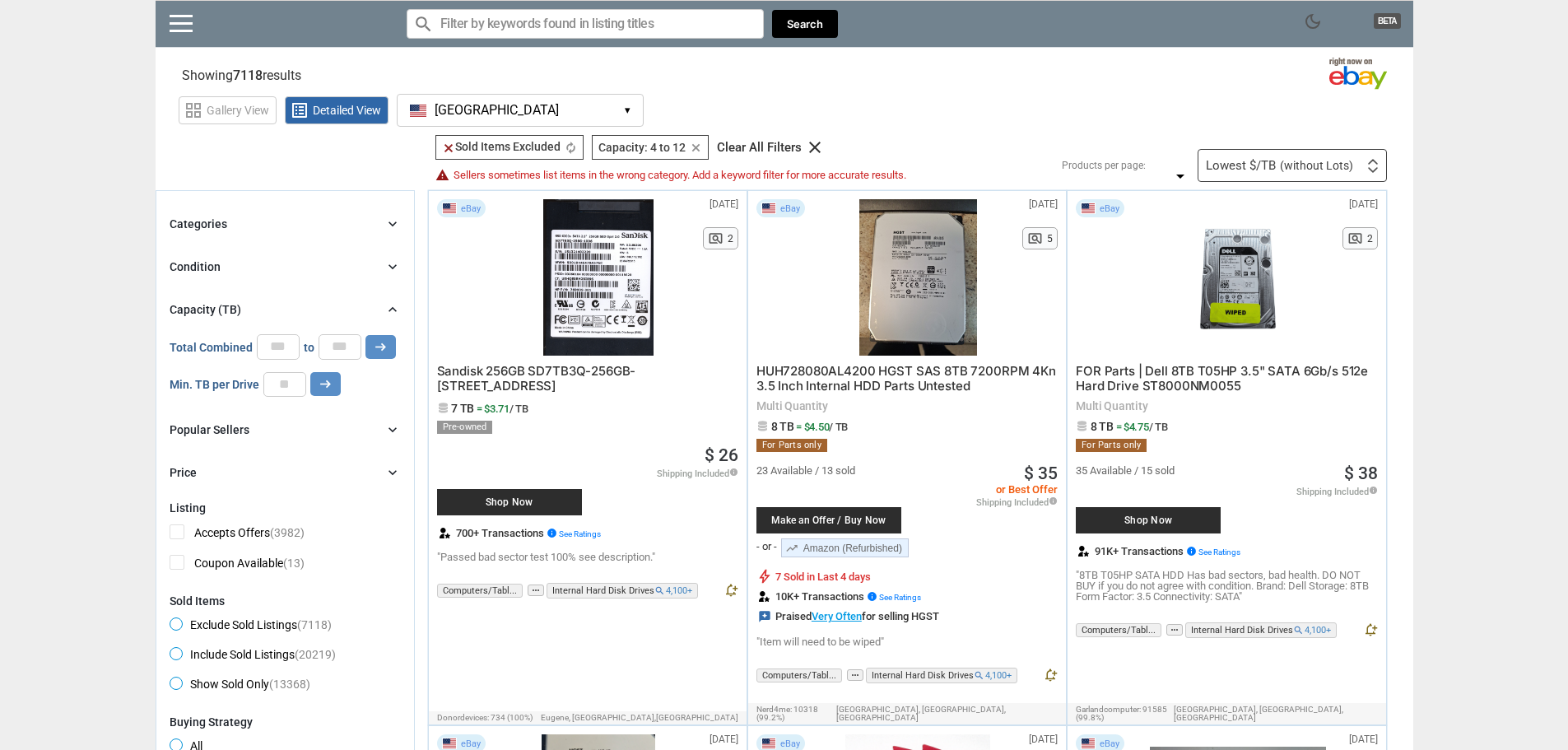
click at [389, 224] on icon "chevron_right" at bounding box center [392, 224] width 17 height 17
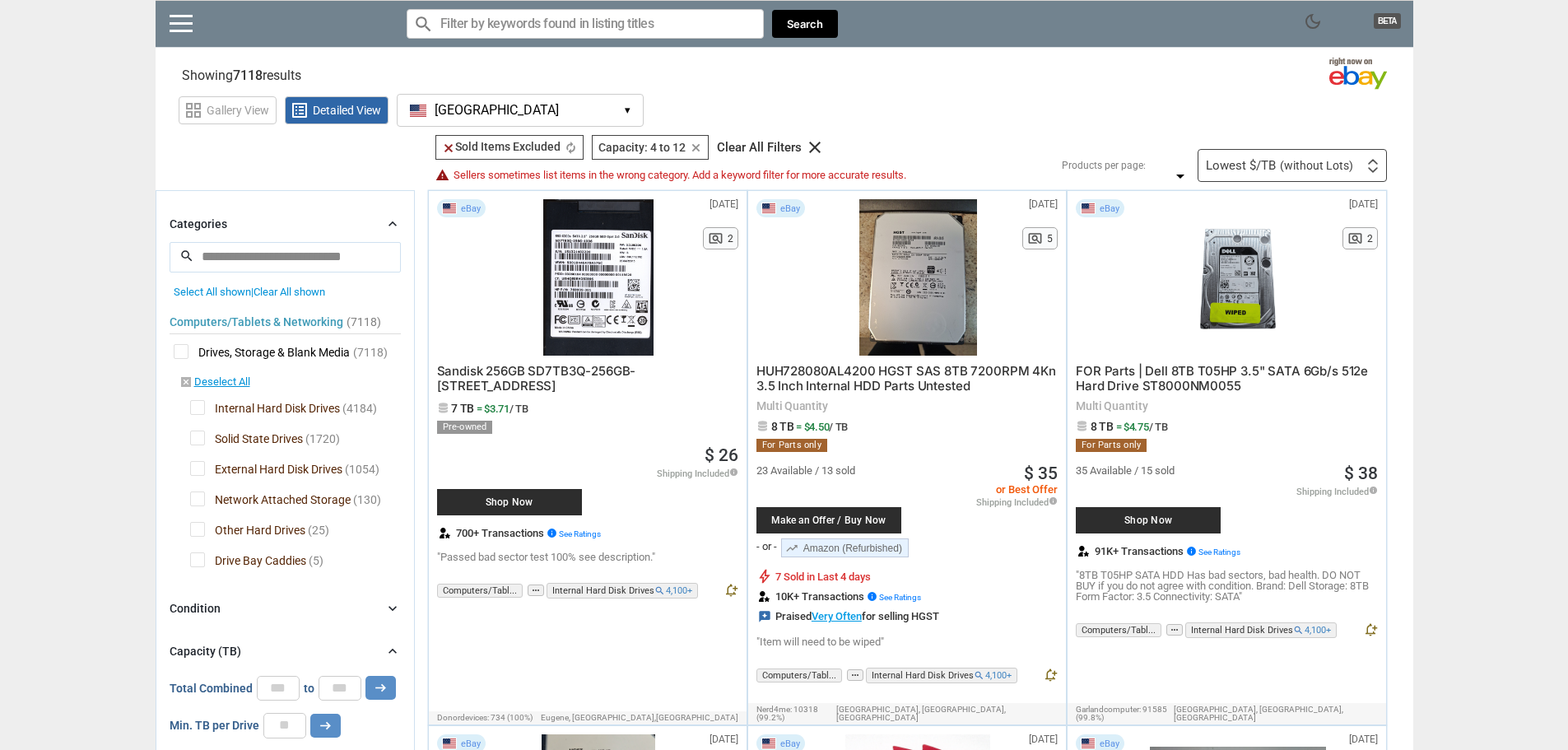
click at [203, 502] on span "Network Attached Storage" at bounding box center [271, 502] width 161 height 21
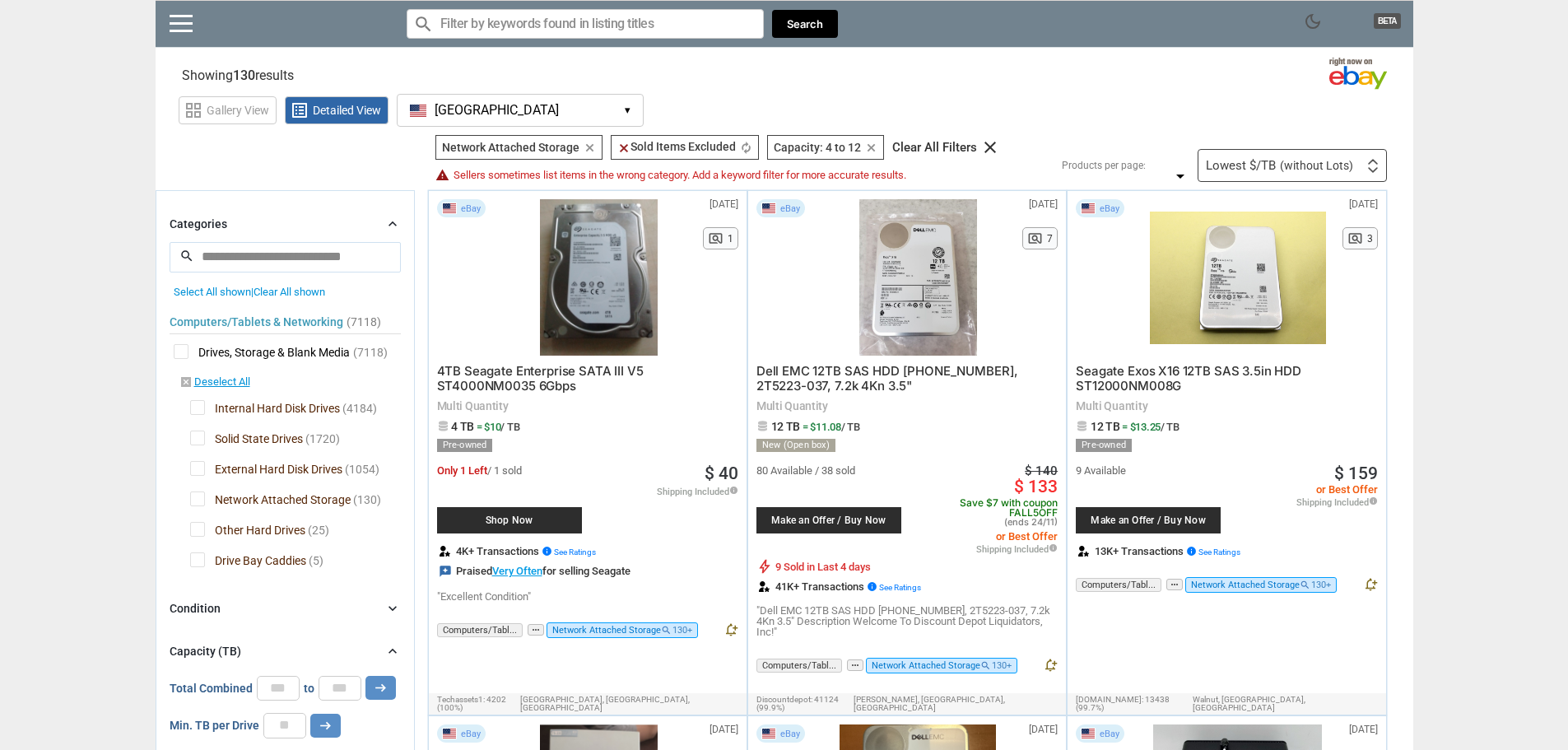
click at [399, 224] on icon "chevron_right" at bounding box center [392, 224] width 17 height 17
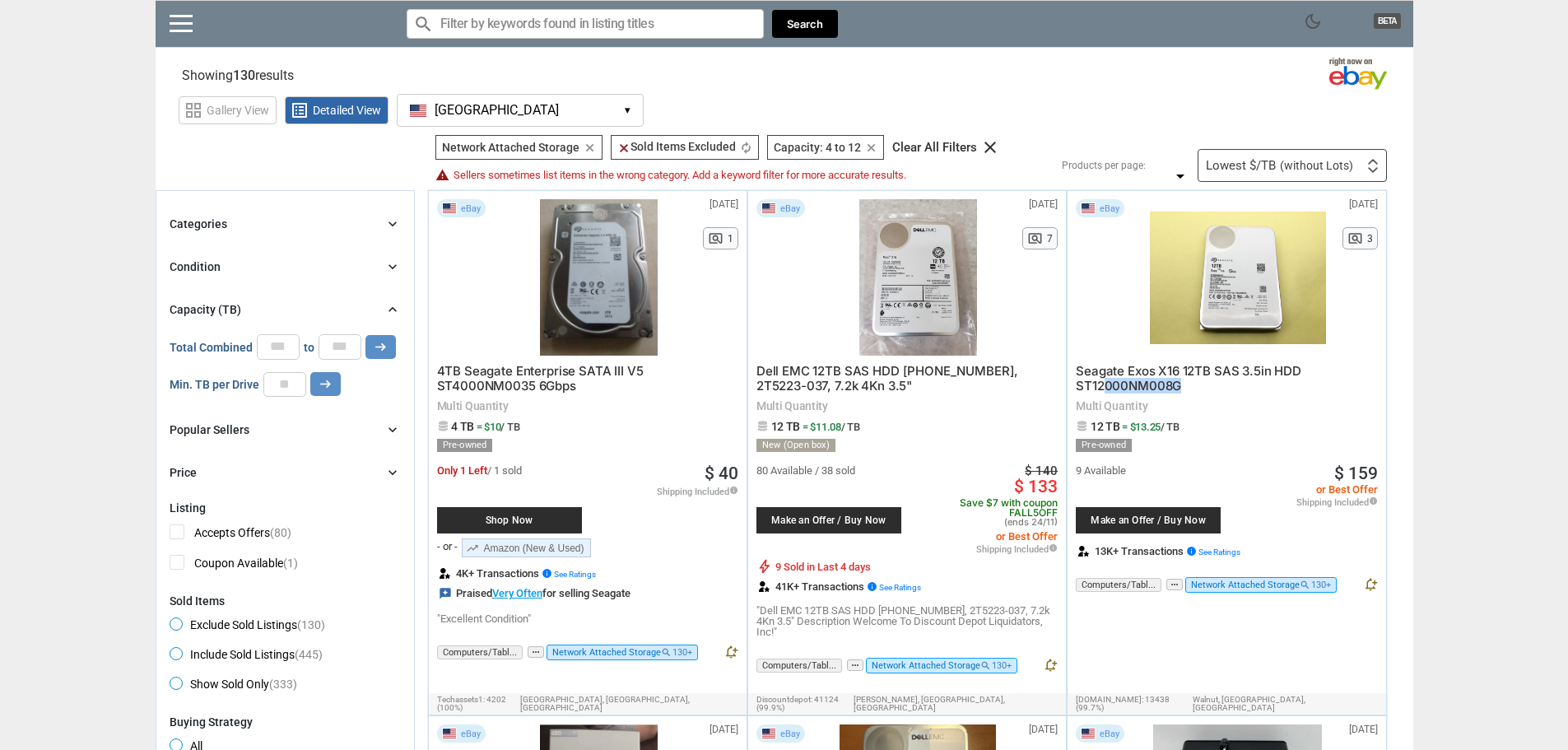
drag, startPoint x: 1182, startPoint y: 386, endPoint x: 1094, endPoint y: 384, distance: 88.0
click at [1105, 384] on div "Seagate Exos X16 12TB SAS 3.5in HDD ST12000NM008G Multi Quantity 12 TB = $13.25…" at bounding box center [1227, 456] width 301 height 201
click at [1145, 383] on span "Seagate Exos X16 12TB SAS 3.5in HDD ST12000NM008G" at bounding box center [1189, 377] width 225 height 31
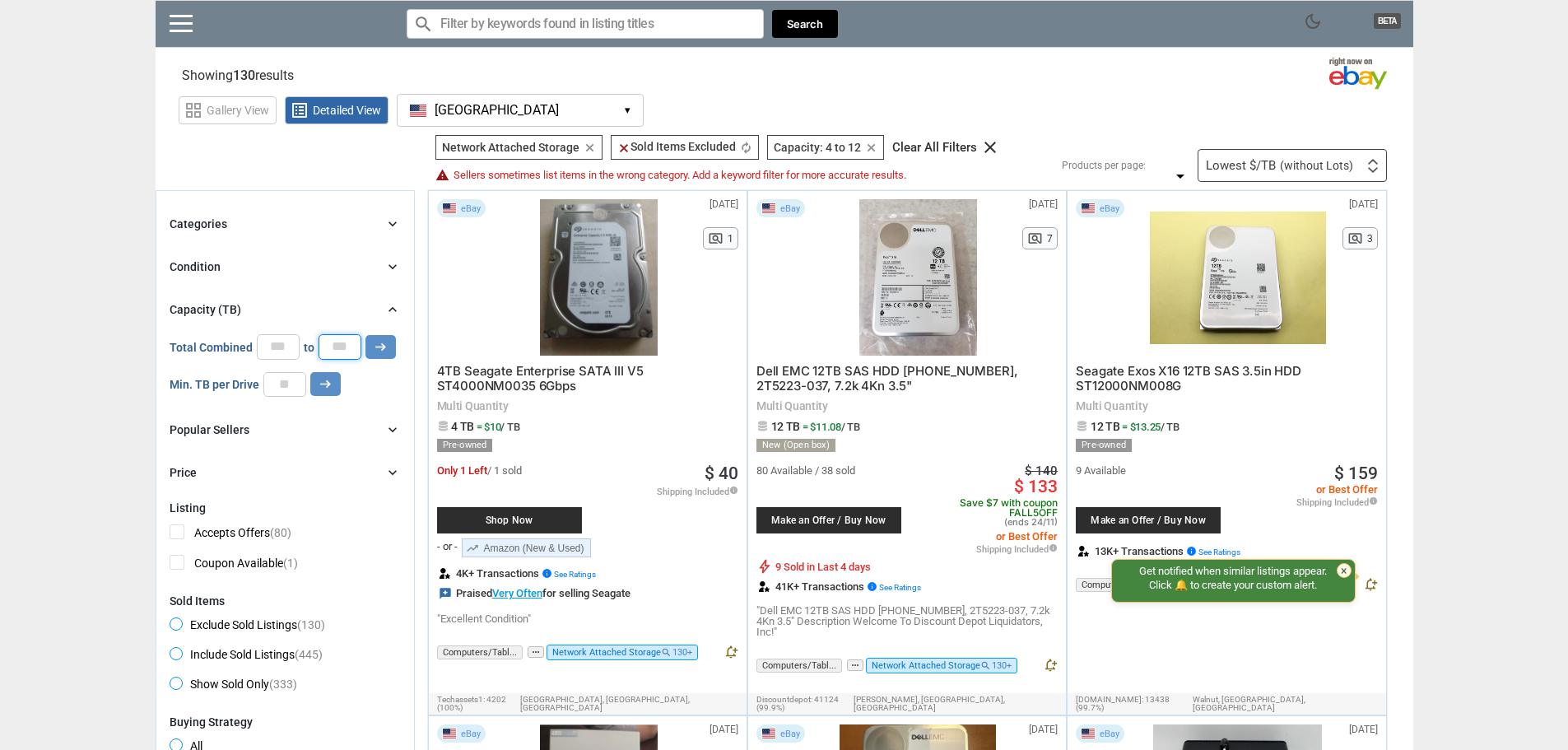
drag, startPoint x: 346, startPoint y: 346, endPoint x: 321, endPoint y: 346, distance: 25.0
click at [321, 346] on input "**" at bounding box center [340, 347] width 43 height 25
type input "**"
click at [378, 351] on icon "arrow_right_alt" at bounding box center [380, 347] width 16 height 16
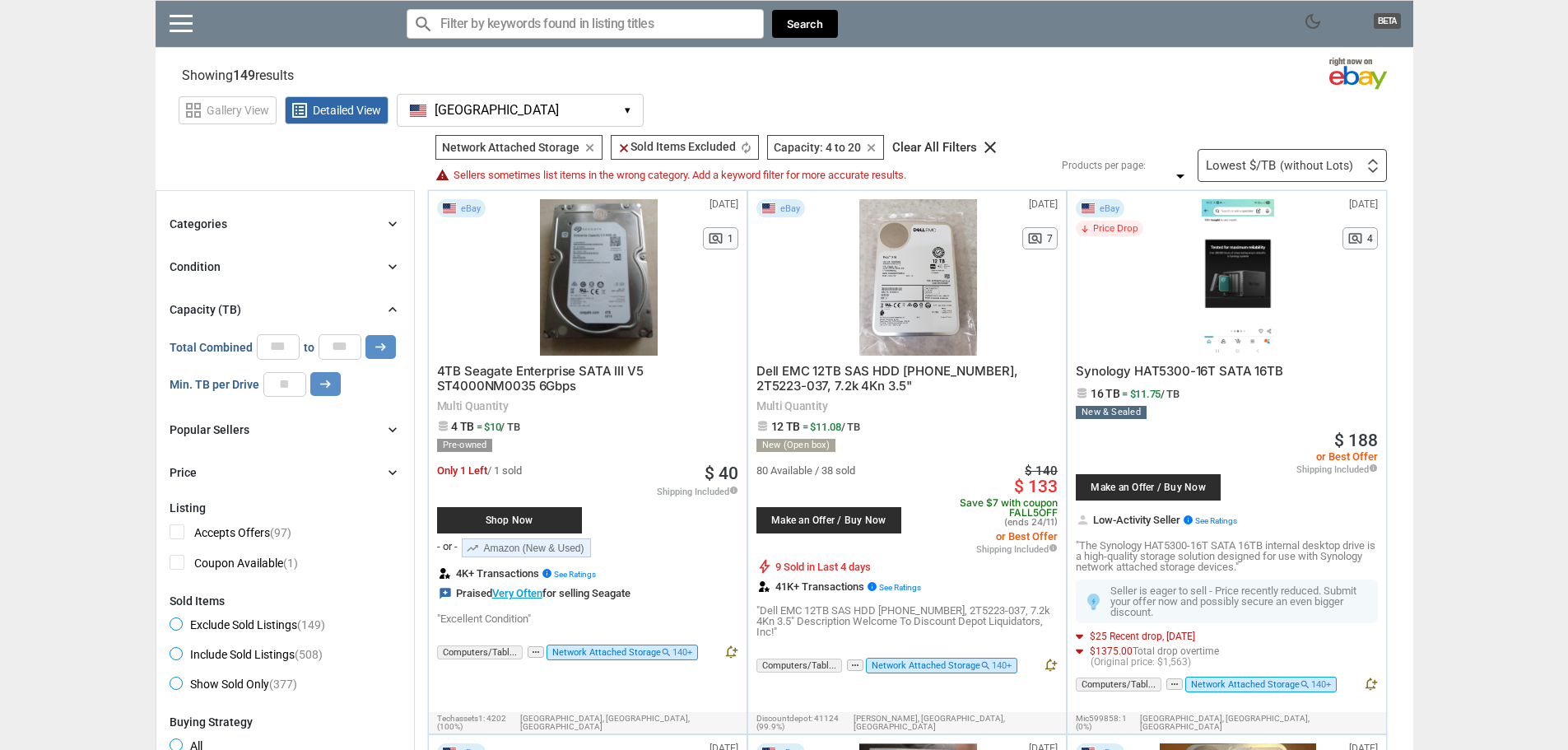
click at [392, 433] on icon "chevron_right" at bounding box center [392, 430] width 17 height 17
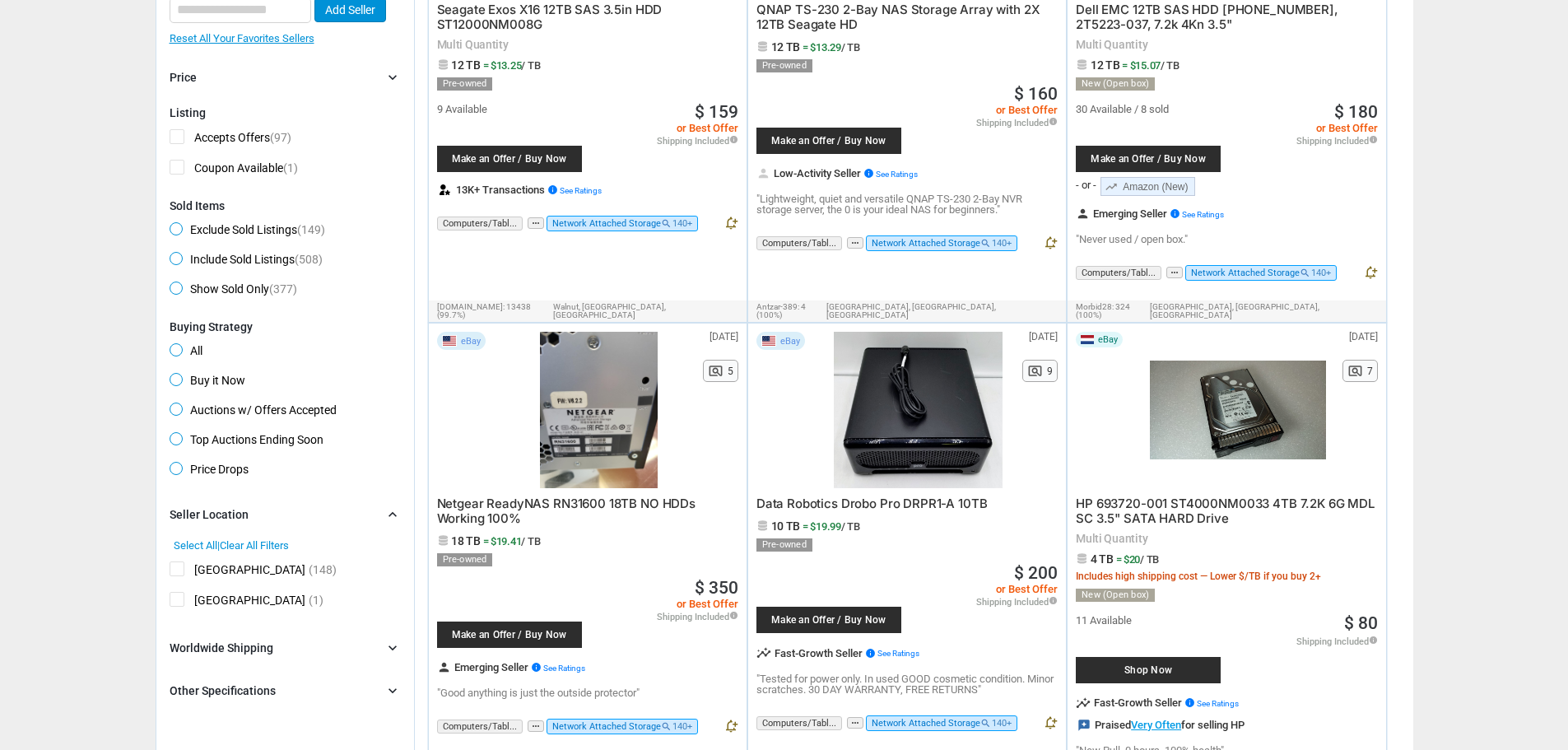
scroll to position [1070, 0]
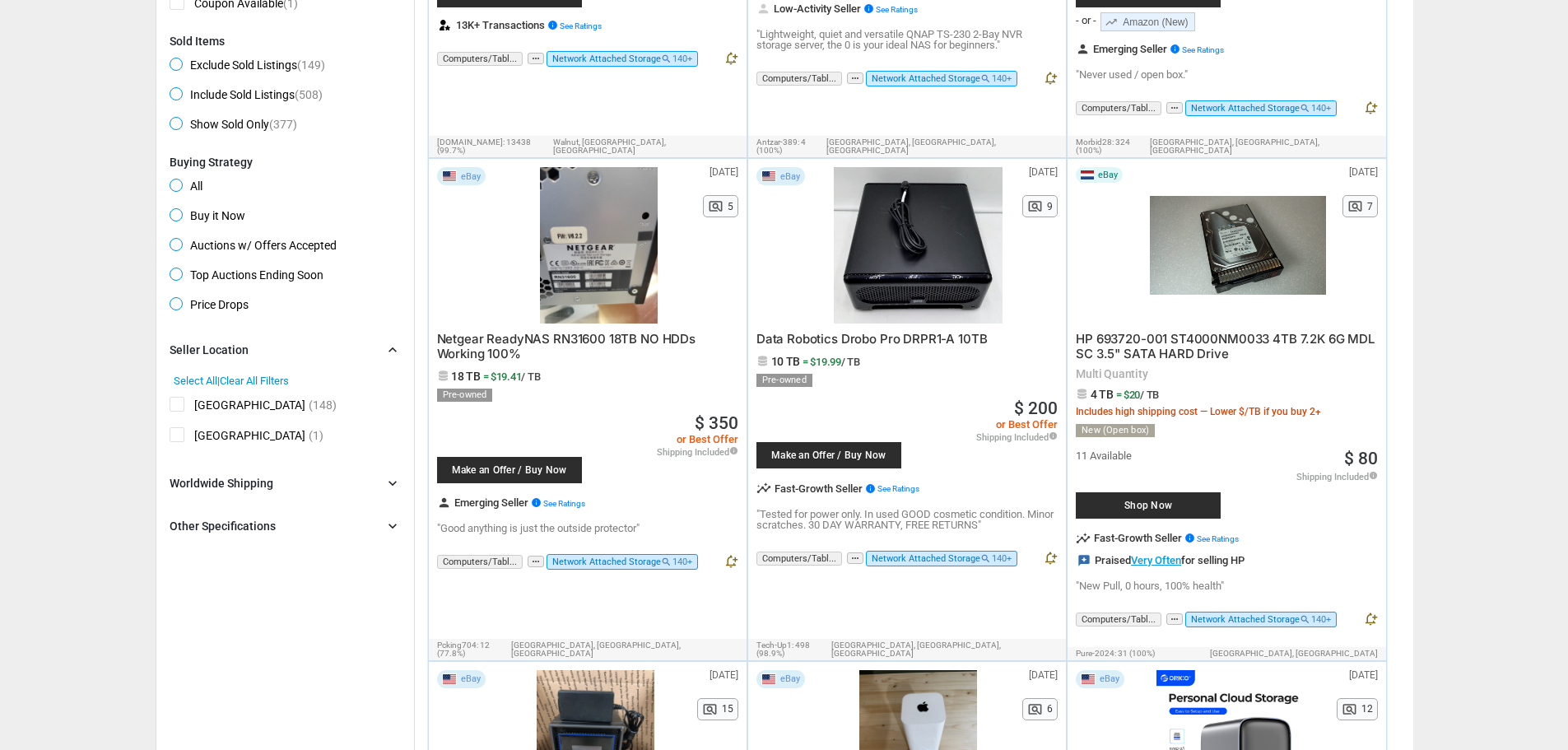
click at [290, 525] on div "Other Specifications chevron_right" at bounding box center [285, 526] width 231 height 20
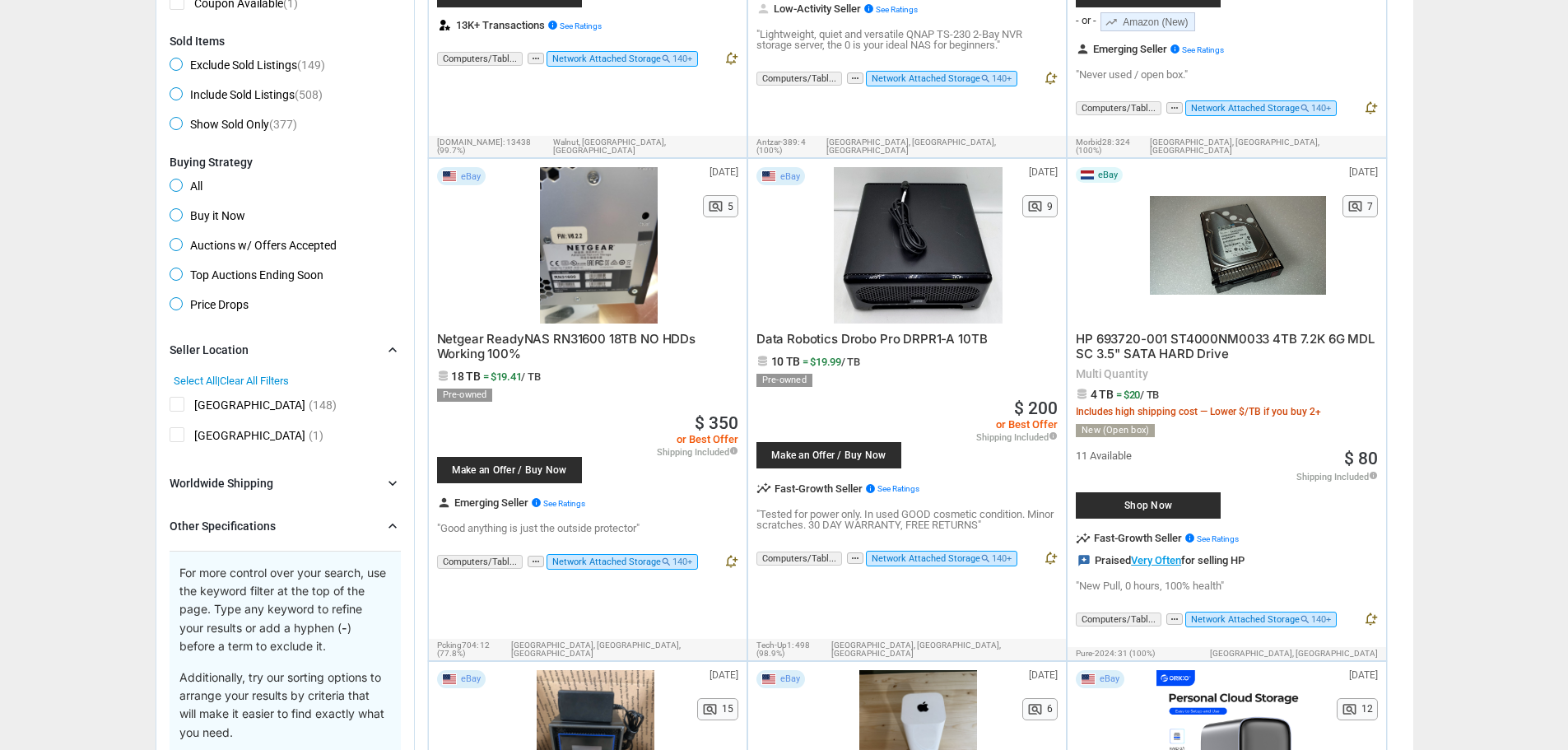
click at [386, 527] on icon "chevron_right" at bounding box center [392, 526] width 17 height 17
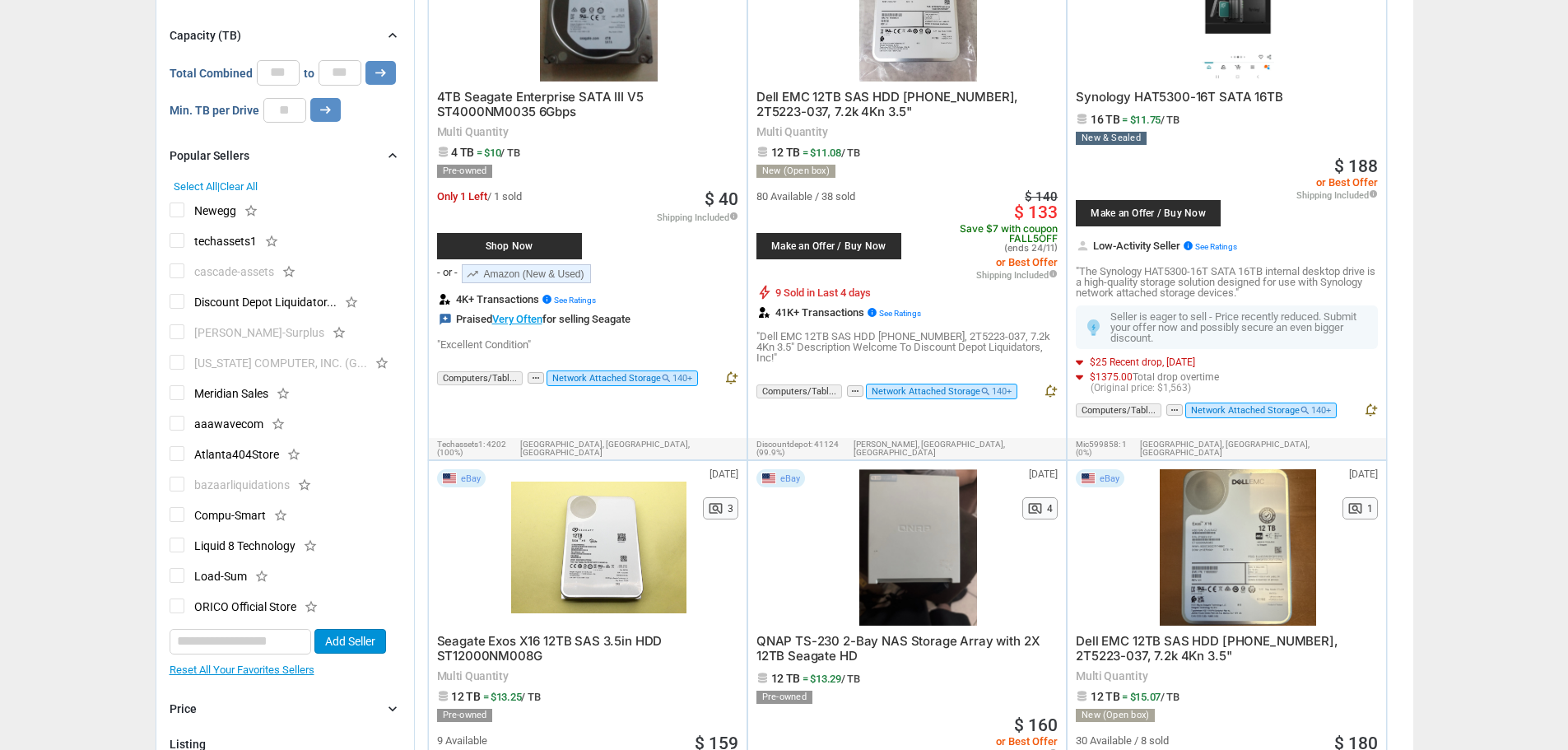
scroll to position [0, 0]
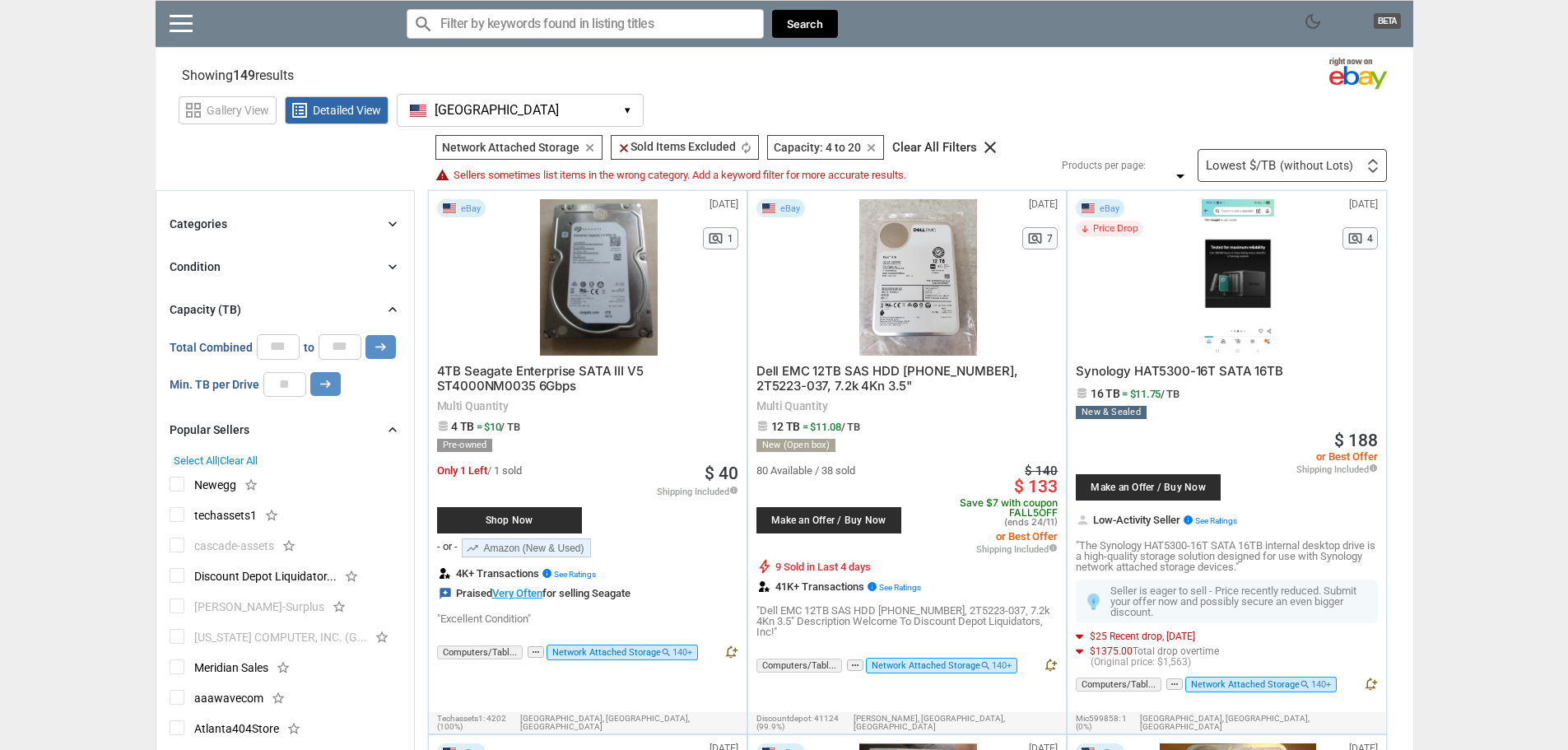
click at [713, 35] on input "Search for models" at bounding box center [585, 24] width 358 height 30
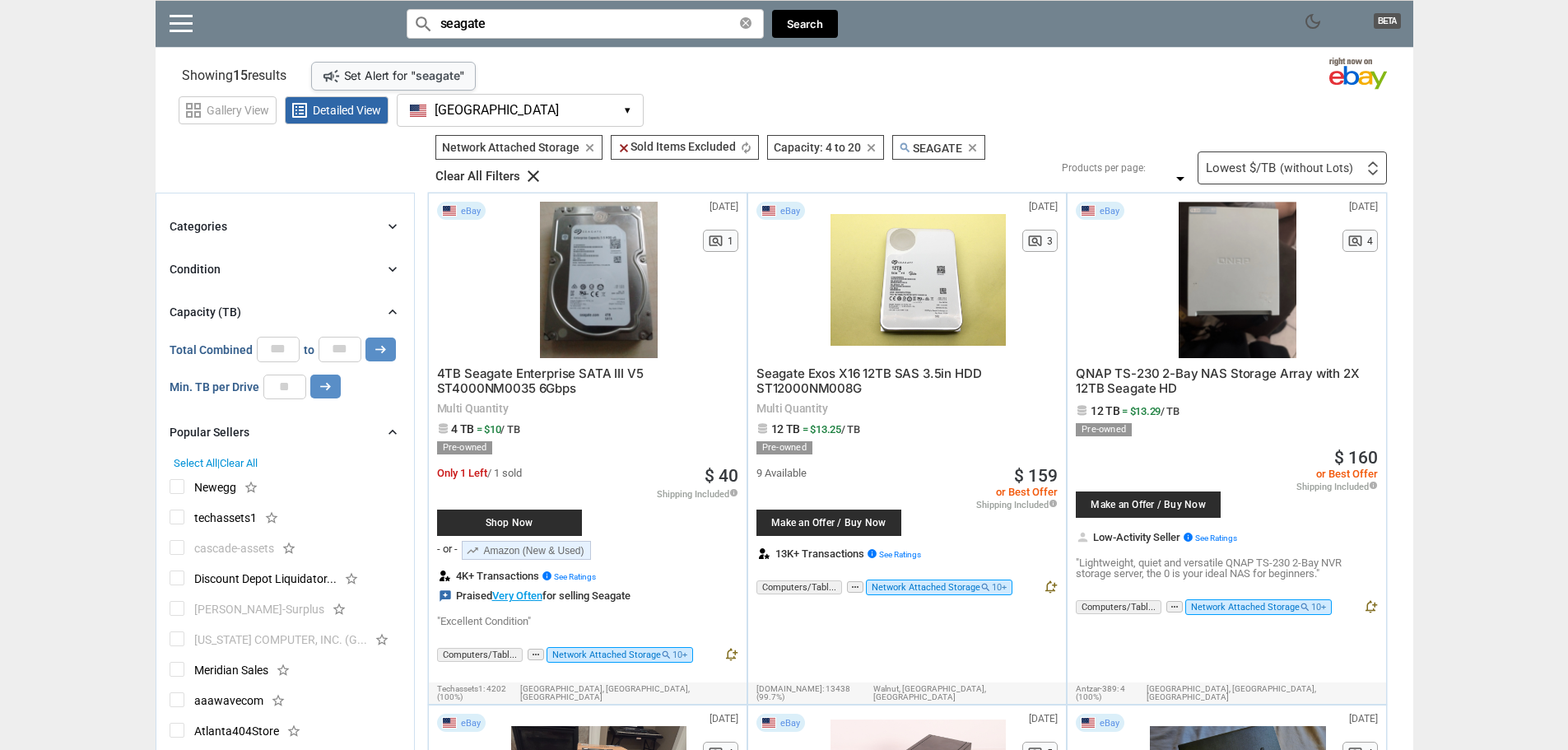
click at [382, 227] on div "Categories chevron_right" at bounding box center [285, 226] width 231 height 20
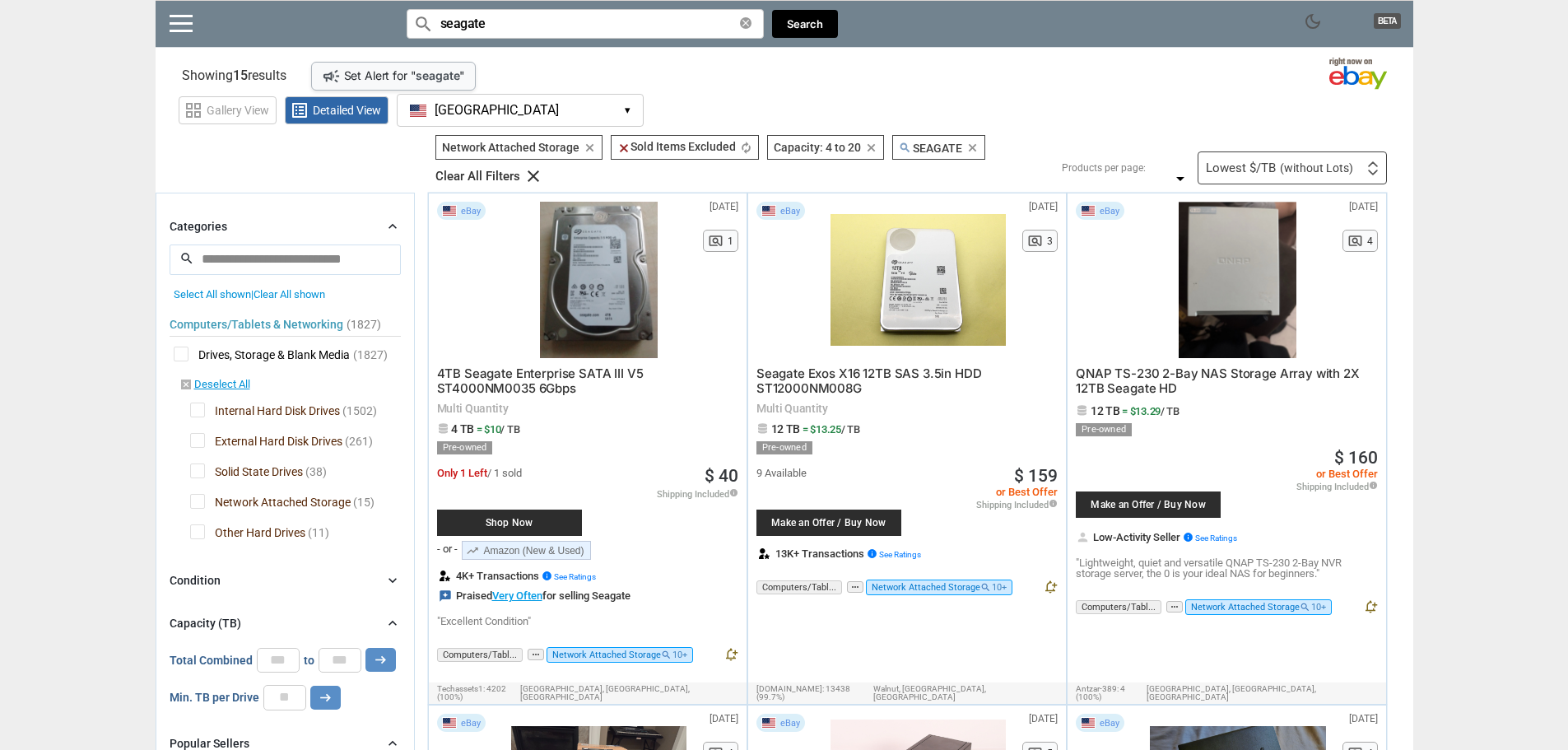
click at [382, 227] on div "Categories chevron_right" at bounding box center [285, 226] width 231 height 20
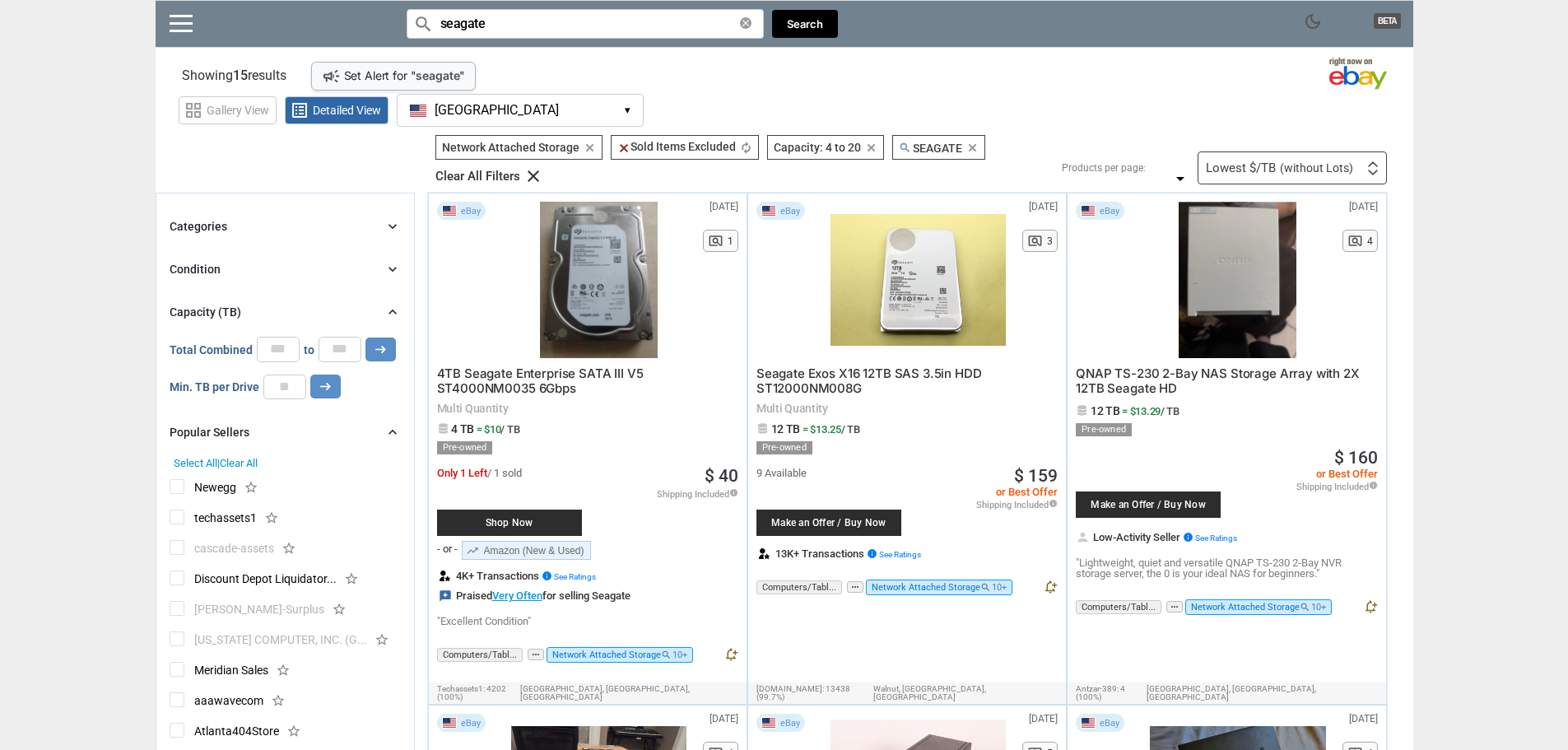
click at [599, 20] on input "seagate" at bounding box center [585, 24] width 358 height 30
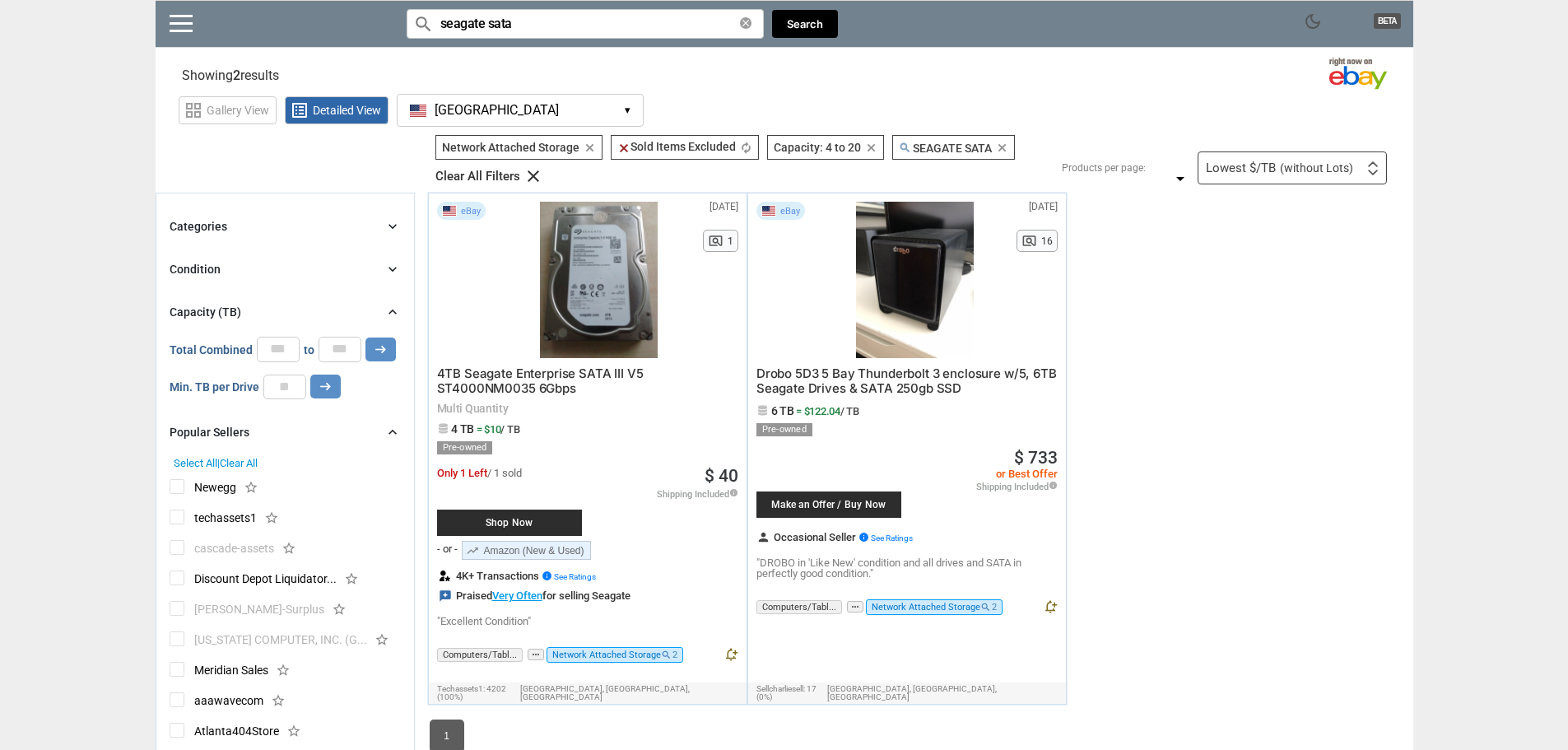
click at [467, 28] on input "seagate sata" at bounding box center [585, 24] width 358 height 30
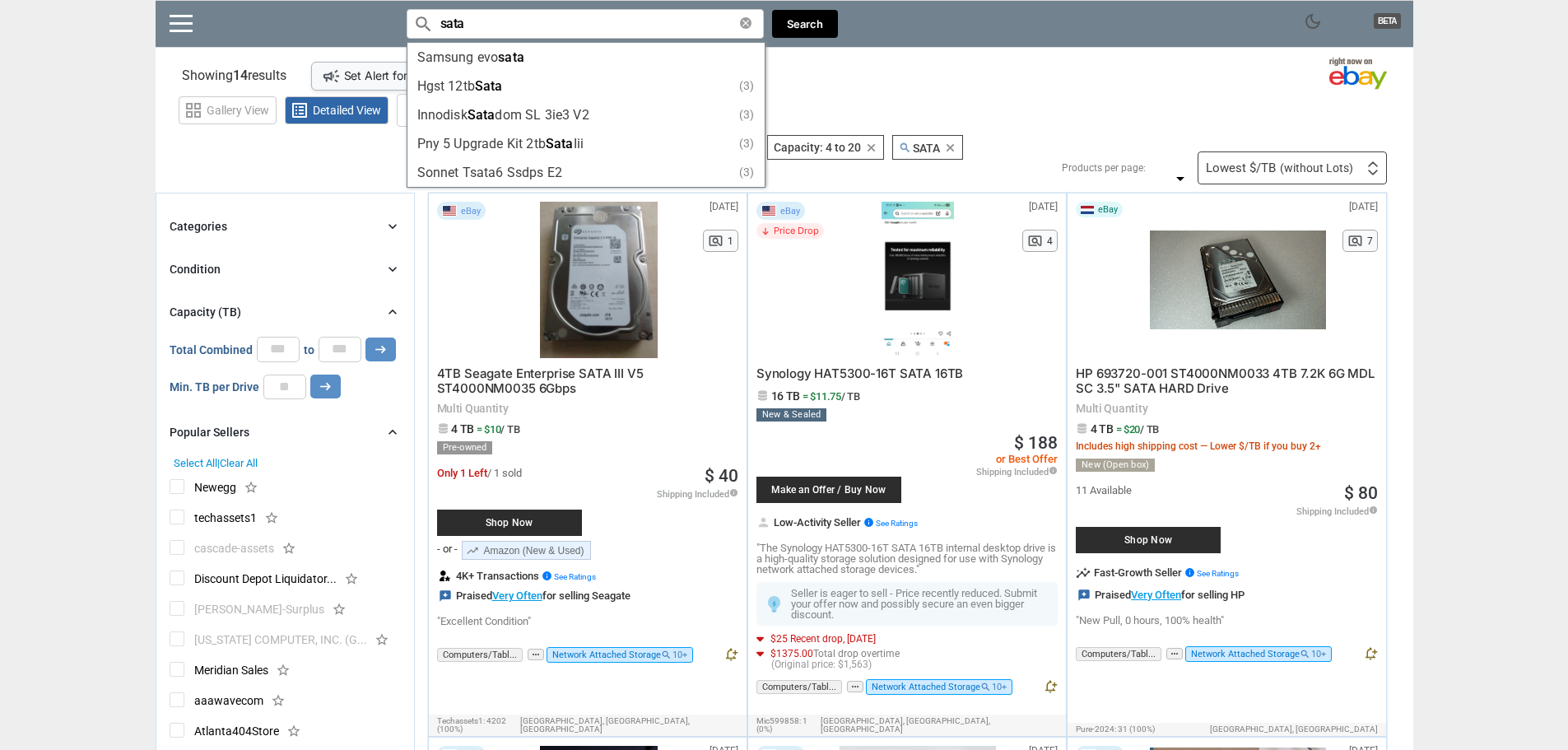
type input "sata"
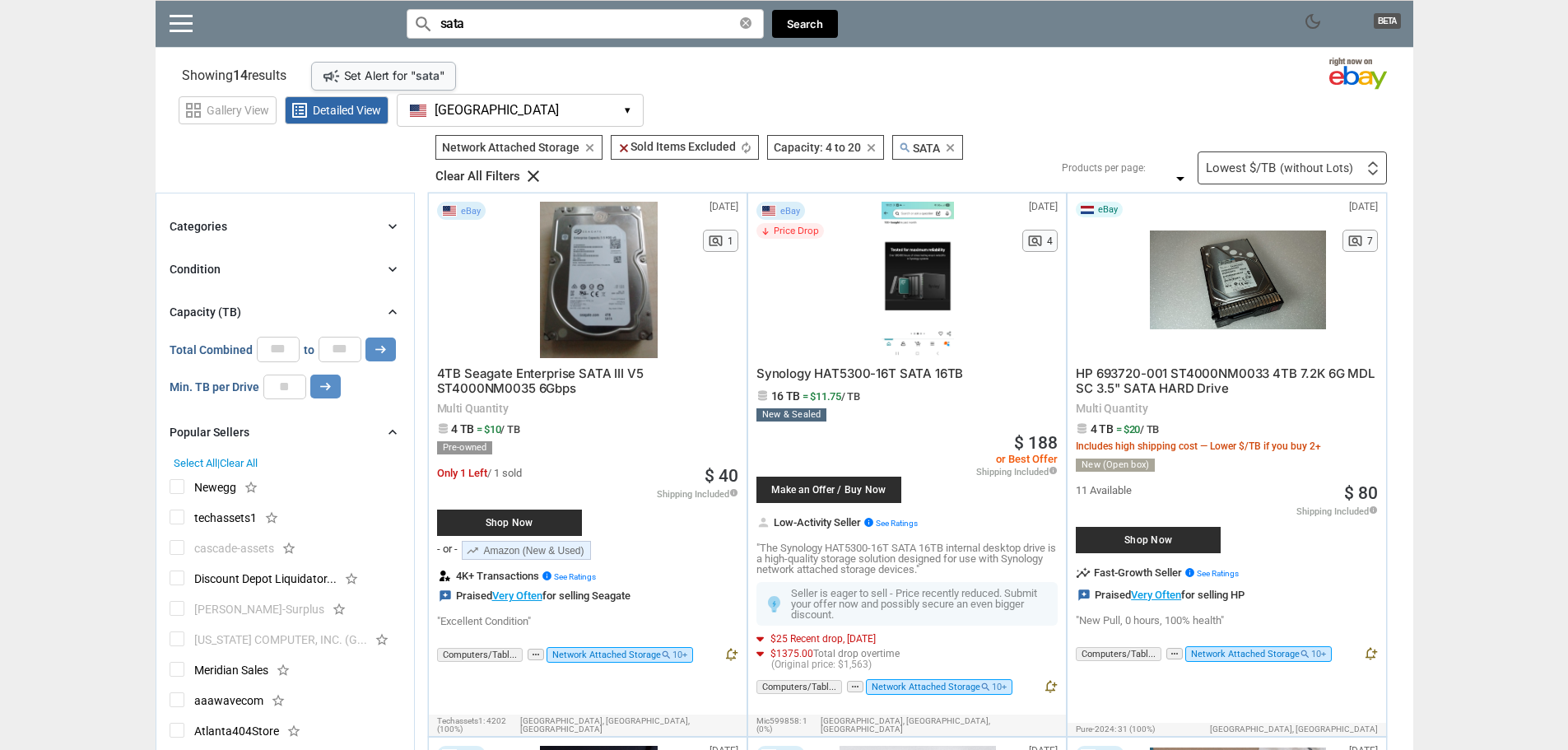
click at [1368, 174] on img at bounding box center [1373, 172] width 12 height 6
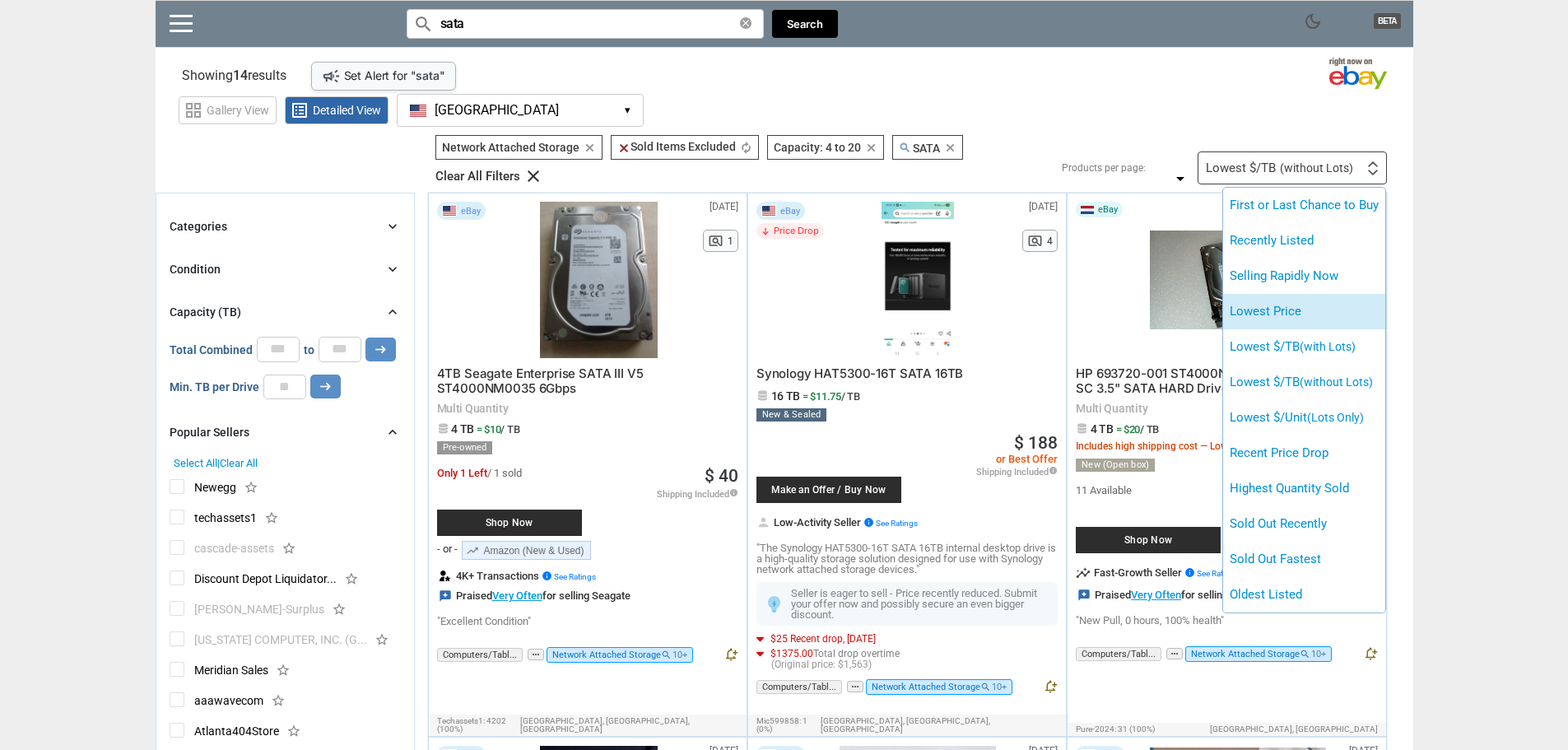
click at [1336, 309] on li "Lowest Price" at bounding box center [1304, 311] width 162 height 36
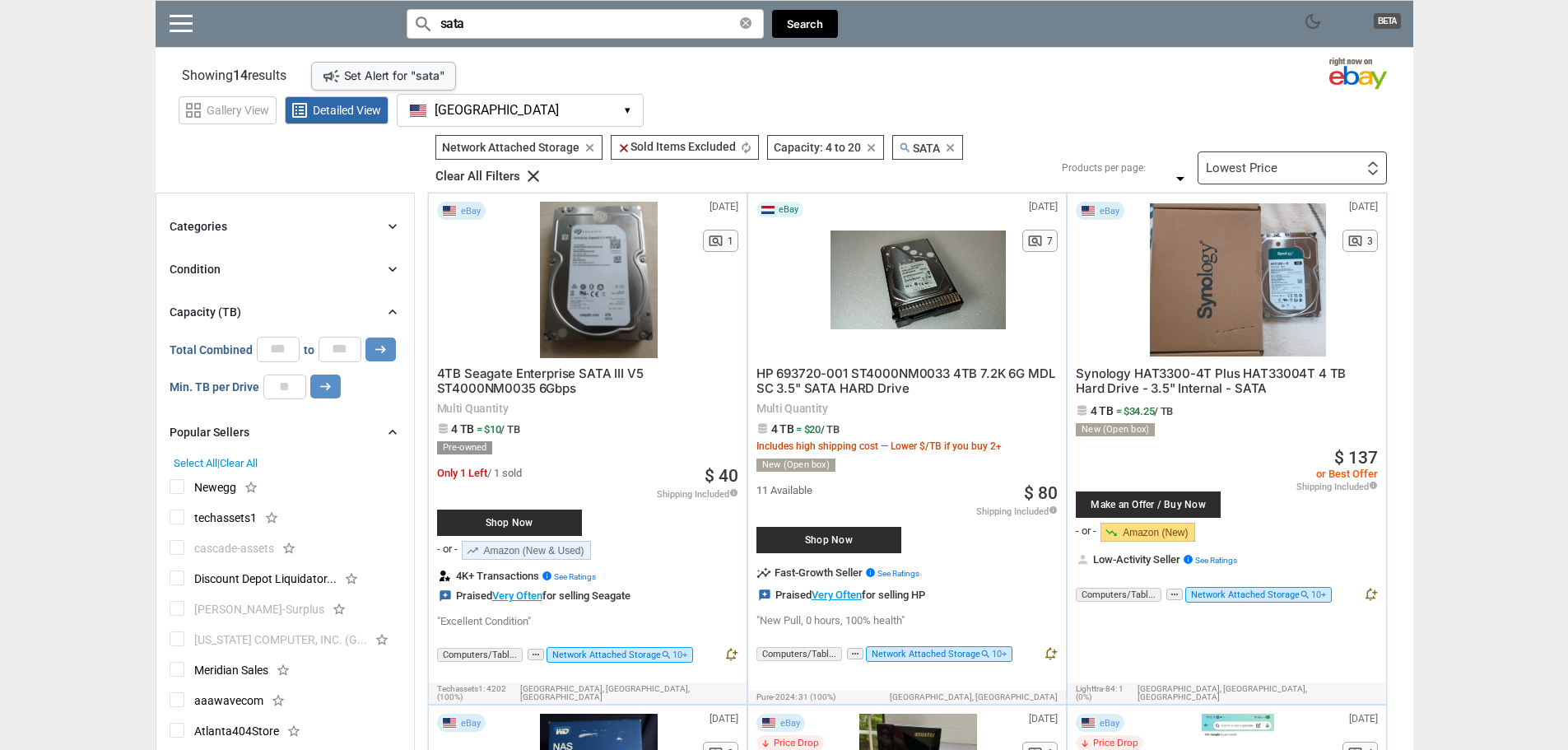
click at [1362, 170] on div "Lowest Price First or Last Chance to Buy Recently Listed Selling Rapidly Now Lo…" at bounding box center [1292, 168] width 190 height 33
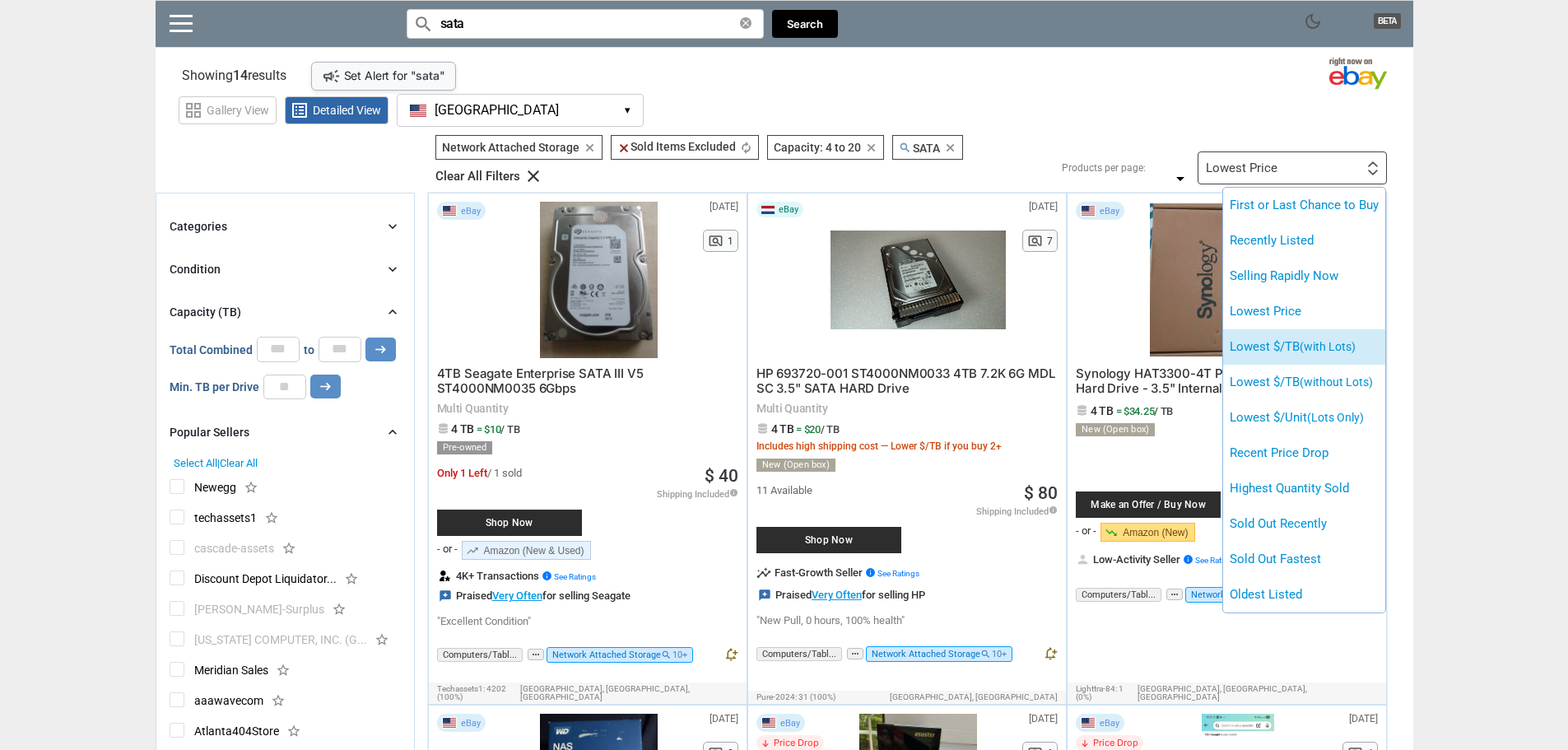
click at [1356, 349] on span "(with Lots)" at bounding box center [1328, 347] width 56 height 13
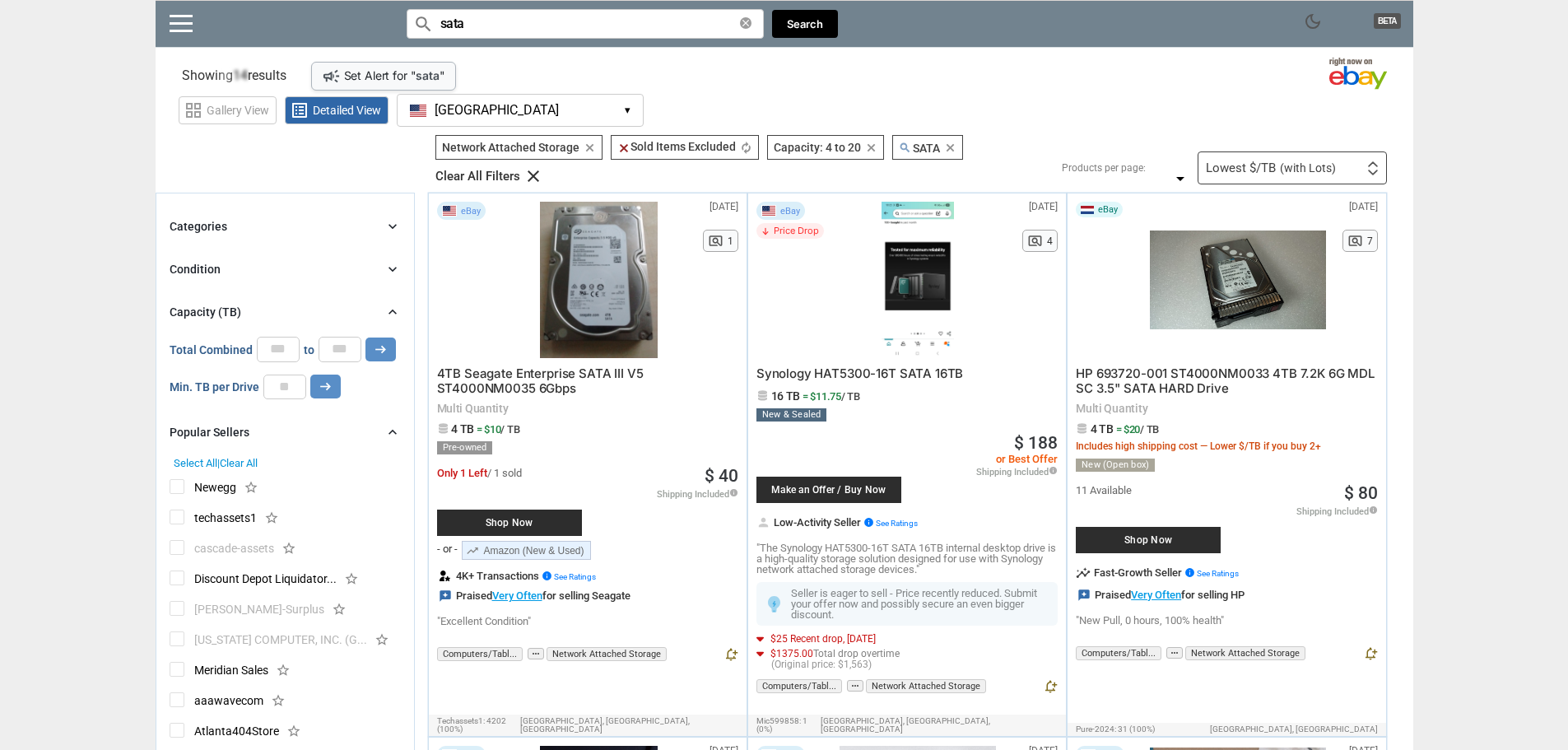
click at [1373, 169] on div at bounding box center [1373, 169] width 12 height 15
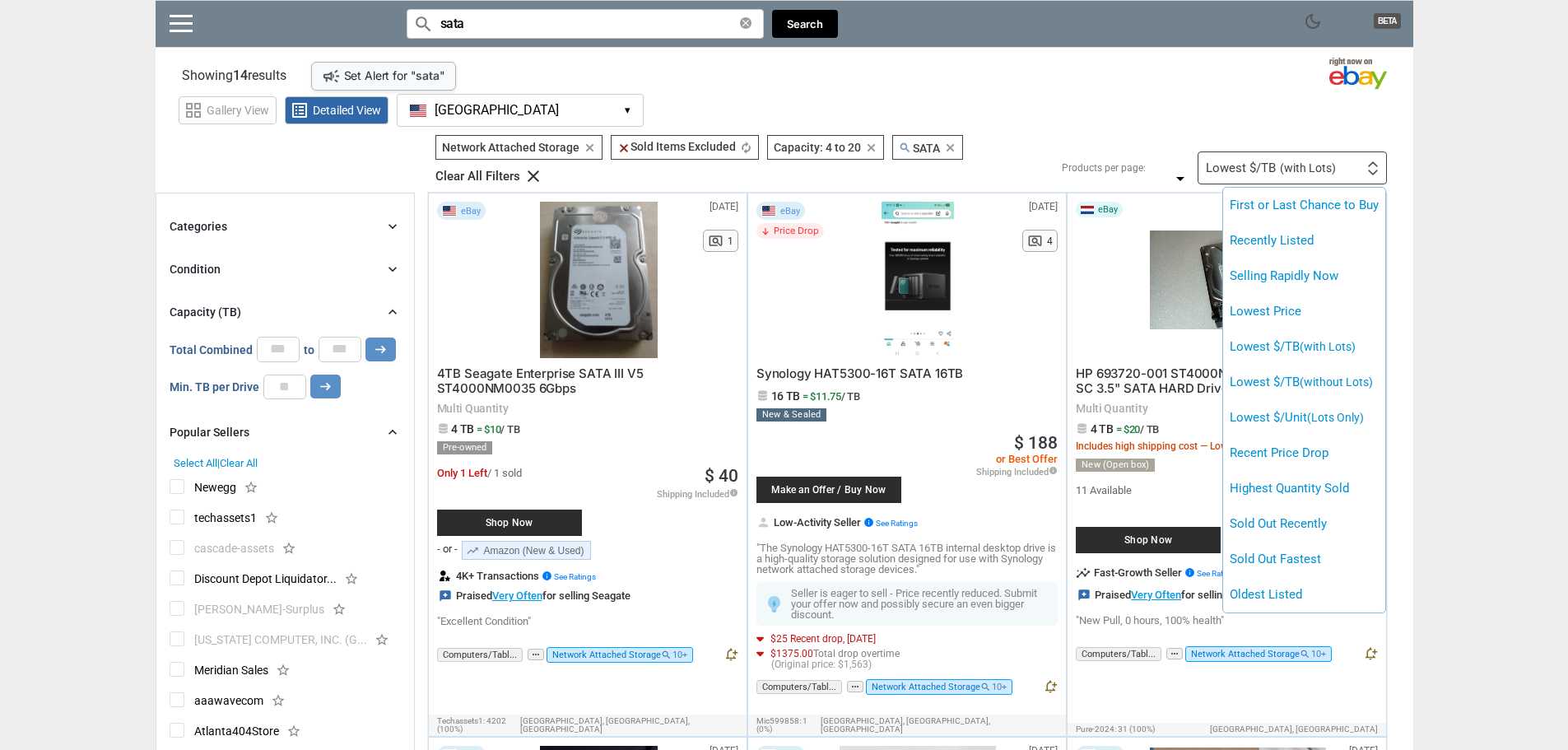
click at [1373, 169] on div at bounding box center [784, 375] width 1568 height 750
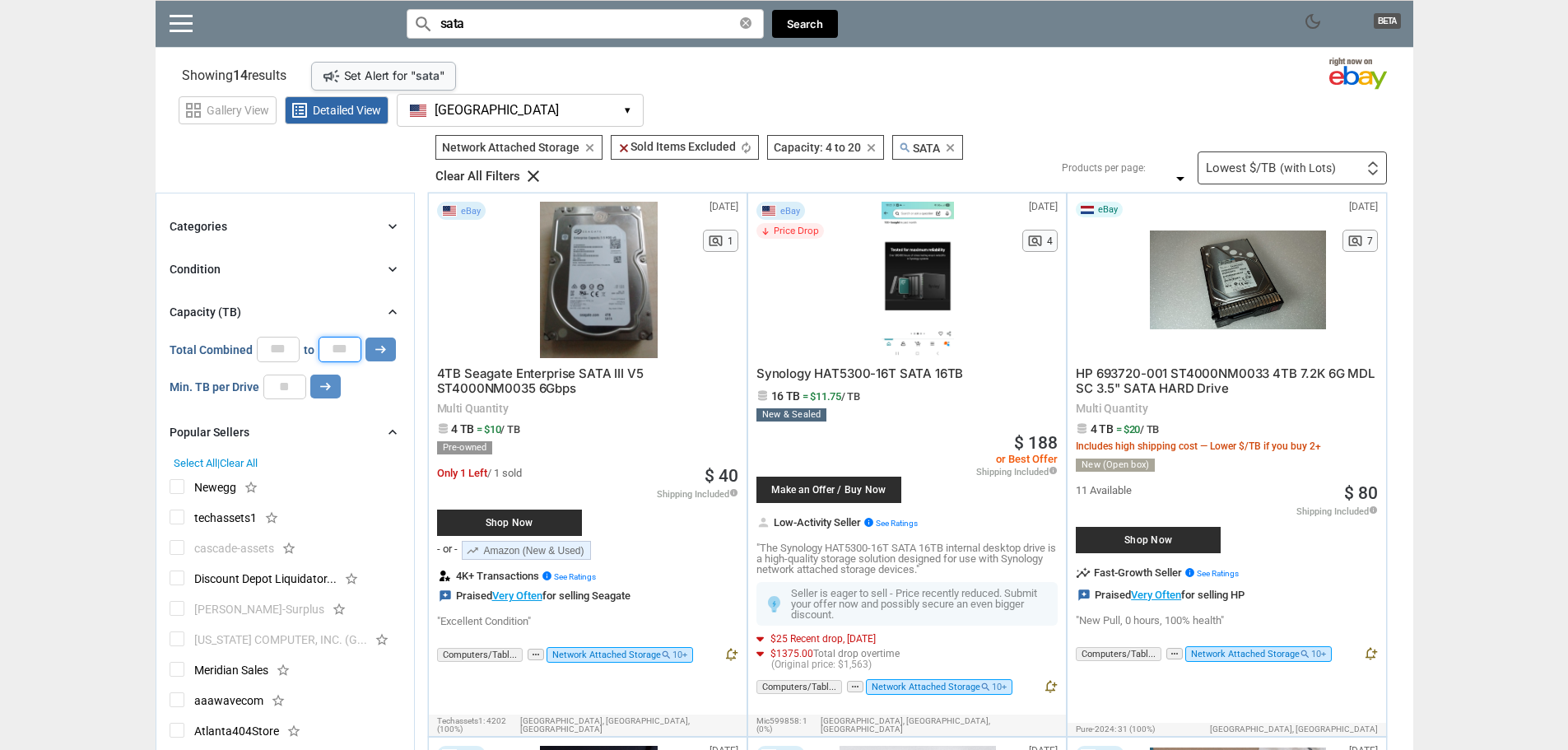
drag, startPoint x: 352, startPoint y: 348, endPoint x: 282, endPoint y: 351, distance: 70.1
click at [311, 351] on div "Total Combined * to ** arrow_right_alt" at bounding box center [282, 349] width 226 height 25
click at [282, 351] on input "*" at bounding box center [278, 349] width 43 height 25
click at [340, 352] on input "**" at bounding box center [340, 349] width 43 height 25
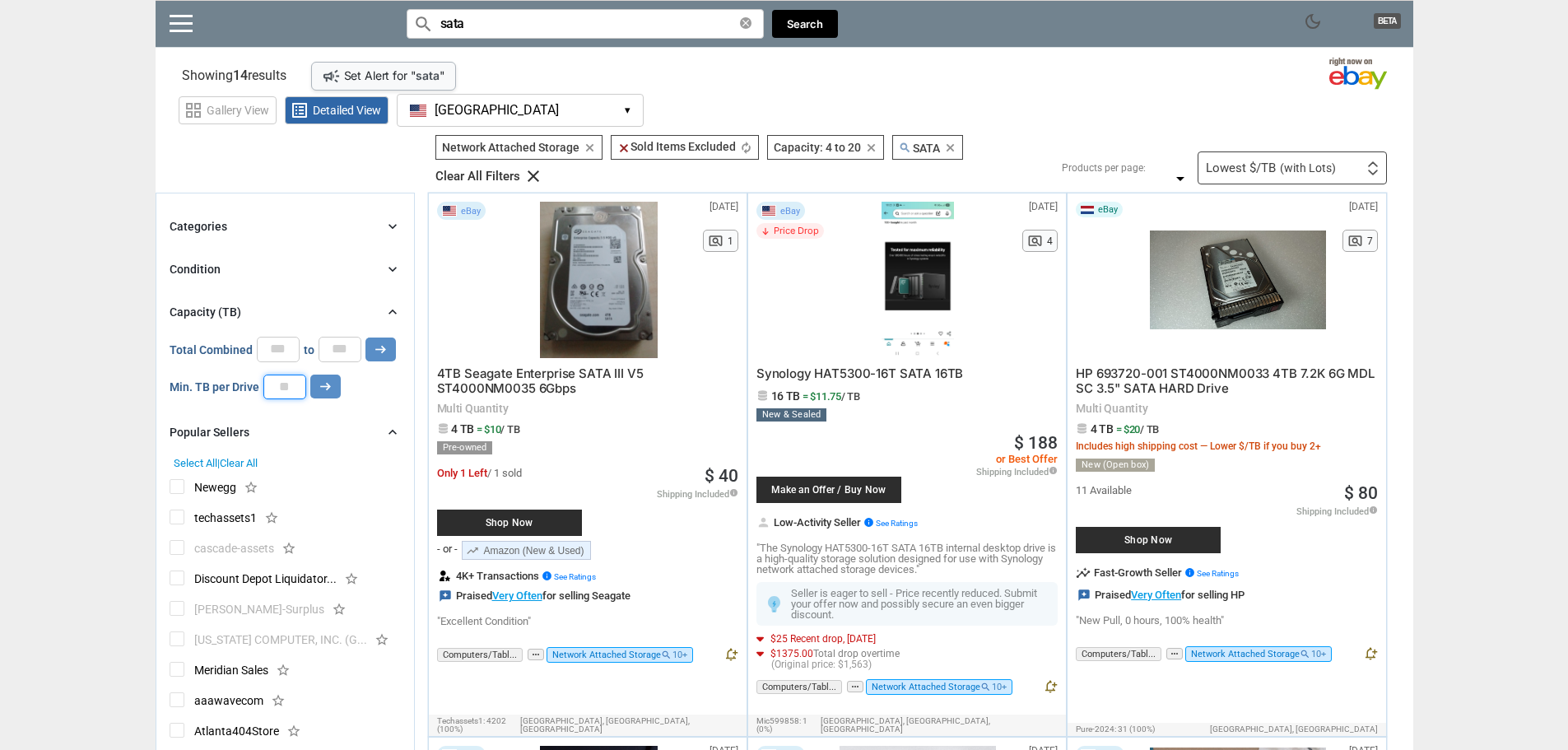
click at [291, 390] on input "number" at bounding box center [285, 387] width 43 height 25
type input "*"
click at [326, 391] on icon "arrow_right_alt" at bounding box center [325, 386] width 16 height 16
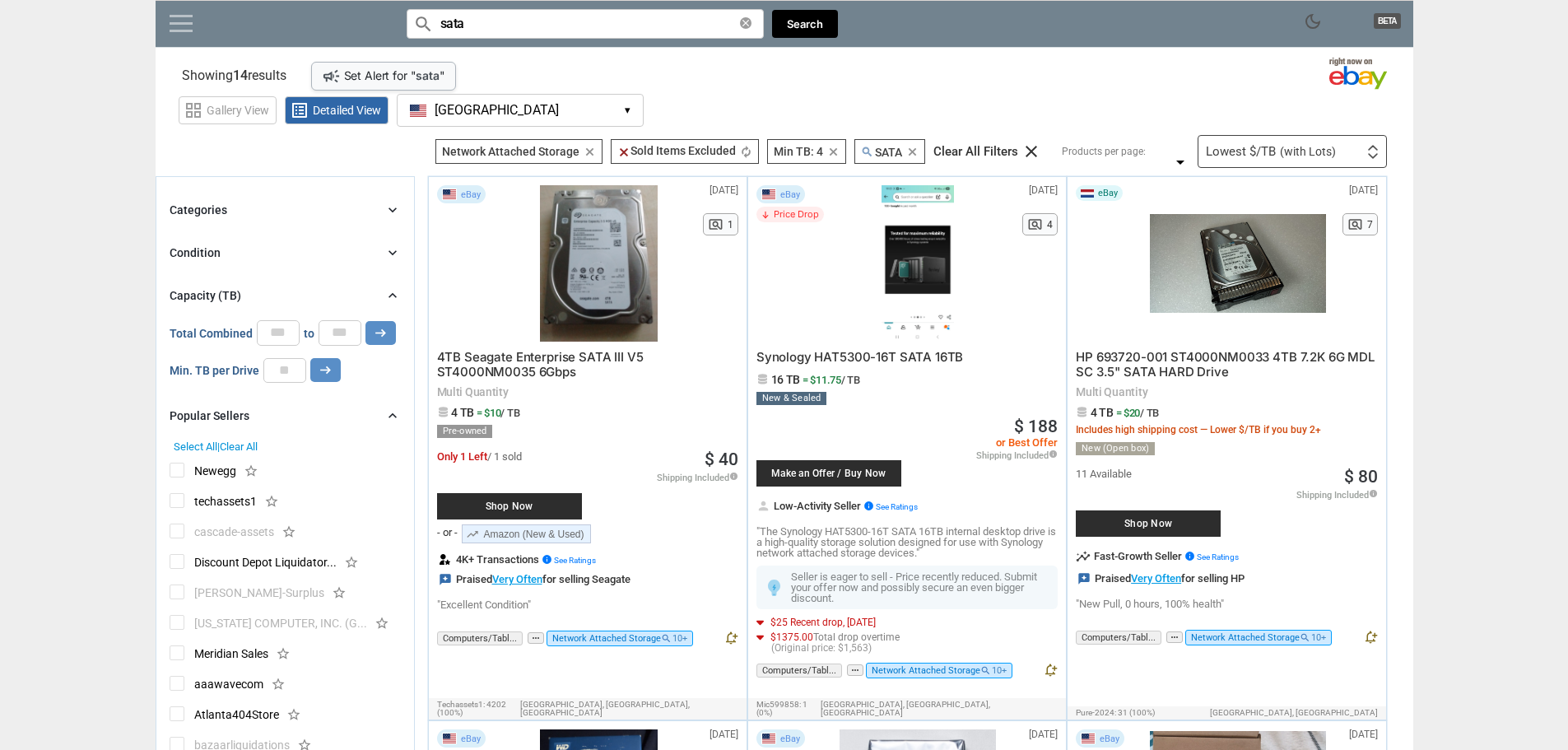
click at [180, 26] on link at bounding box center [181, 23] width 23 height 17
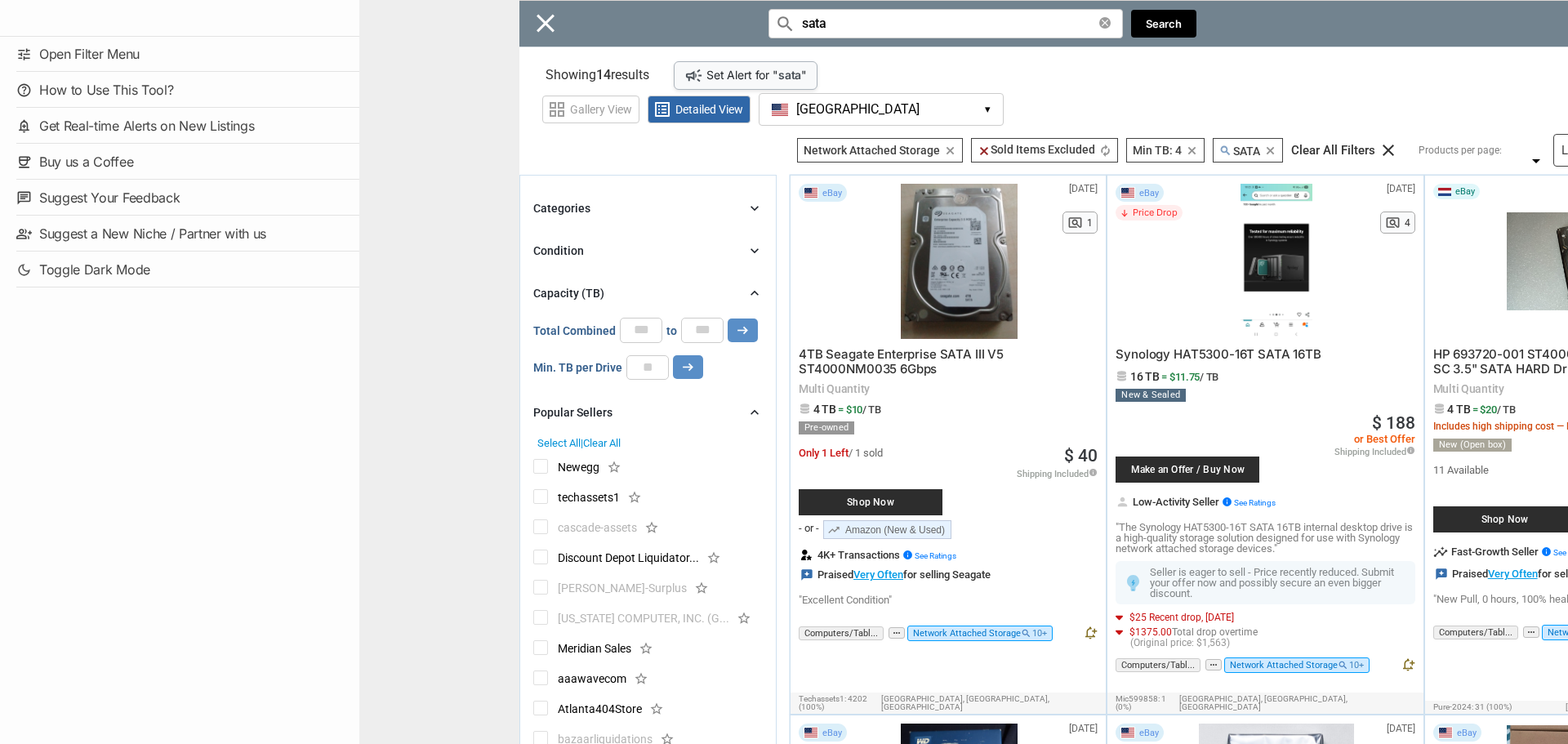
click at [542, 25] on div "Close menu" at bounding box center [1143, 372] width 1568 height 744
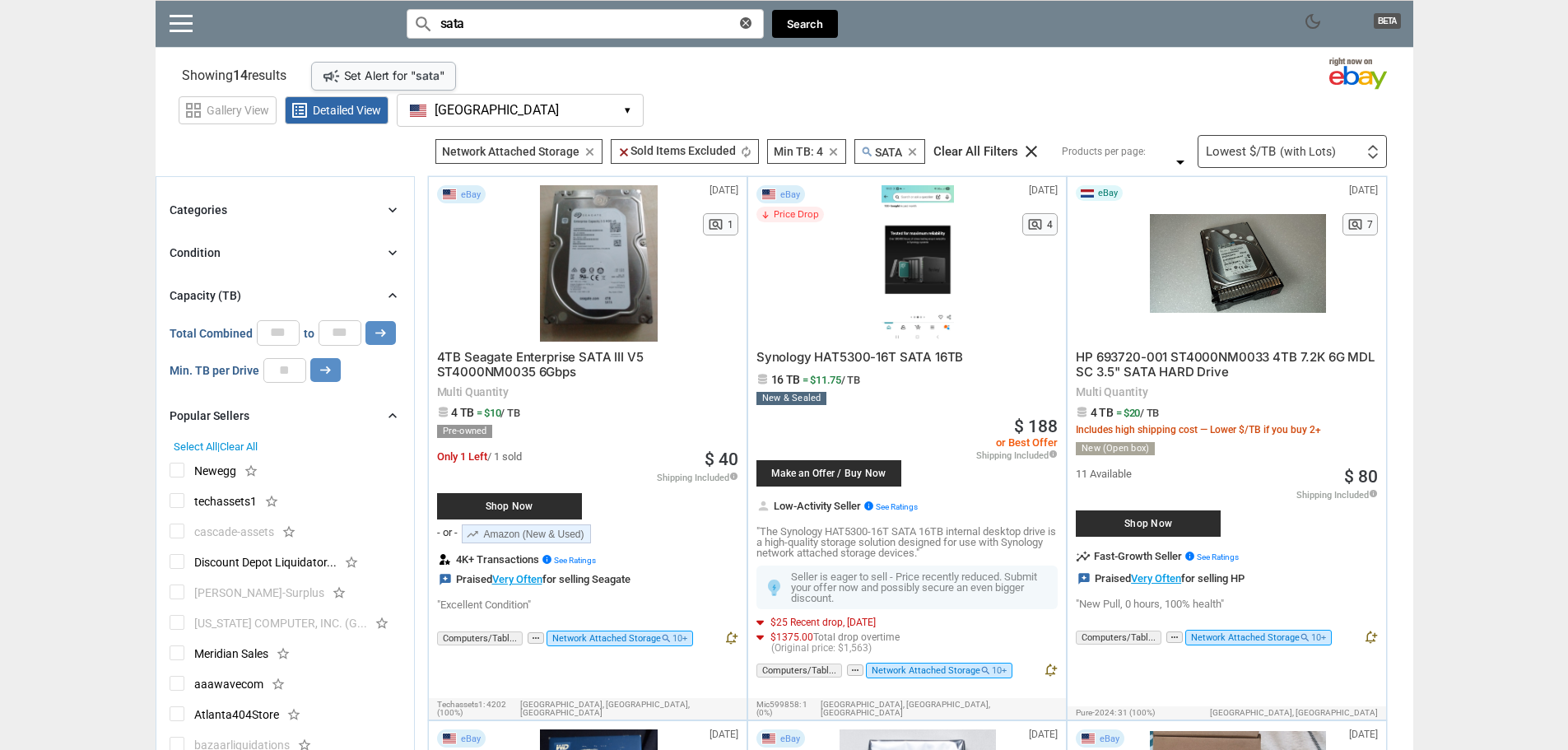
click at [748, 26] on icon "clear" at bounding box center [746, 23] width 12 height 12
click at [831, 31] on button "Search" at bounding box center [806, 24] width 66 height 29
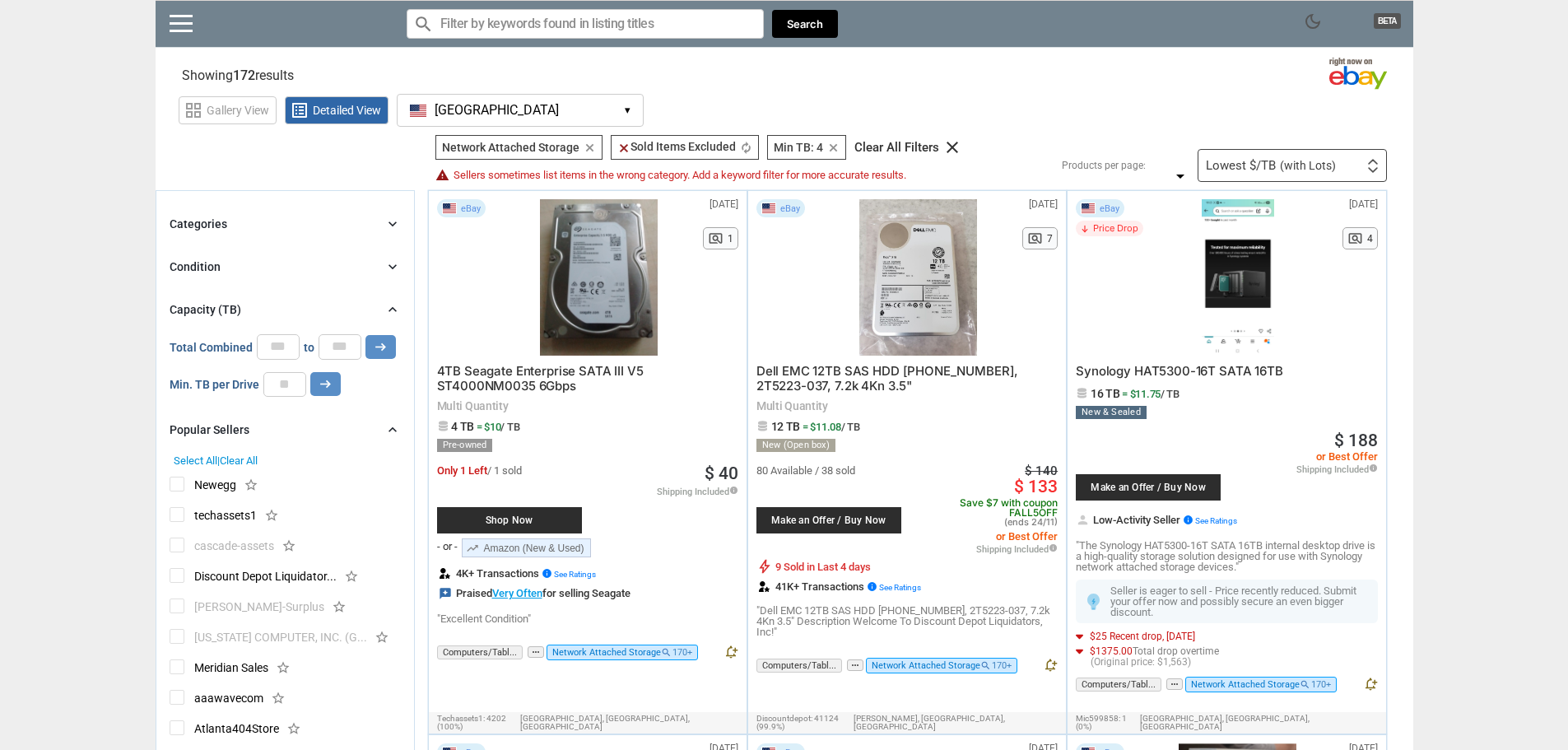
click at [594, 29] on input "Search for models" at bounding box center [585, 24] width 358 height 30
type input "nas"
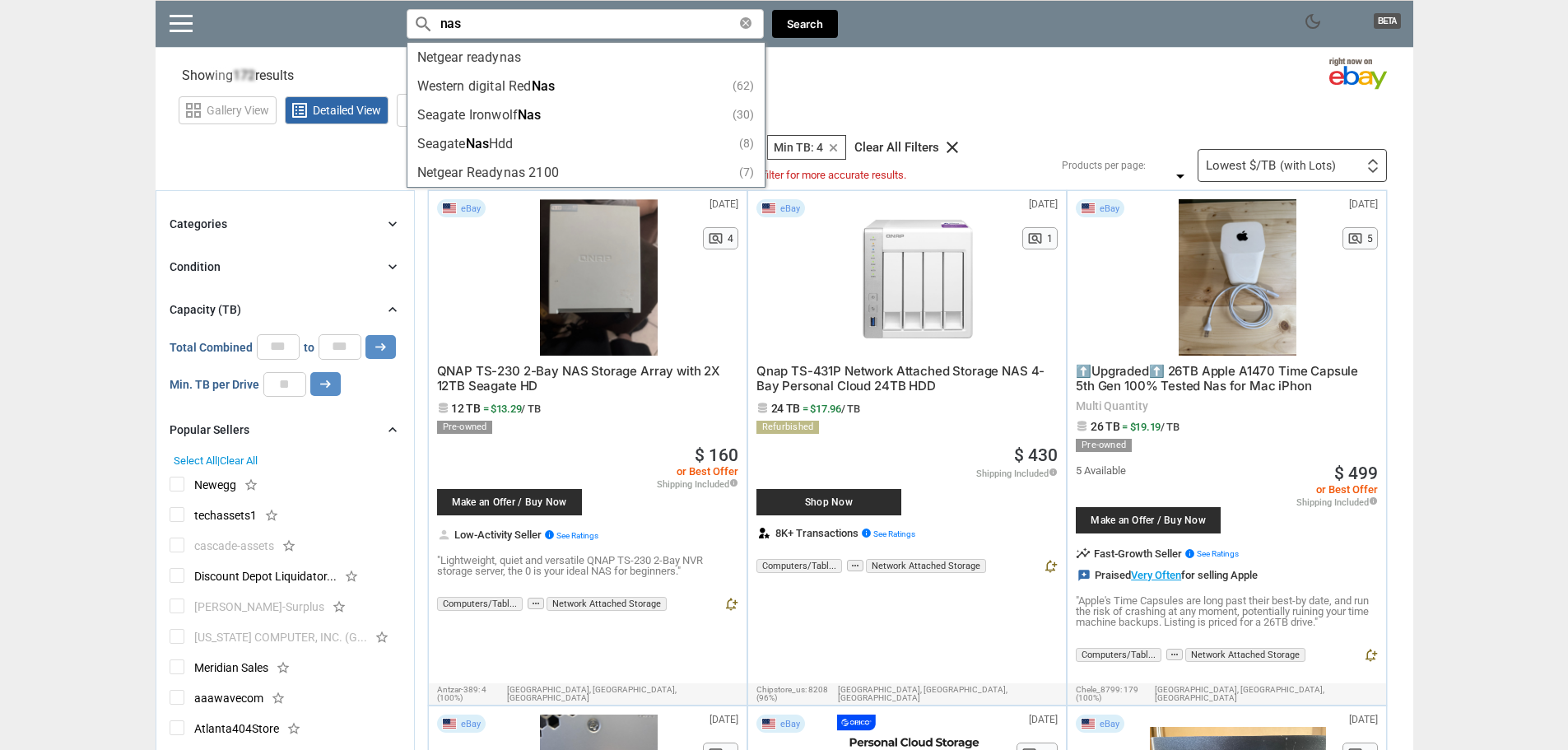
type input "nas"
click at [1002, 72] on section "Showing 172 results Loading Results . (73.74%)" at bounding box center [784, 72] width 1258 height 32
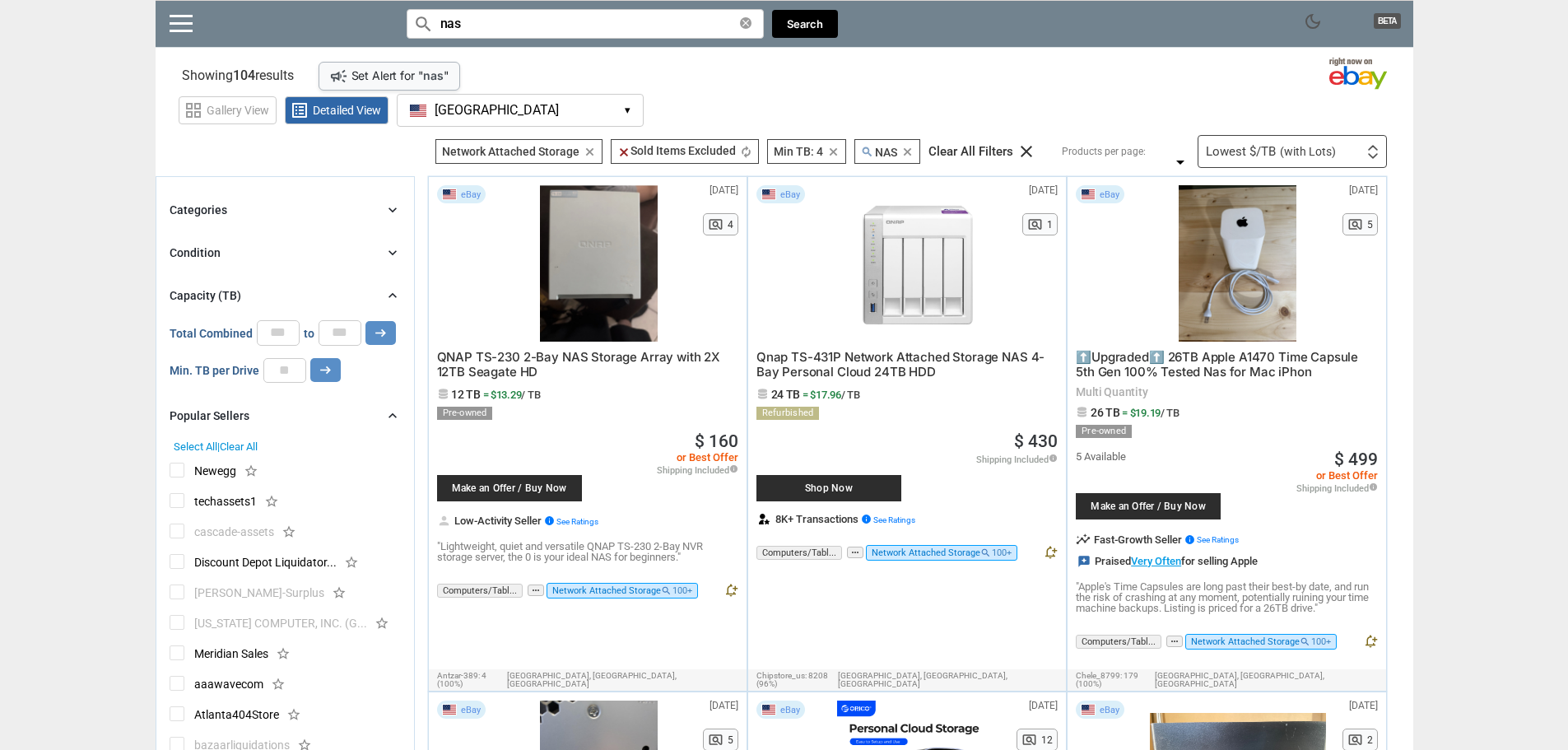
click at [396, 205] on icon "chevron_right" at bounding box center [392, 210] width 17 height 17
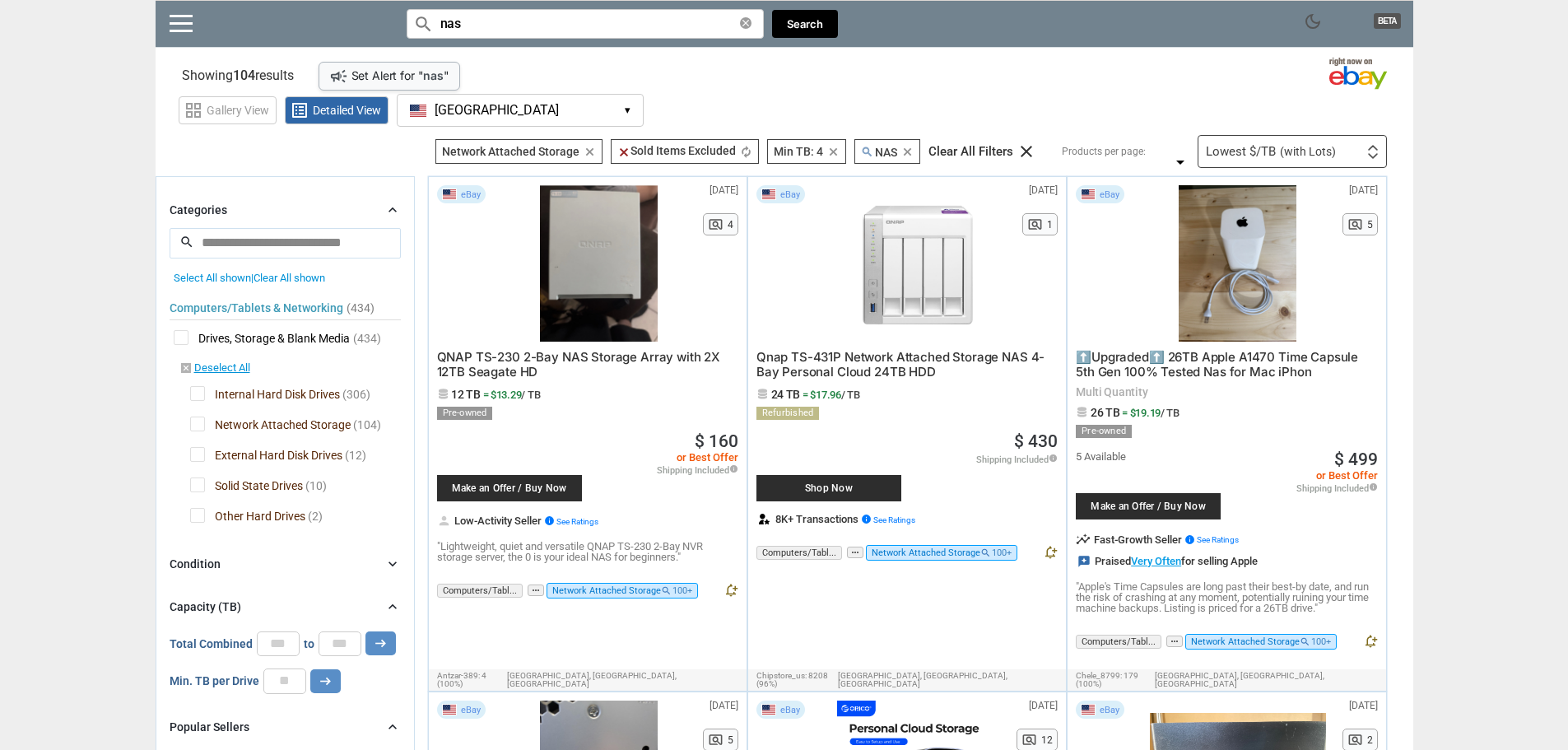
click at [304, 396] on span "Internal Hard Disk Drives" at bounding box center [265, 396] width 150 height 21
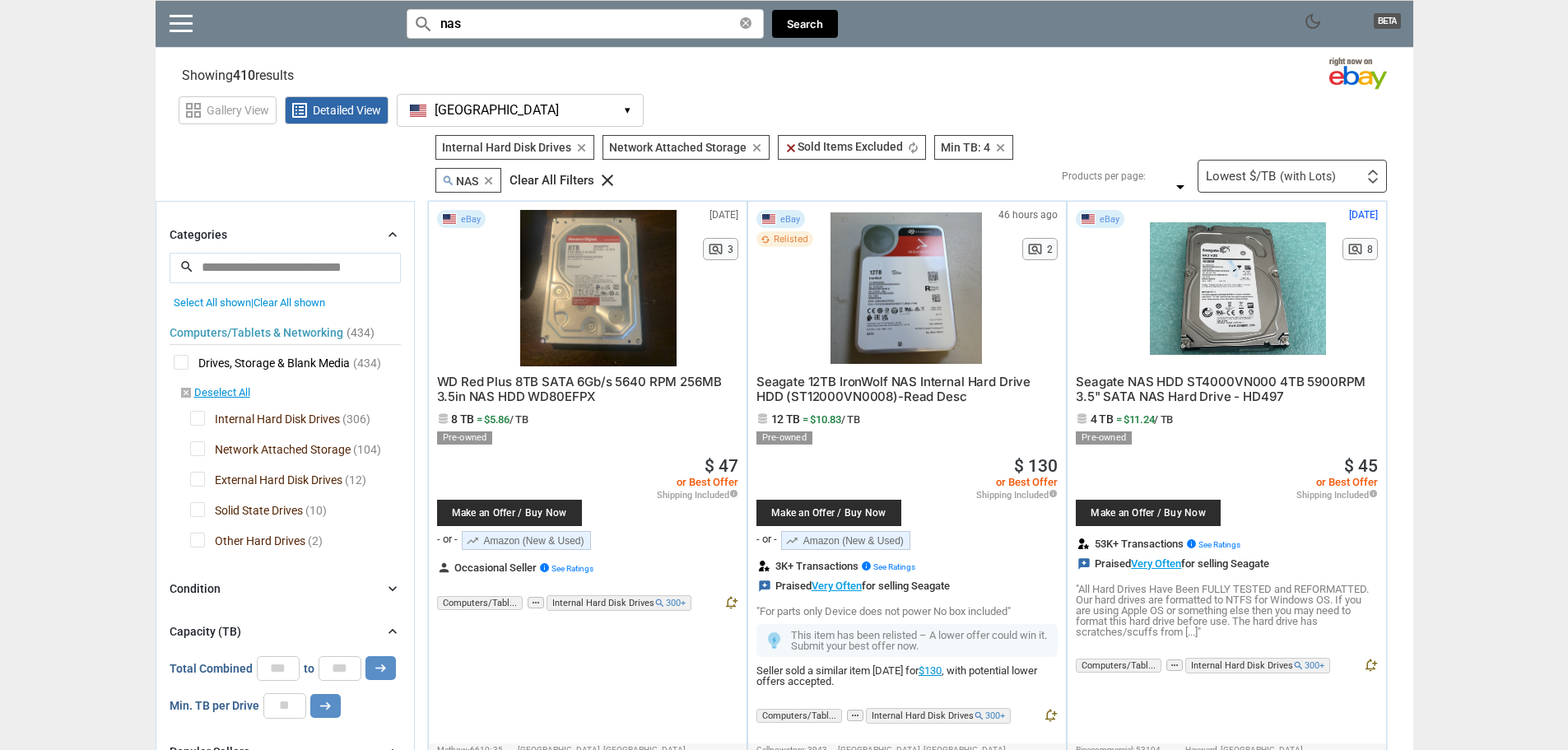
click at [625, 31] on input "nas" at bounding box center [585, 24] width 358 height 30
type input "seagate"
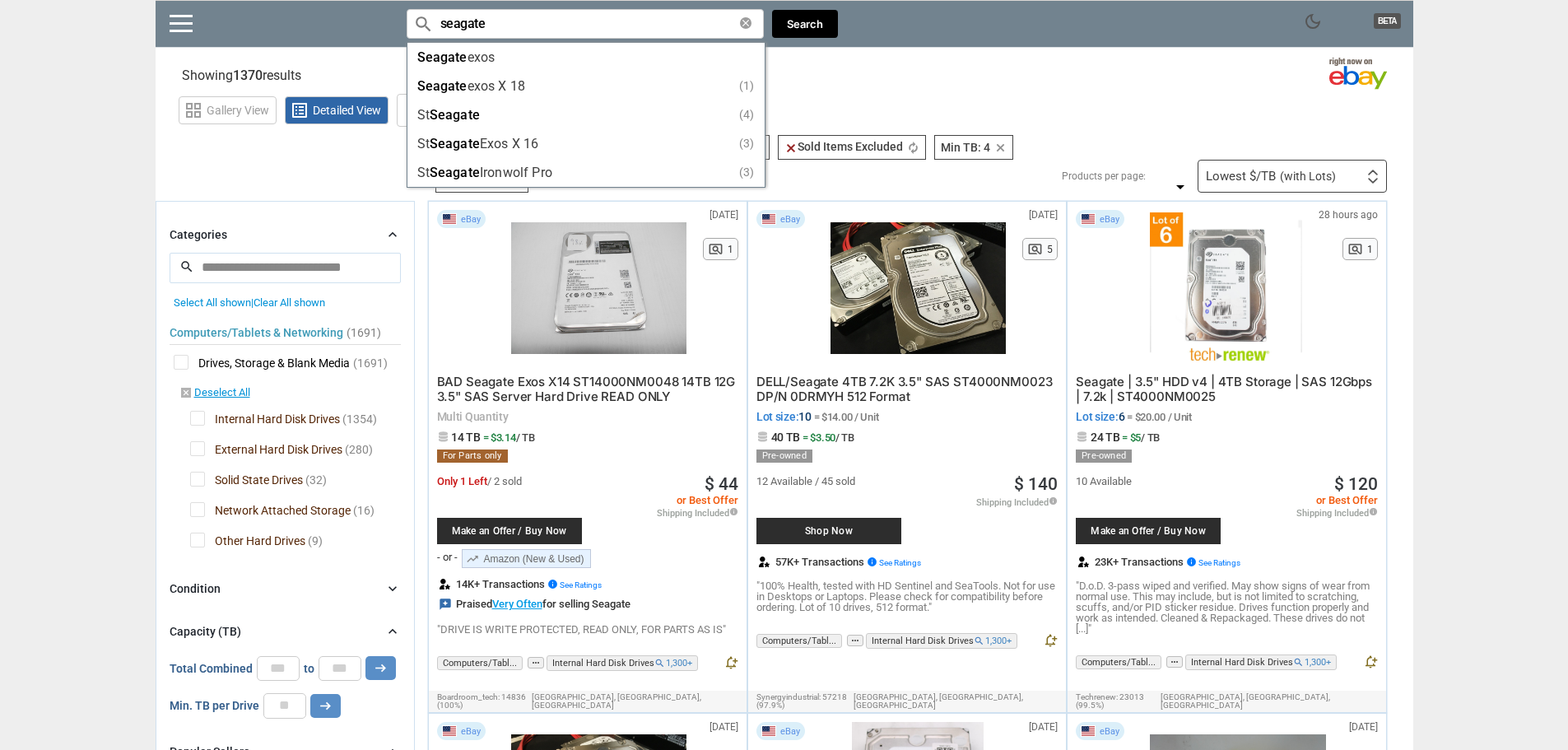
type input "seagate"
click at [1290, 95] on div "grid_view Gallery View list_alt Detailed View [GEOGRAPHIC_DATA] [GEOGRAPHIC_DAT…" at bounding box center [796, 108] width 1234 height 38
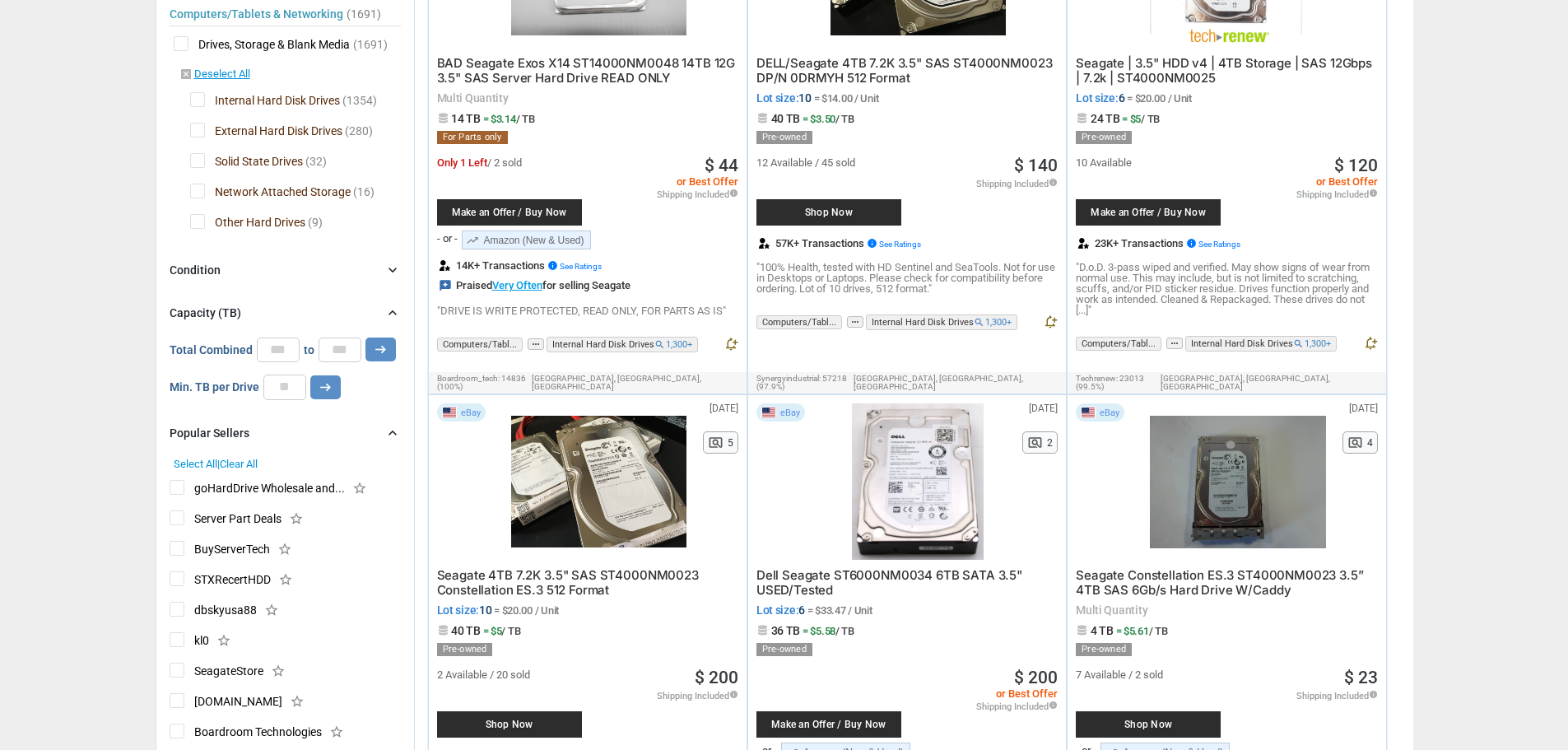
scroll to position [329, 0]
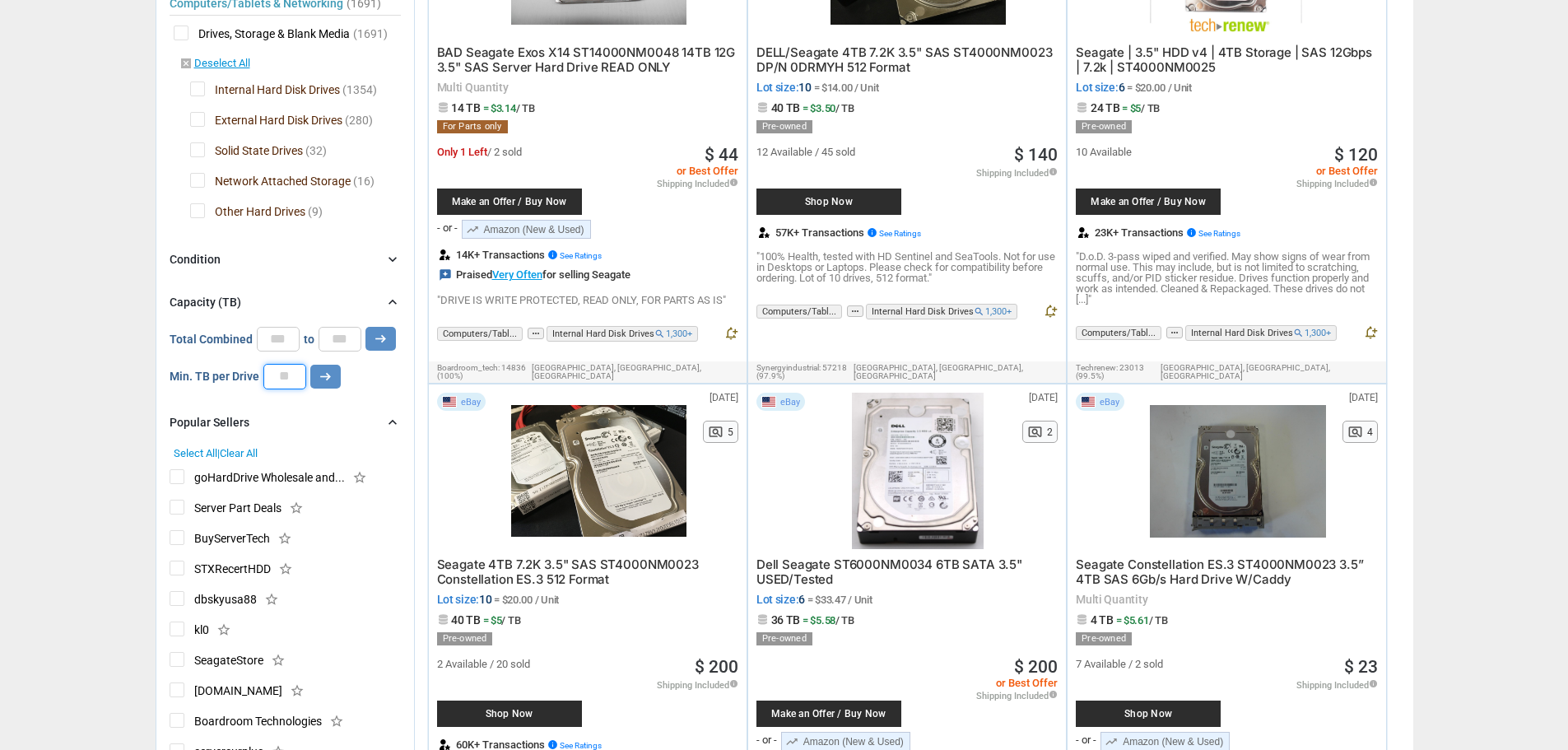
click at [290, 379] on input "*" at bounding box center [285, 376] width 43 height 25
type input "*"
click at [365, 327] on button "arrow_right_alt" at bounding box center [380, 339] width 31 height 24
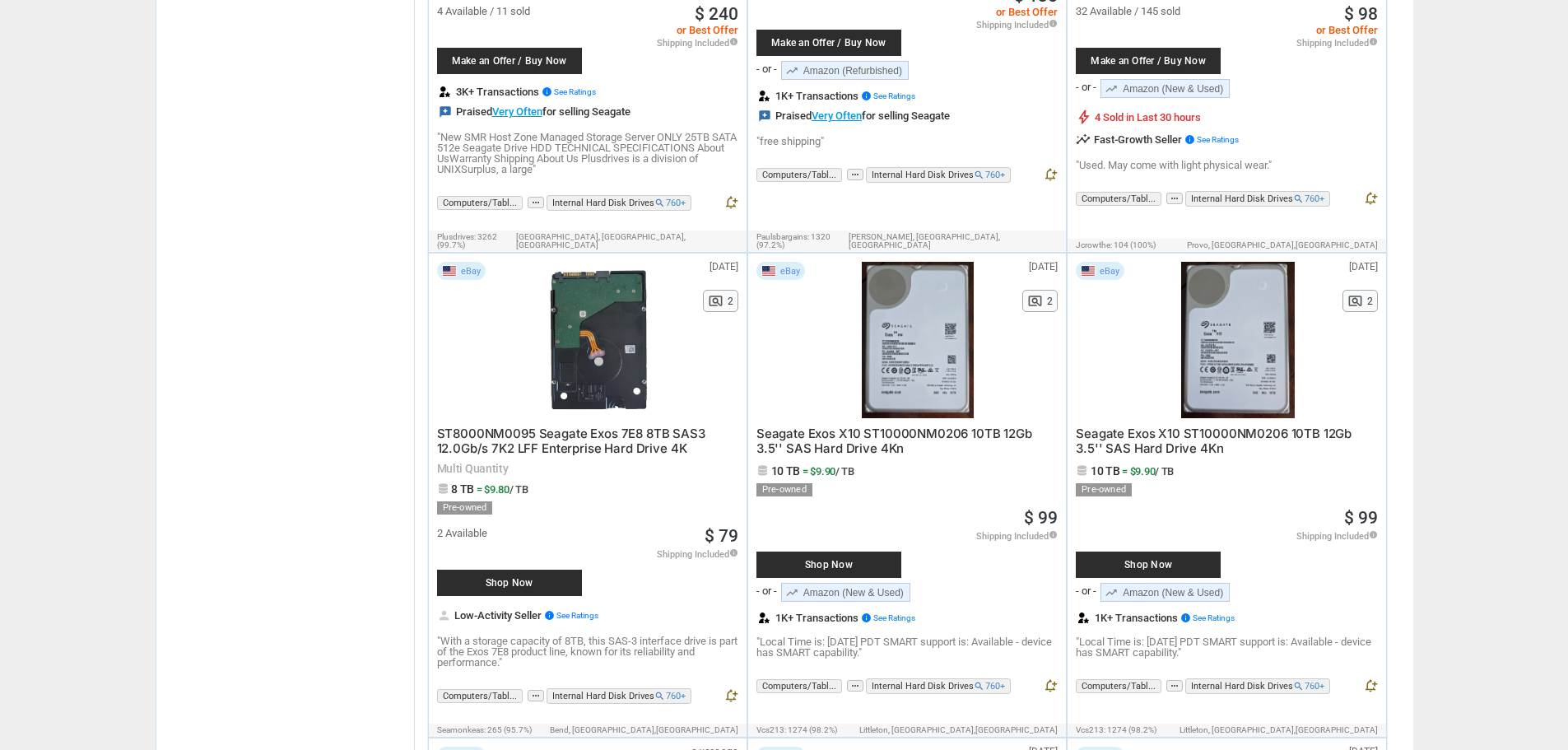
scroll to position [2716, 0]
